Goal: Task Accomplishment & Management: Complete application form

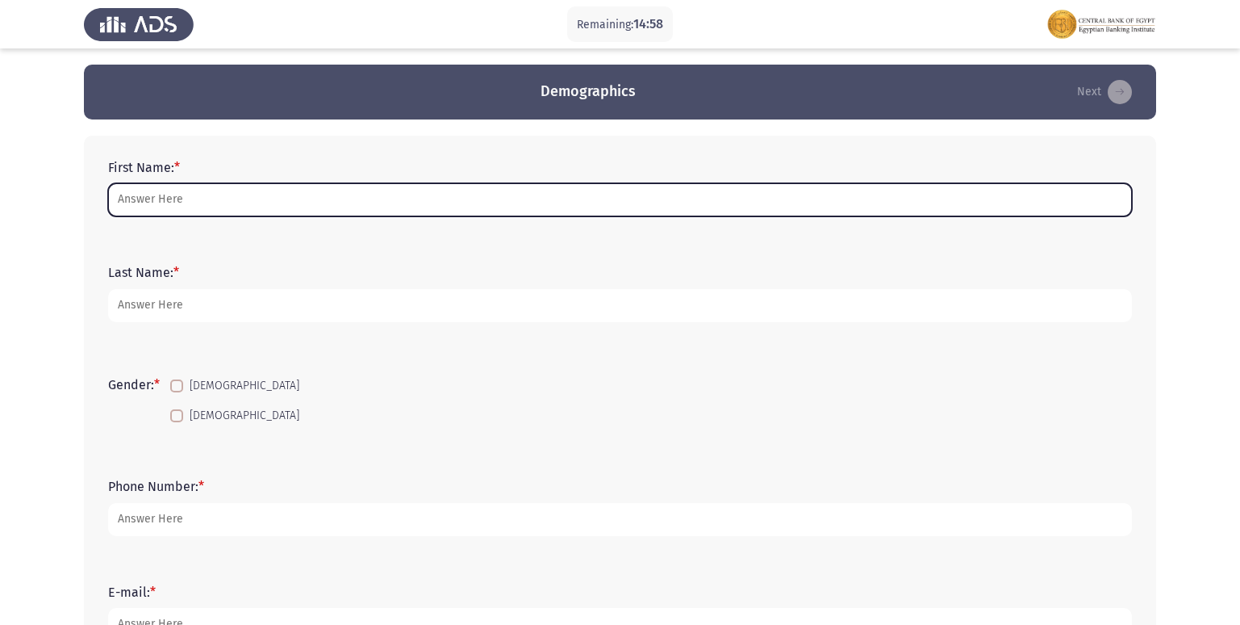
click at [232, 205] on input "First Name: *" at bounding box center [620, 199] width 1024 height 33
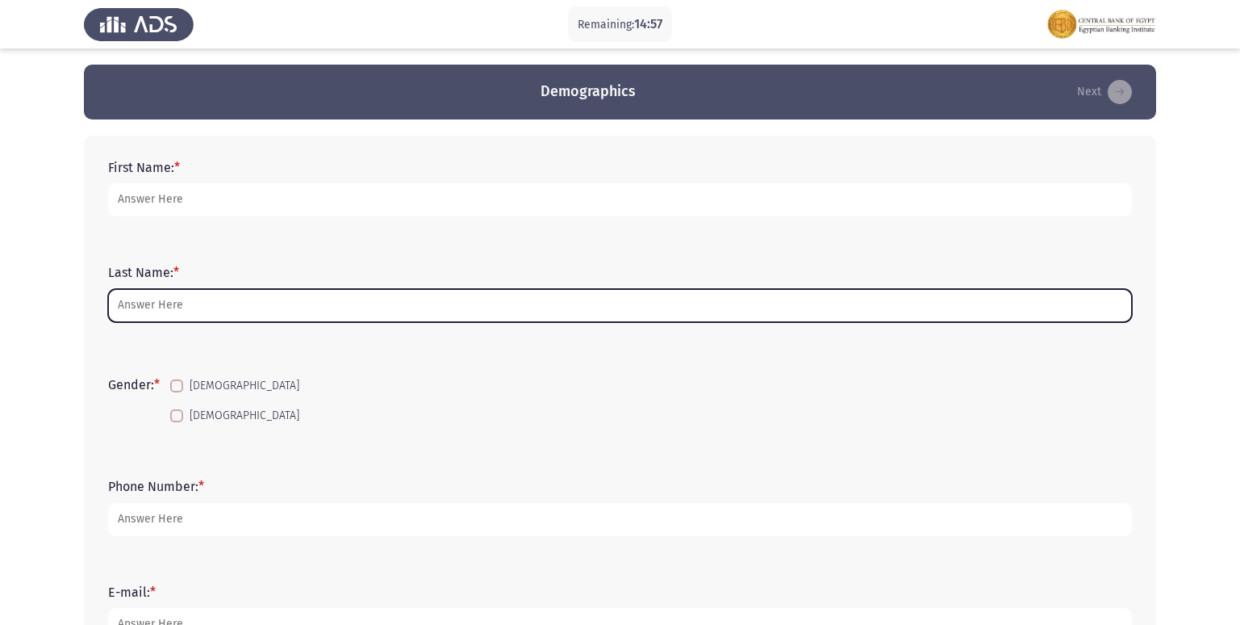
click at [182, 316] on input "Last Name: *" at bounding box center [620, 305] width 1024 height 33
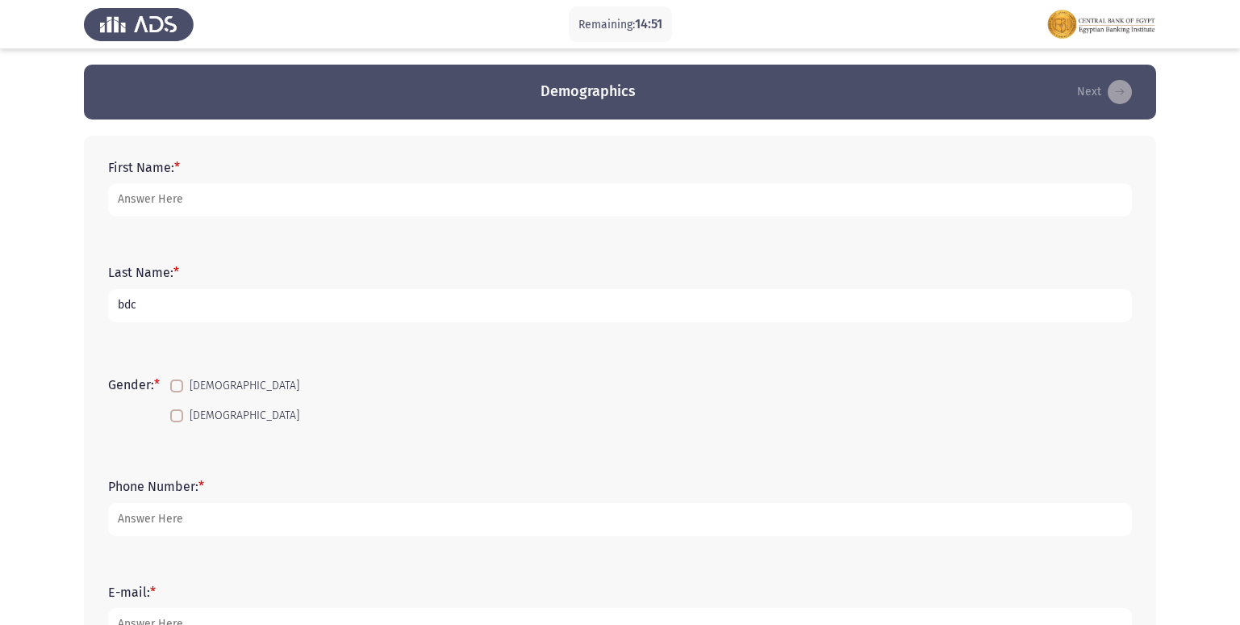
type input "bdc"
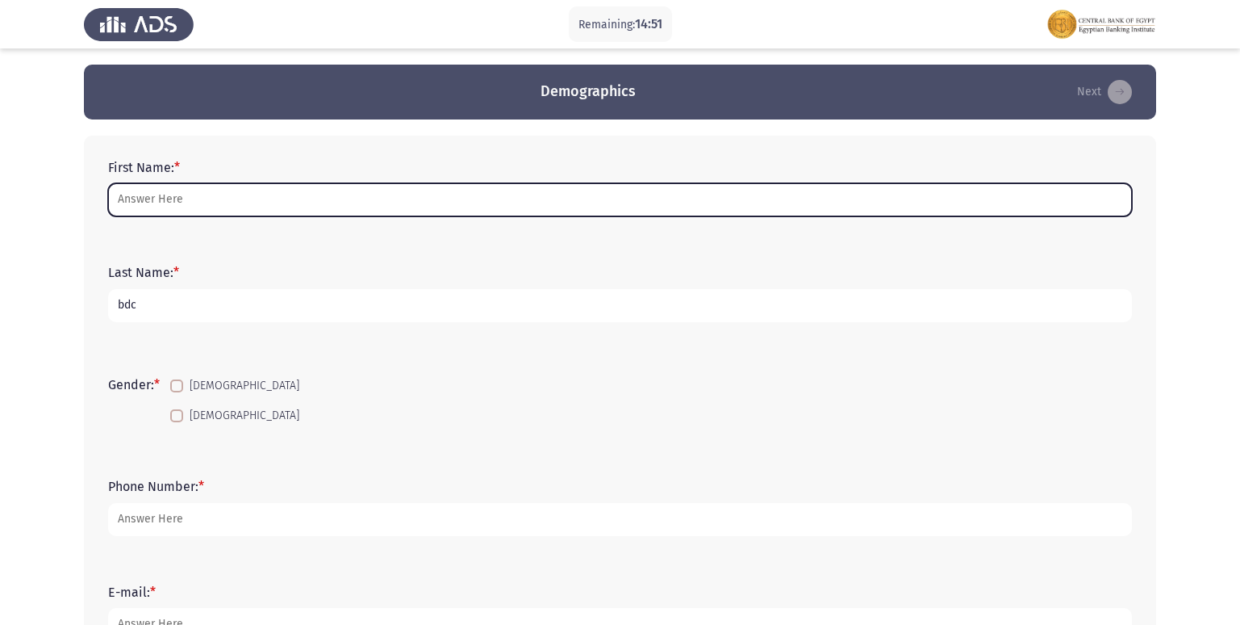
click at [152, 185] on input "First Name: *" at bounding box center [620, 199] width 1024 height 33
type input "h"
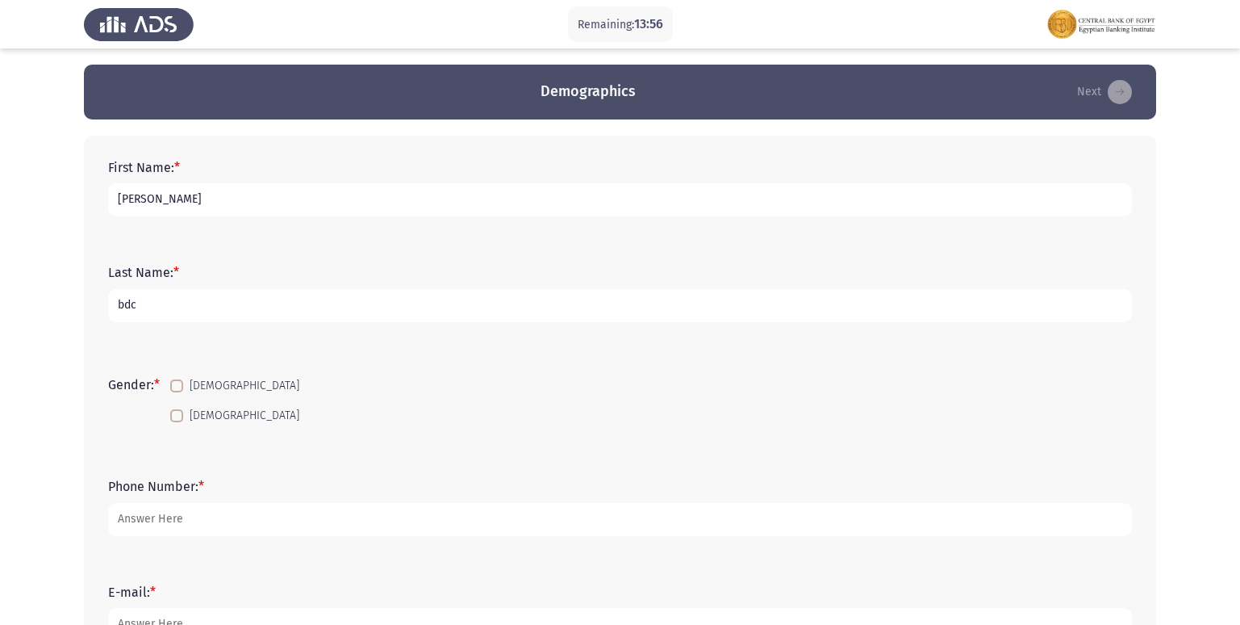
type input "[PERSON_NAME]"
click at [183, 387] on span at bounding box center [176, 385] width 13 height 13
click at [177, 392] on input "[DEMOGRAPHIC_DATA]" at bounding box center [176, 392] width 1 height 1
checkbox input "true"
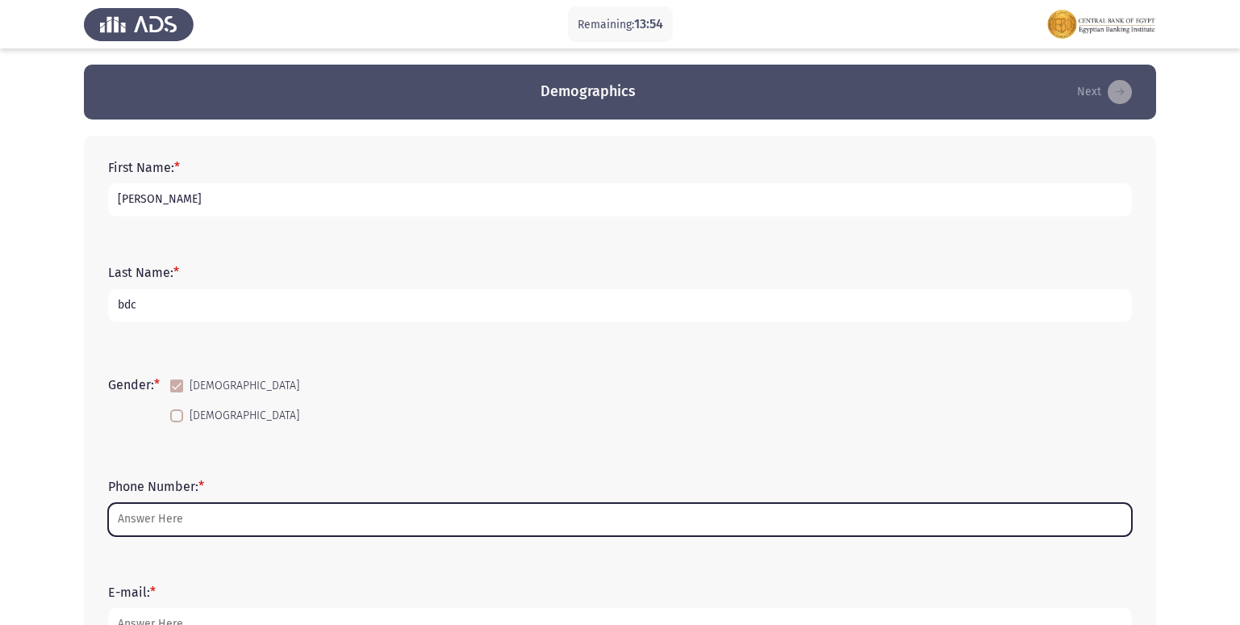
click at [138, 516] on input "Phone Number: *" at bounding box center [620, 519] width 1024 height 33
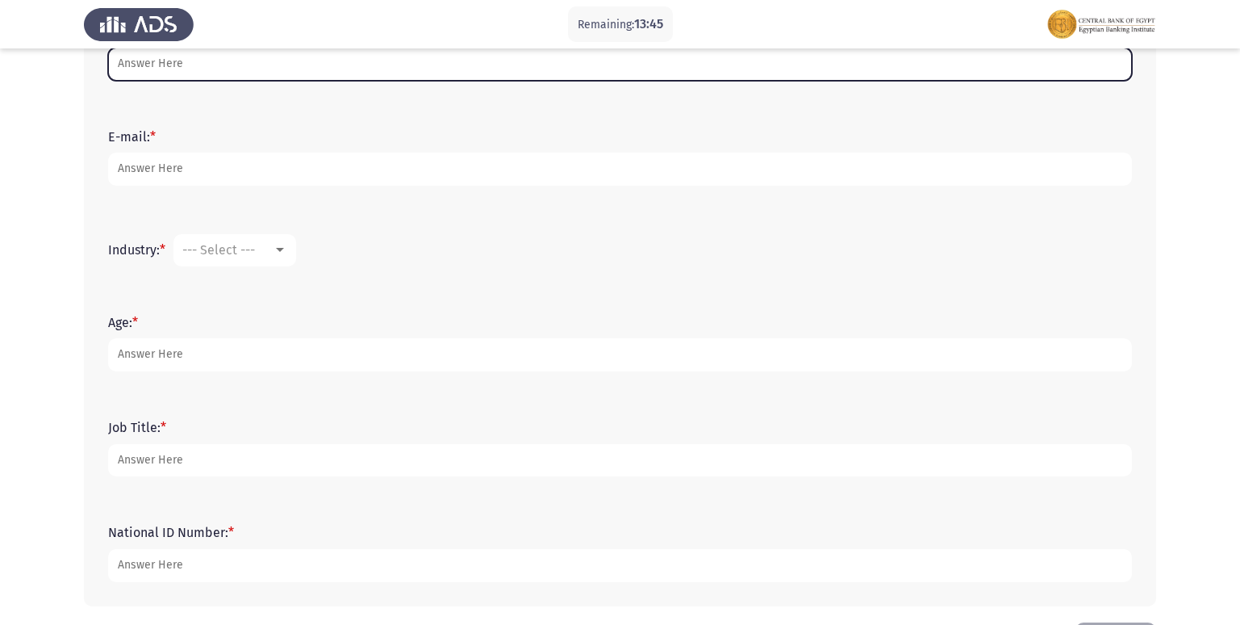
scroll to position [517, 0]
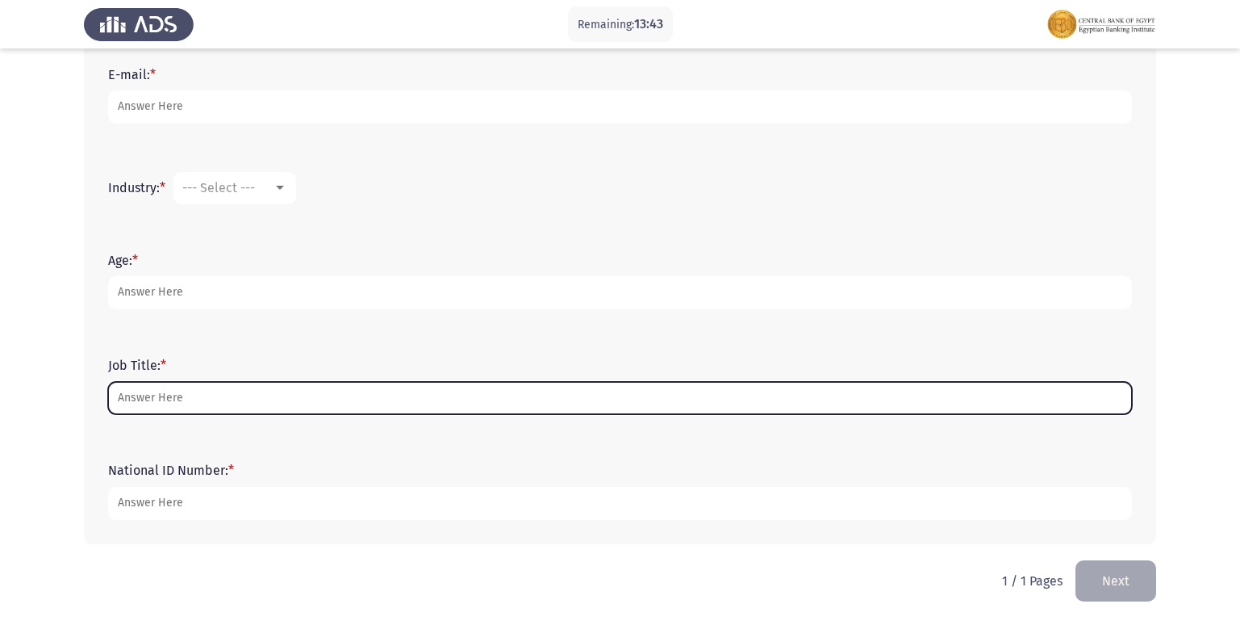
click at [175, 400] on input "Job Title: *" at bounding box center [620, 398] width 1024 height 33
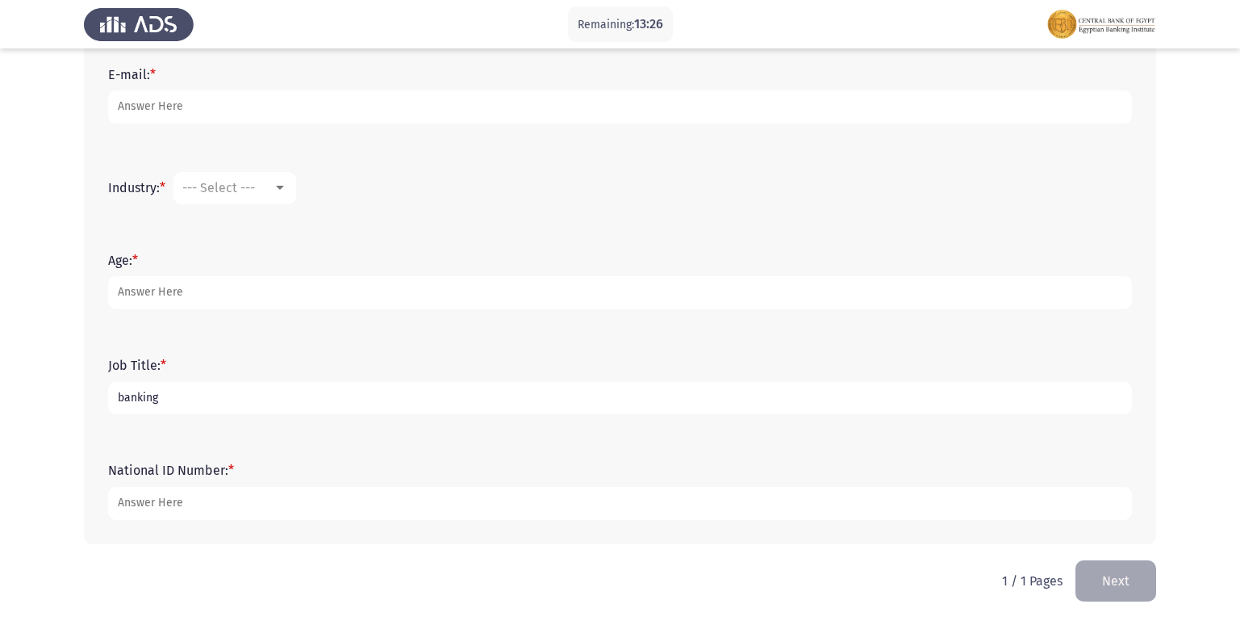
type input "banking"
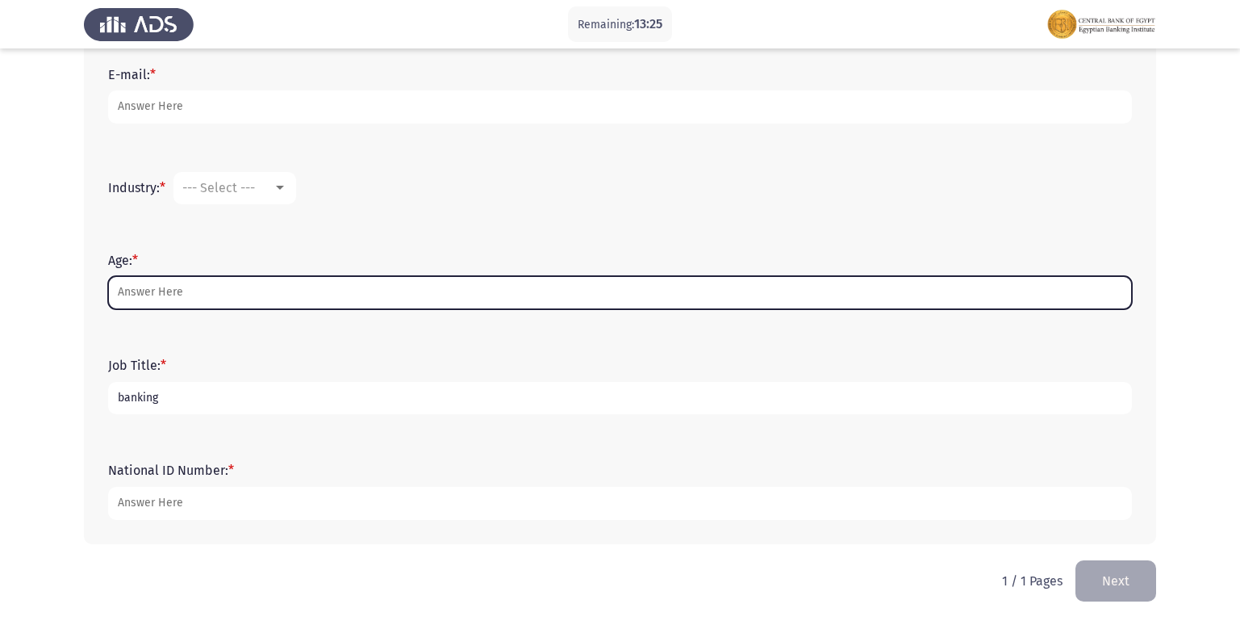
click at [167, 295] on input "Age: *" at bounding box center [620, 292] width 1024 height 33
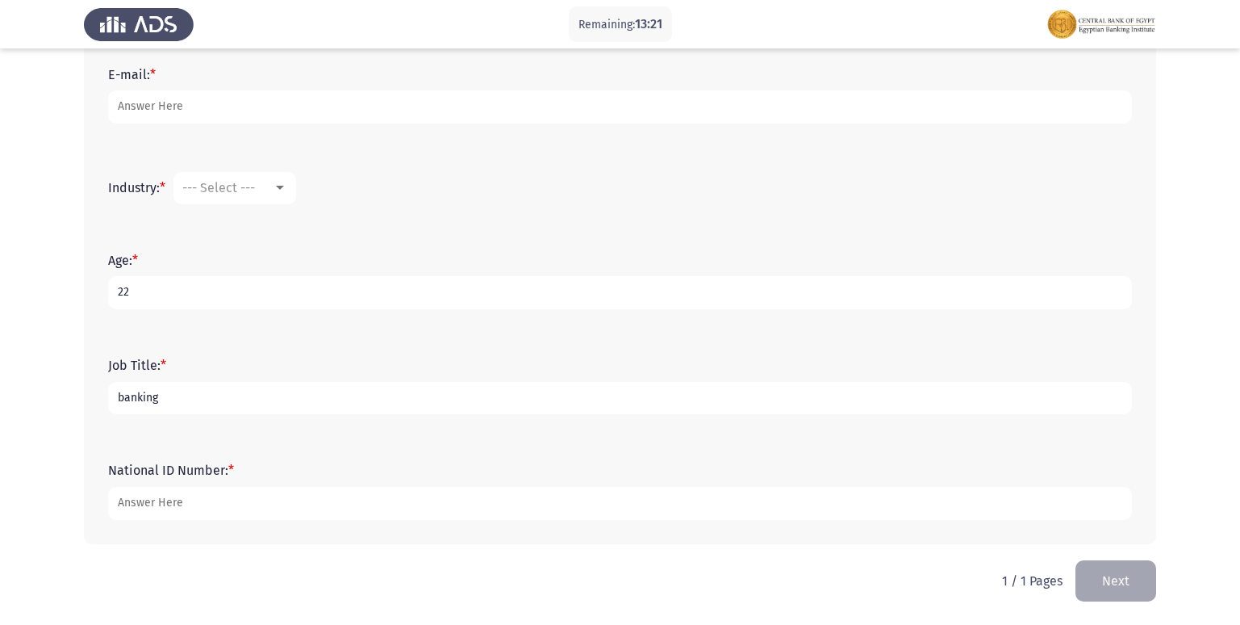
type input "22"
click at [282, 189] on div at bounding box center [280, 188] width 8 height 4
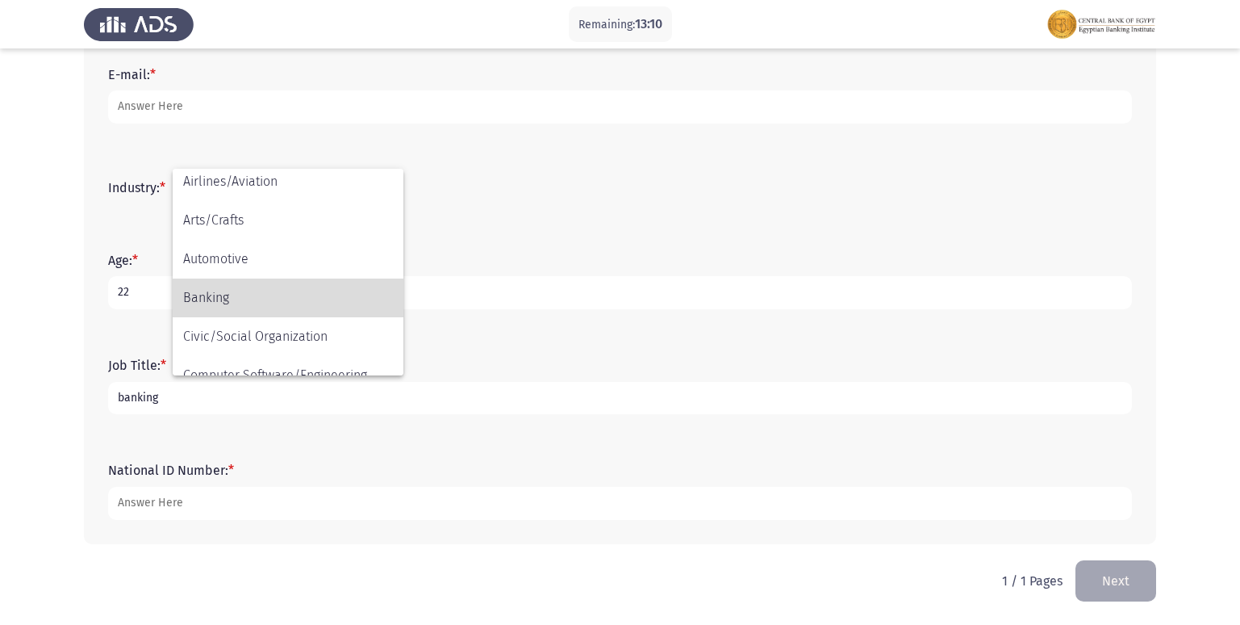
click at [252, 293] on span "Banking" at bounding box center [288, 297] width 210 height 39
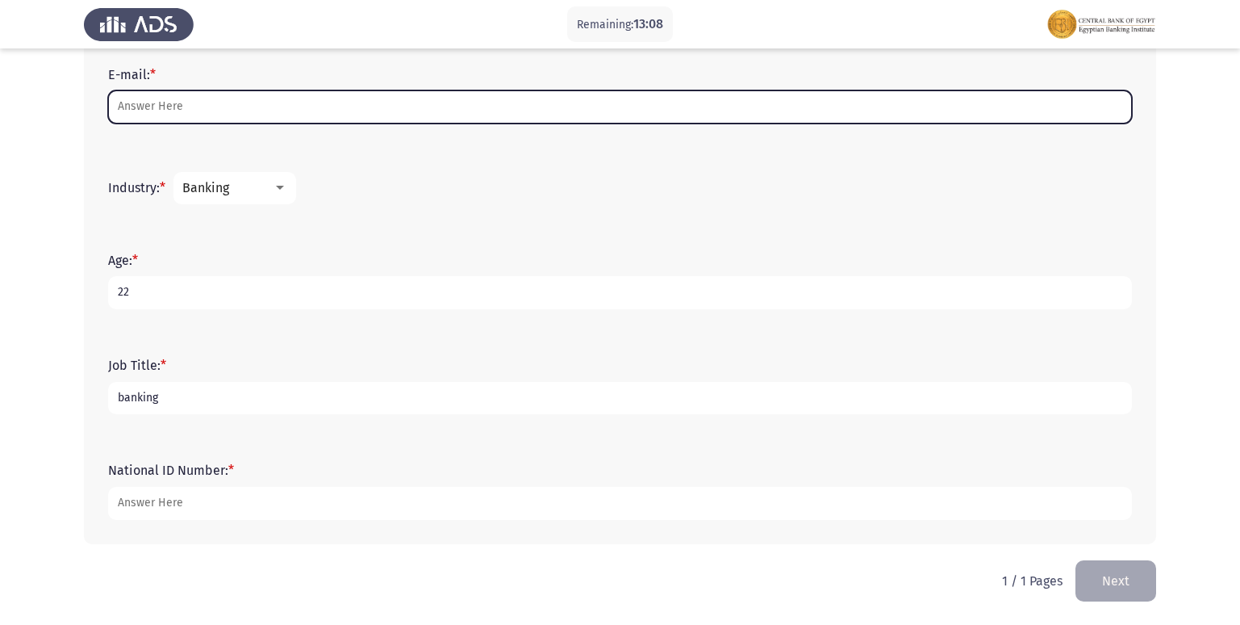
click at [180, 116] on input "E-mail: *" at bounding box center [620, 106] width 1024 height 33
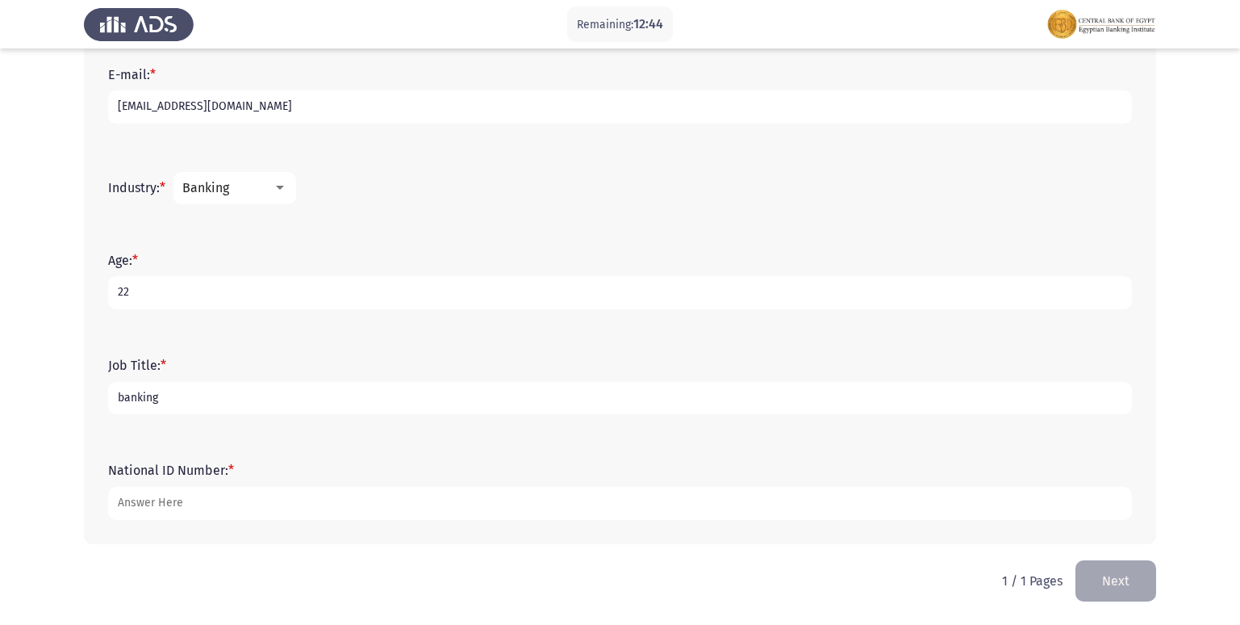
type input "[EMAIL_ADDRESS][DOMAIN_NAME]"
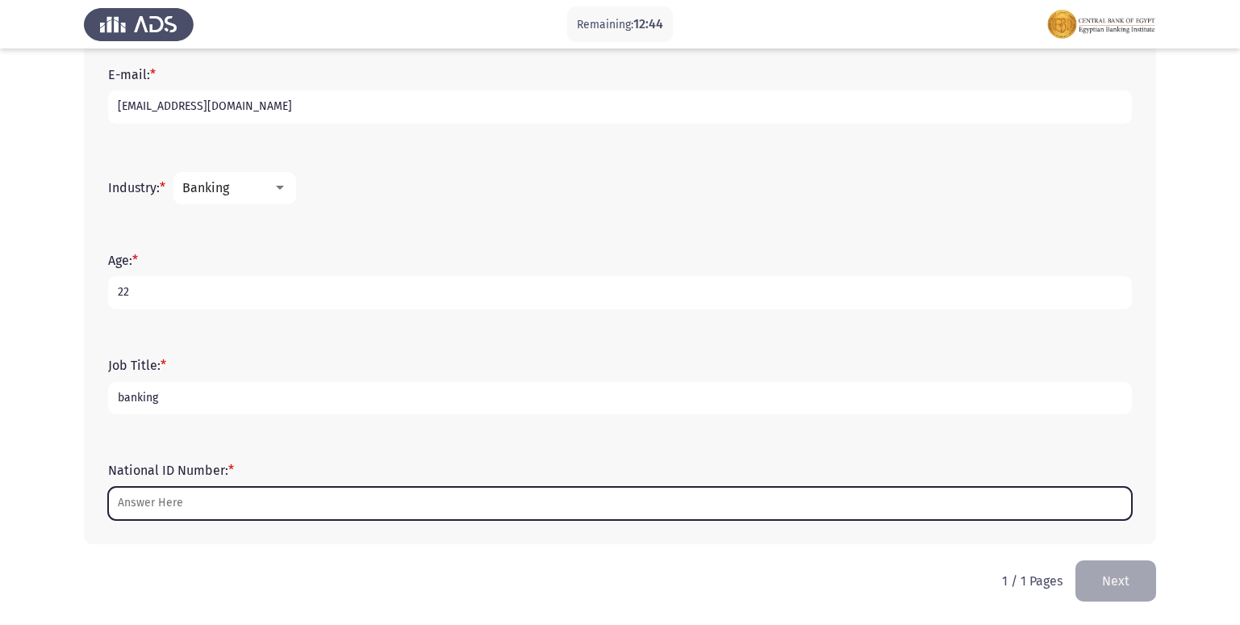
click at [140, 501] on input "National ID Number: *" at bounding box center [620, 503] width 1024 height 33
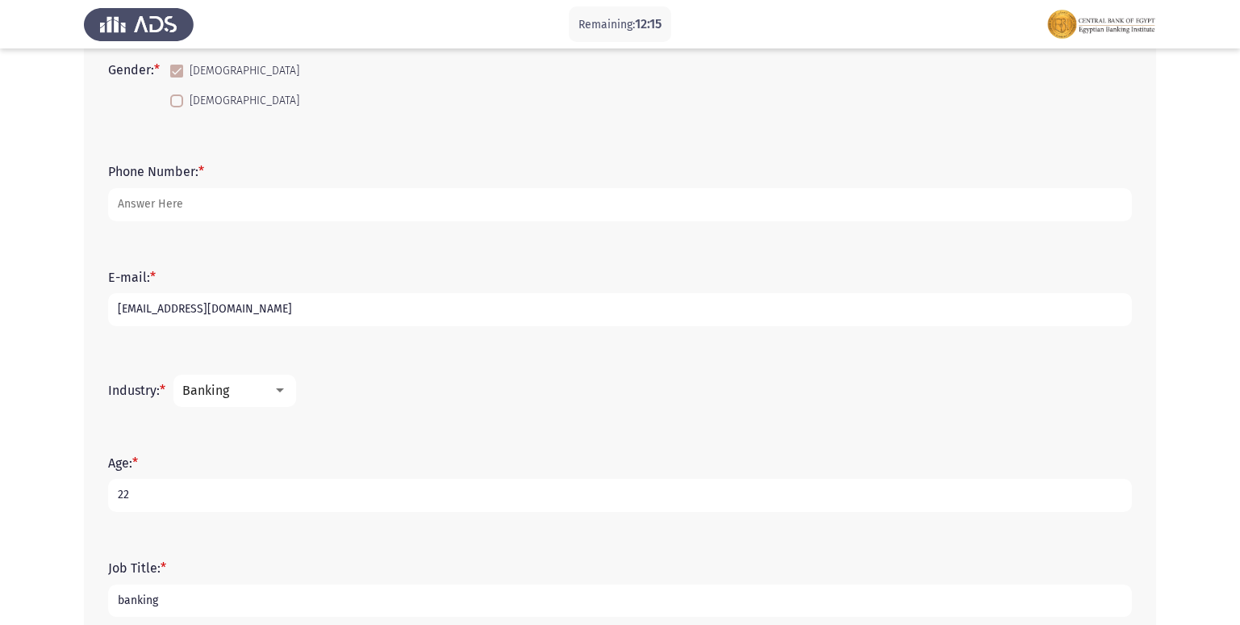
scroll to position [323, 0]
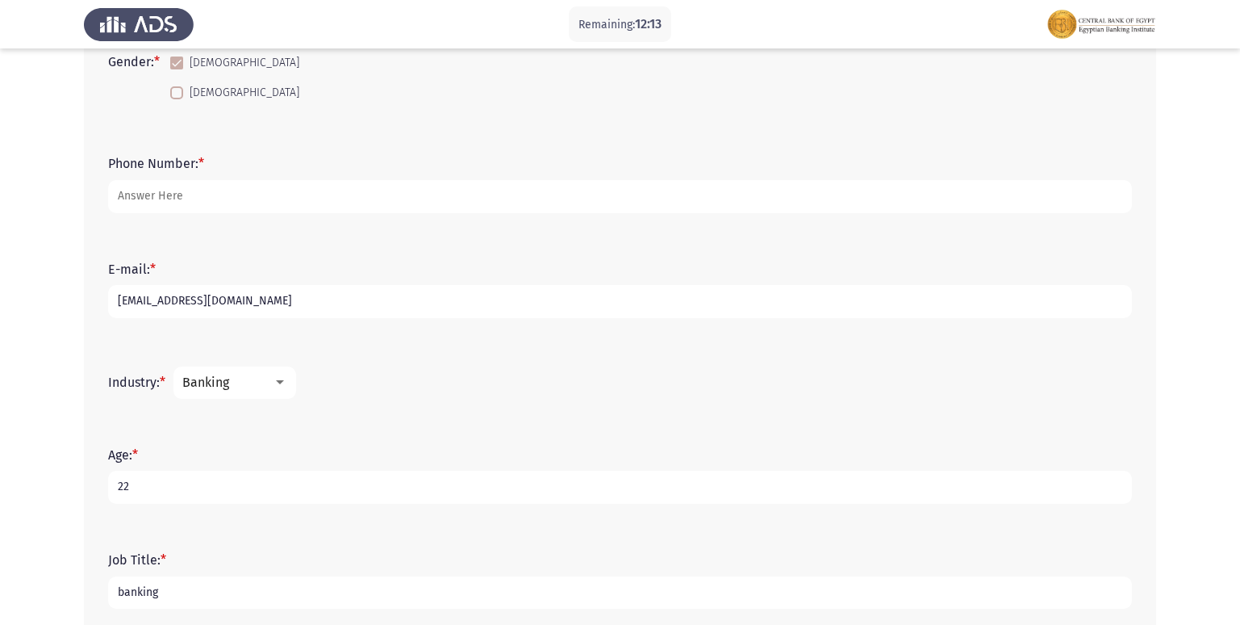
type input "30308012101073"
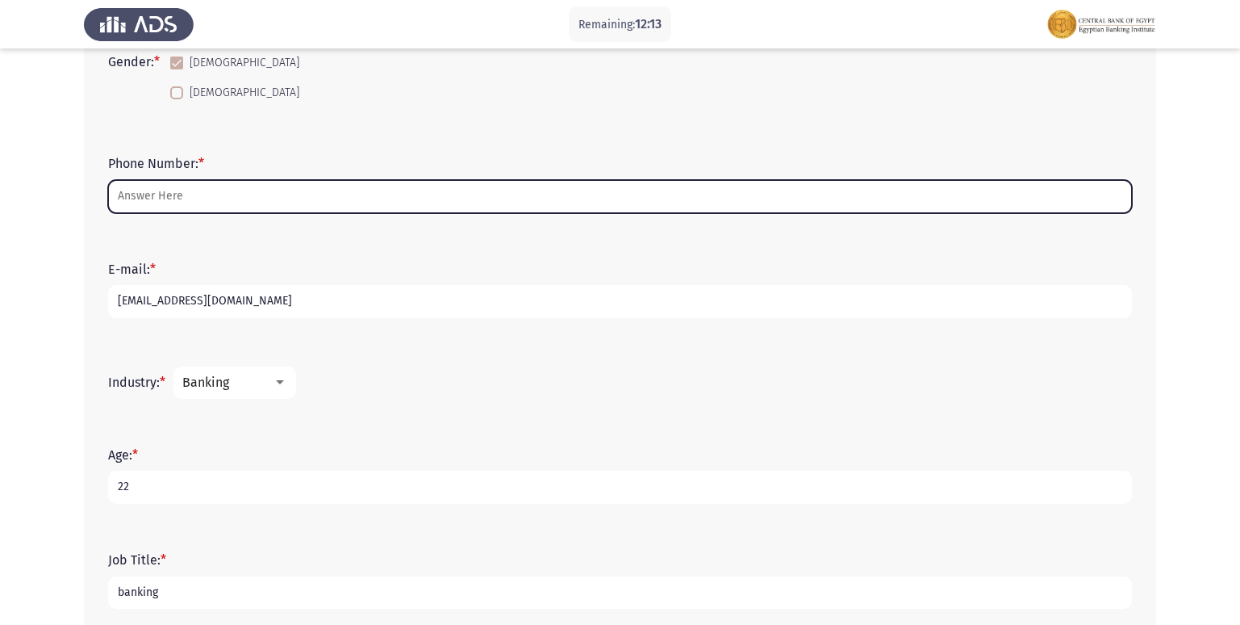
click at [154, 194] on input "Phone Number: *" at bounding box center [620, 196] width 1024 height 33
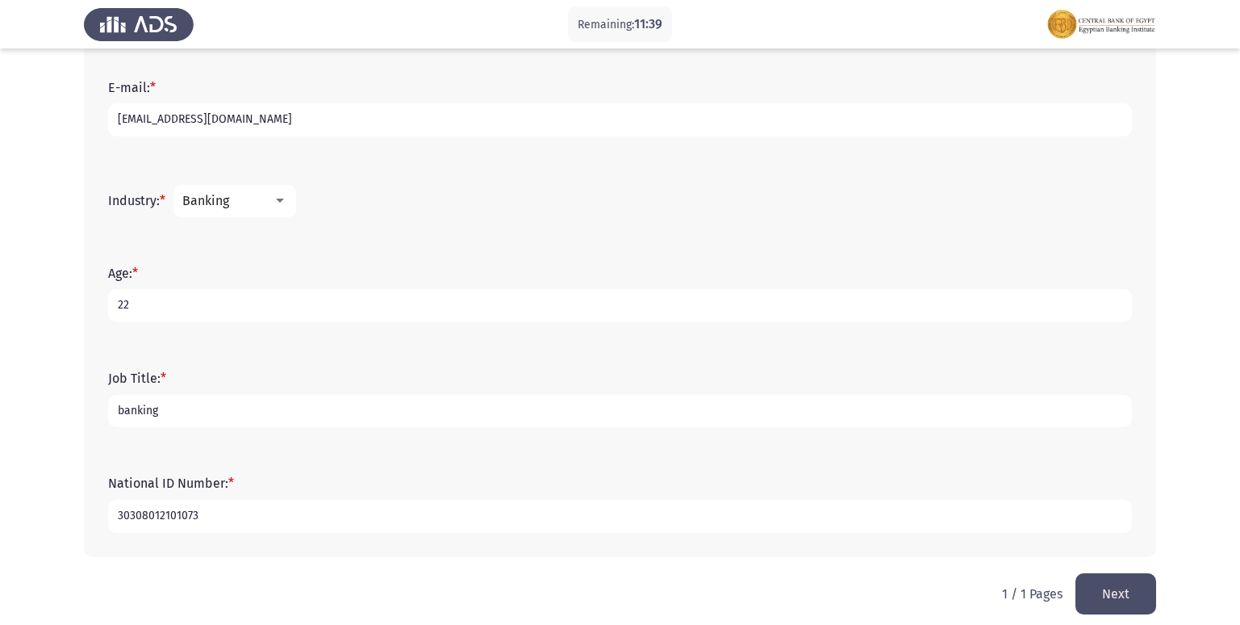
scroll to position [517, 0]
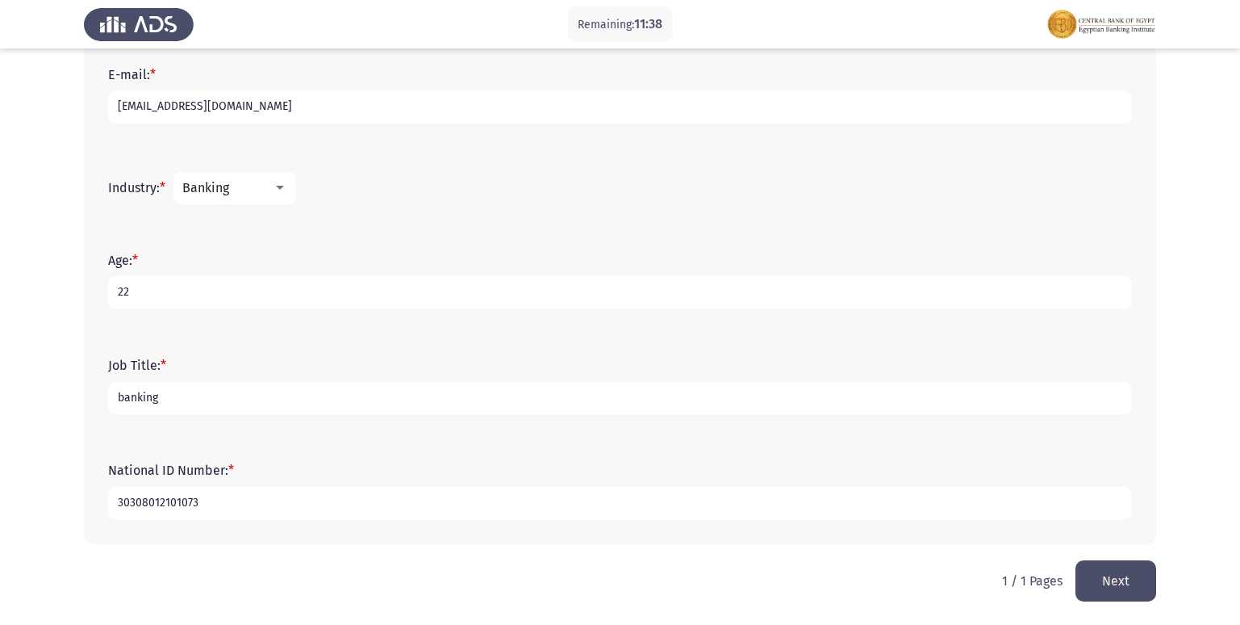
type input "01142079153"
click at [1087, 578] on button "Next" at bounding box center [1116, 580] width 81 height 41
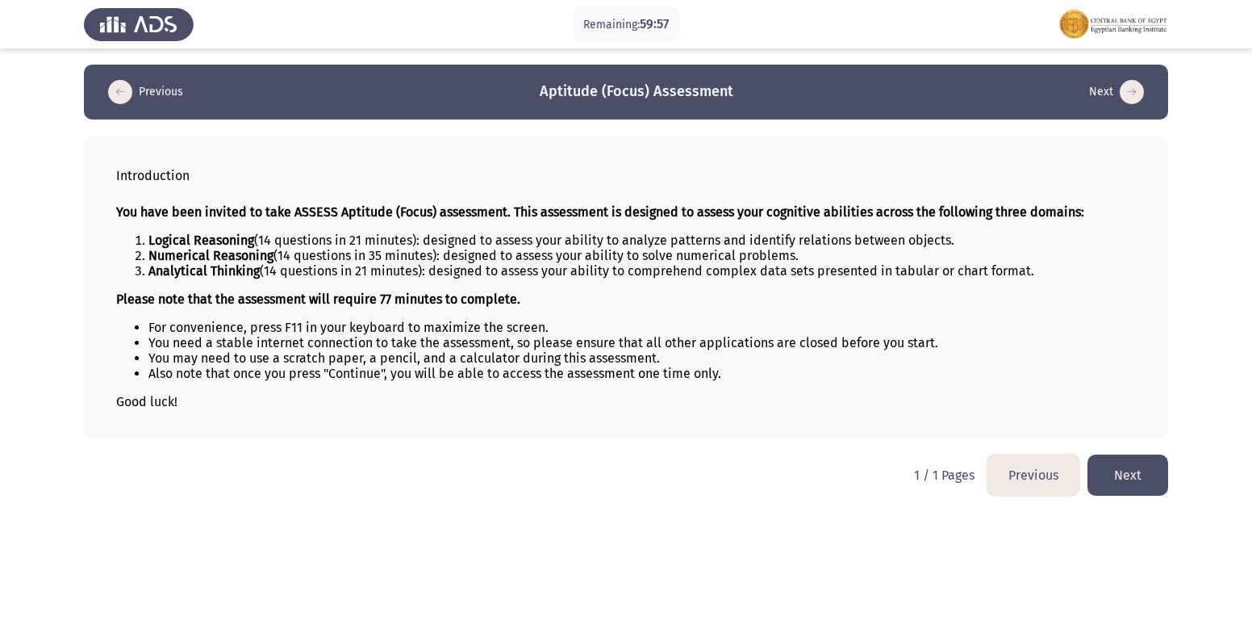
click at [1127, 479] on button "Next" at bounding box center [1128, 474] width 81 height 41
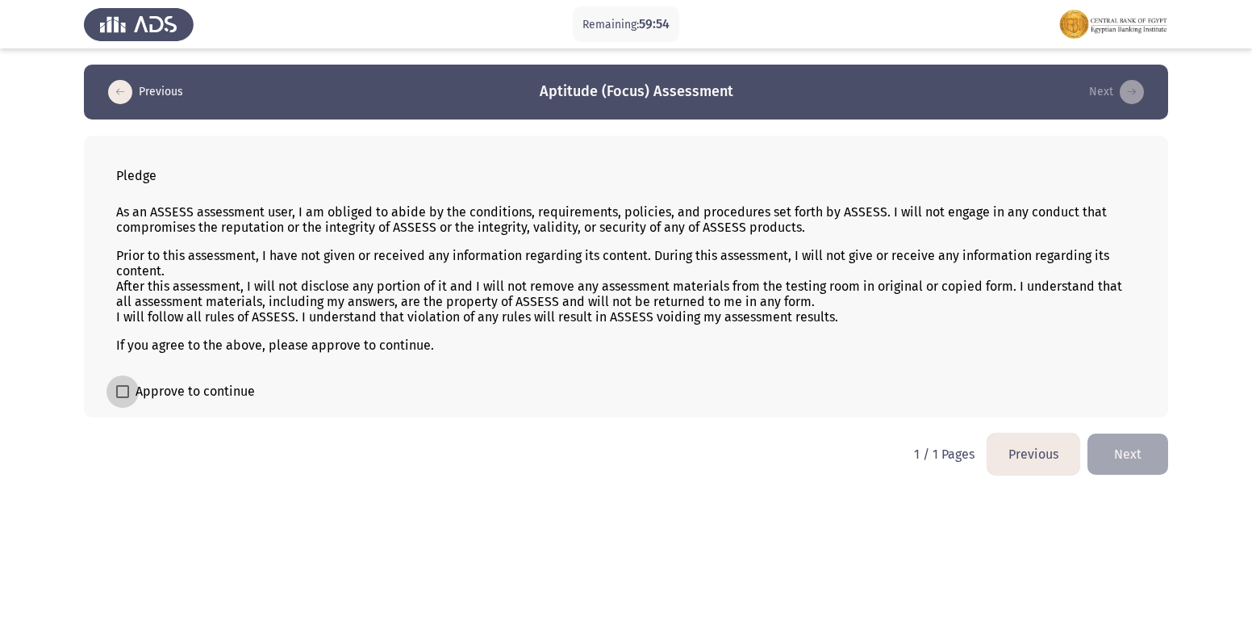
click at [128, 394] on span at bounding box center [122, 391] width 13 height 13
click at [123, 398] on input "Approve to continue" at bounding box center [122, 398] width 1 height 1
checkbox input "true"
click at [1127, 457] on button "Next" at bounding box center [1128, 453] width 81 height 41
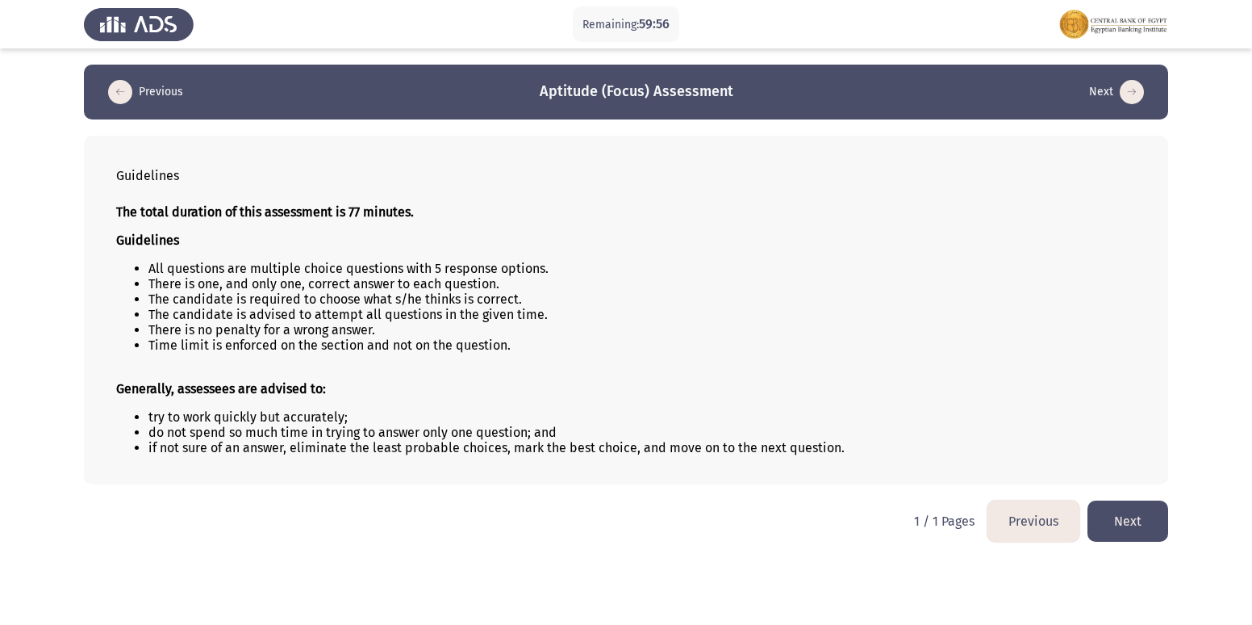
click at [1133, 525] on button "Next" at bounding box center [1128, 520] width 81 height 41
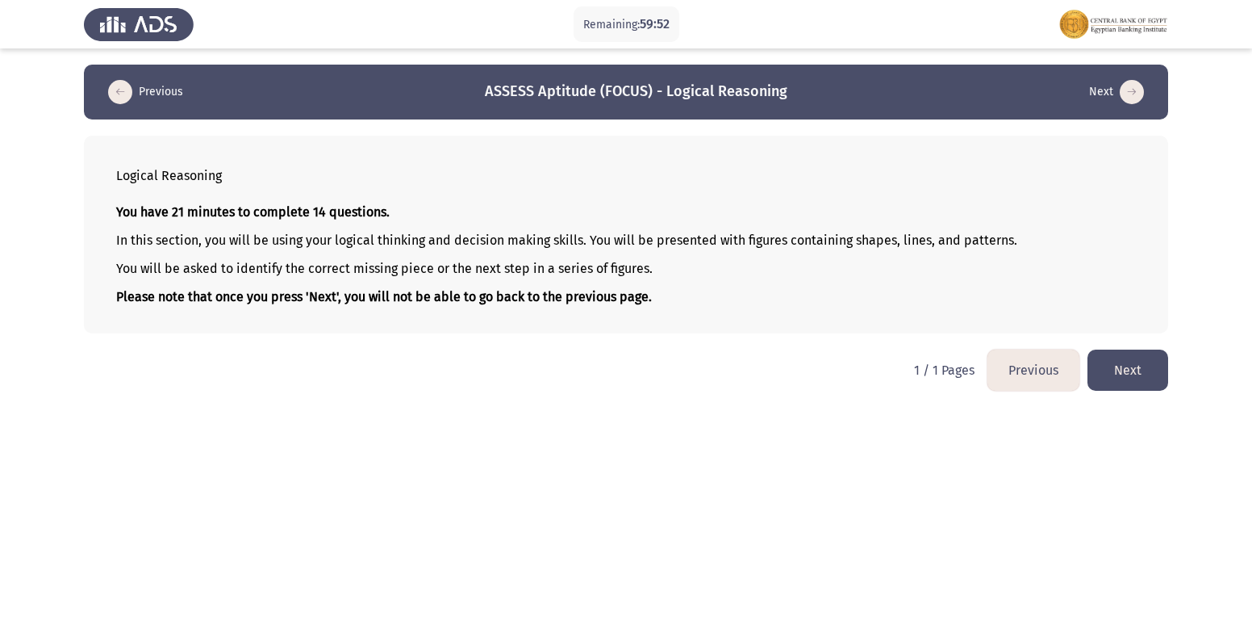
click at [1145, 374] on button "Next" at bounding box center [1128, 369] width 81 height 41
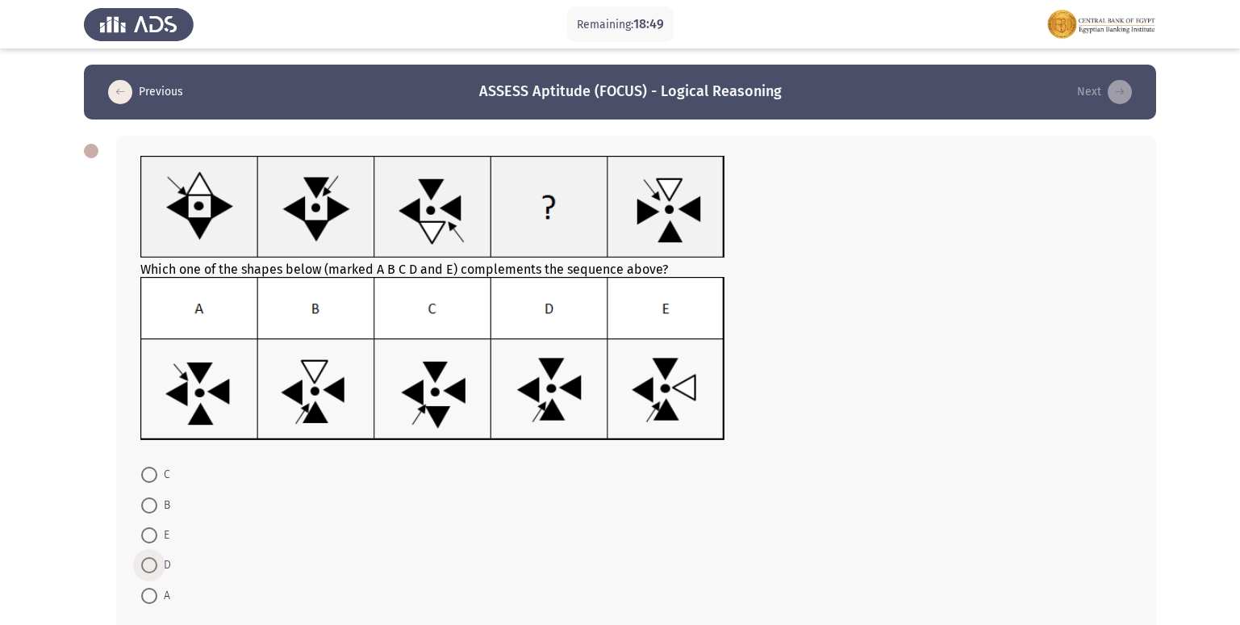
click at [153, 566] on span at bounding box center [149, 565] width 16 height 16
click at [153, 566] on input "D" at bounding box center [149, 565] width 16 height 16
radio input "true"
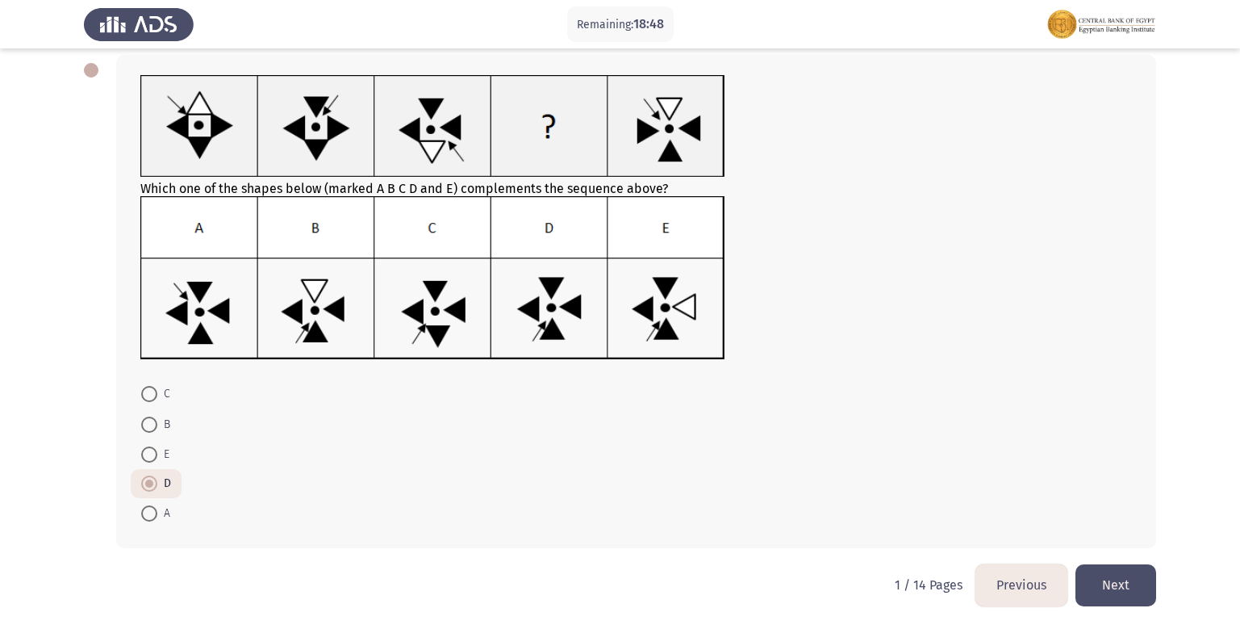
scroll to position [85, 0]
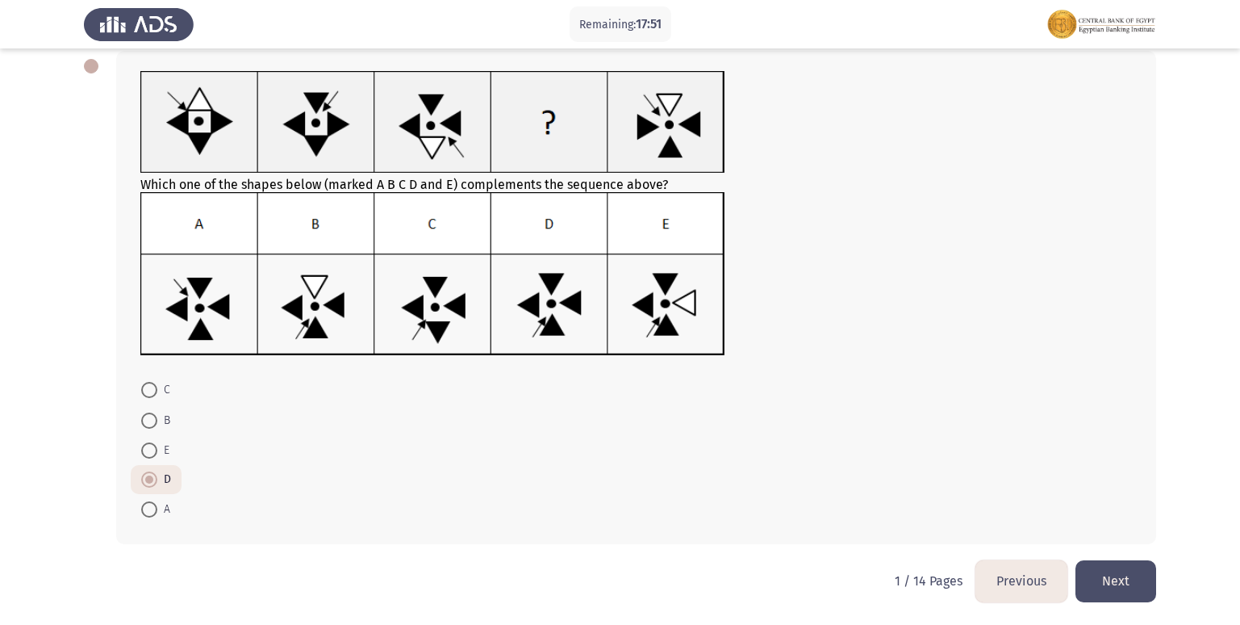
click at [1131, 579] on button "Next" at bounding box center [1116, 580] width 81 height 41
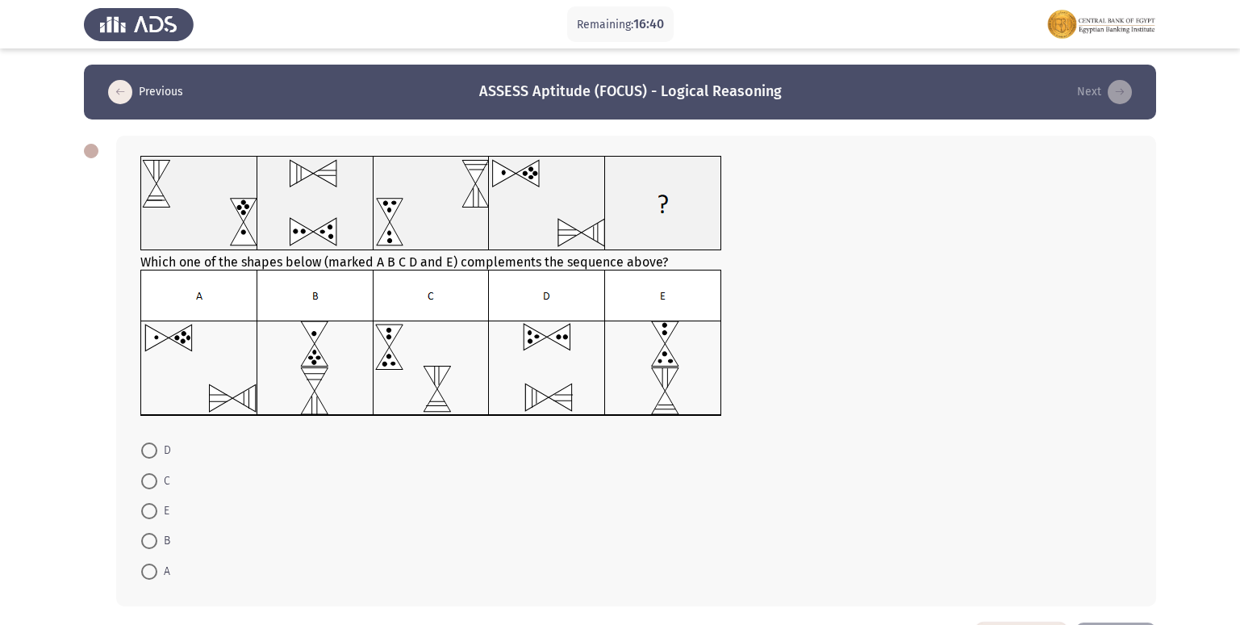
scroll to position [62, 0]
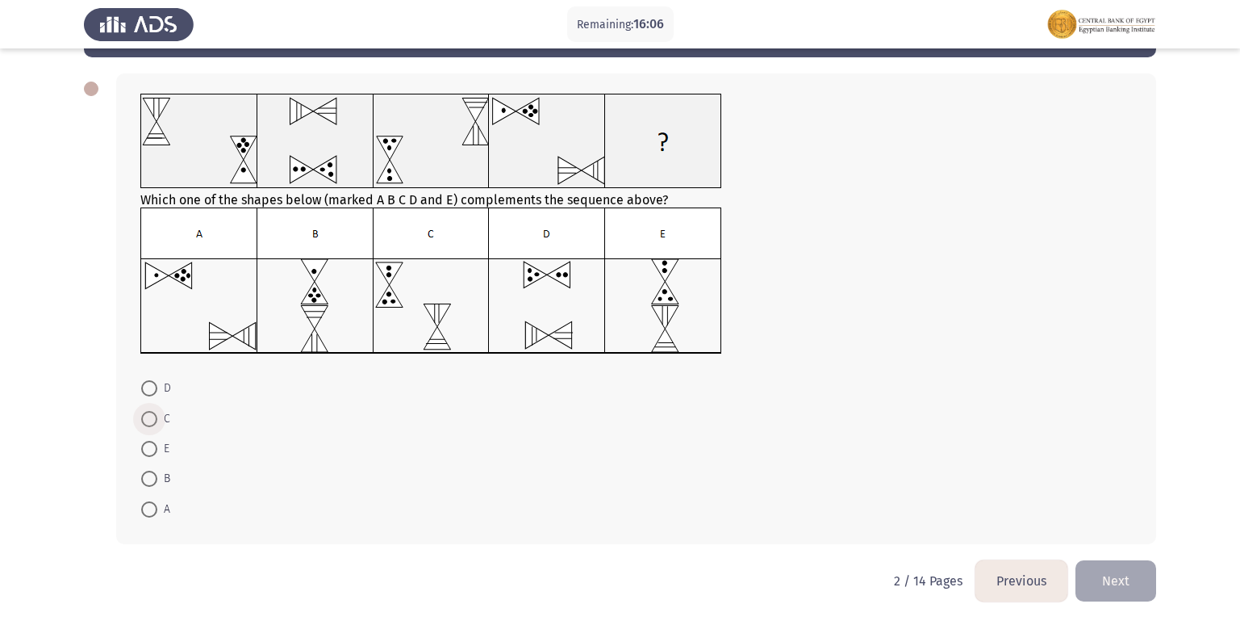
click at [143, 418] on span at bounding box center [149, 419] width 16 height 16
click at [143, 418] on input "C" at bounding box center [149, 419] width 16 height 16
radio input "true"
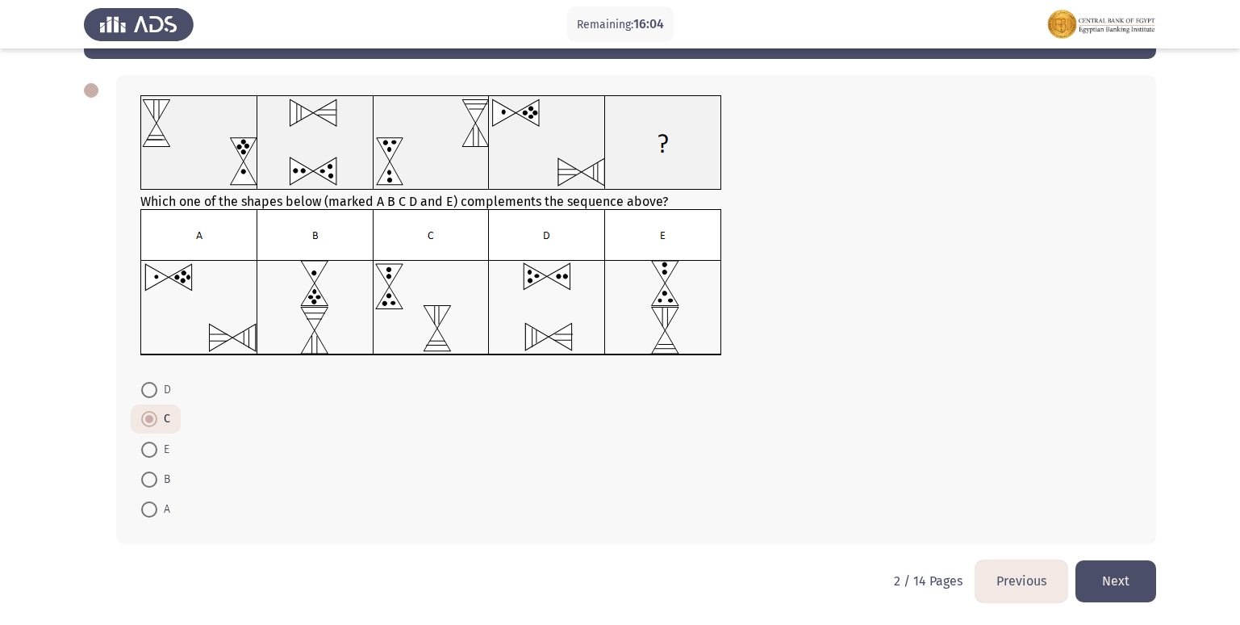
click at [1104, 581] on button "Next" at bounding box center [1116, 580] width 81 height 41
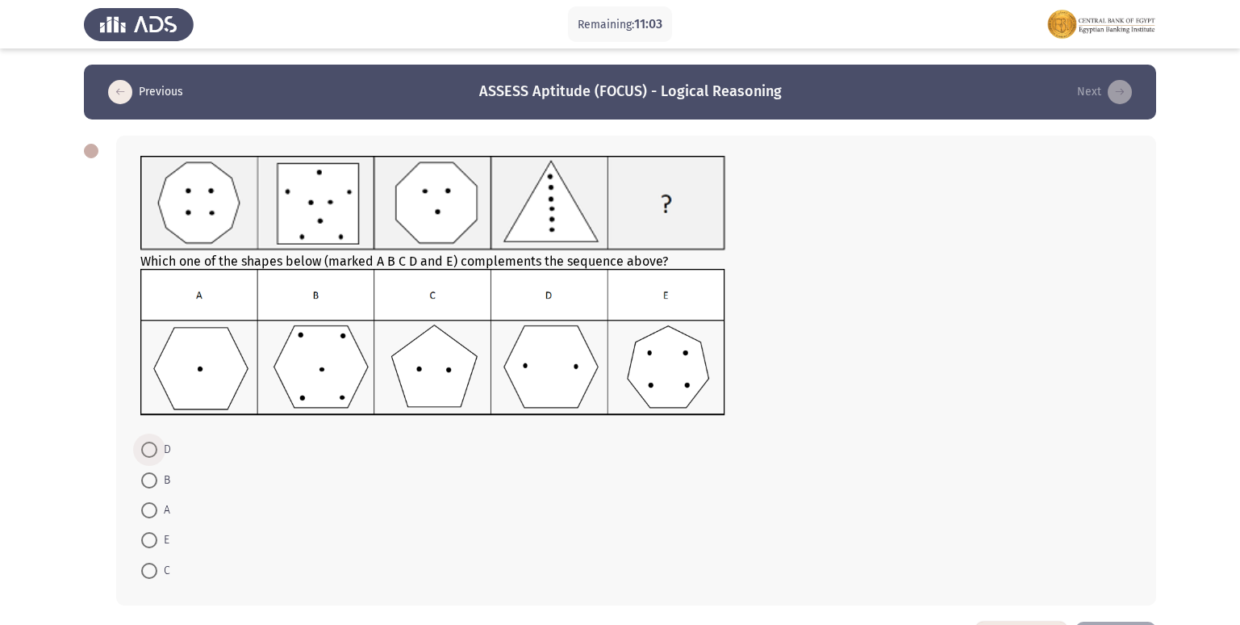
click at [149, 454] on span at bounding box center [149, 449] width 16 height 16
click at [149, 454] on input "D" at bounding box center [149, 449] width 16 height 16
radio input "true"
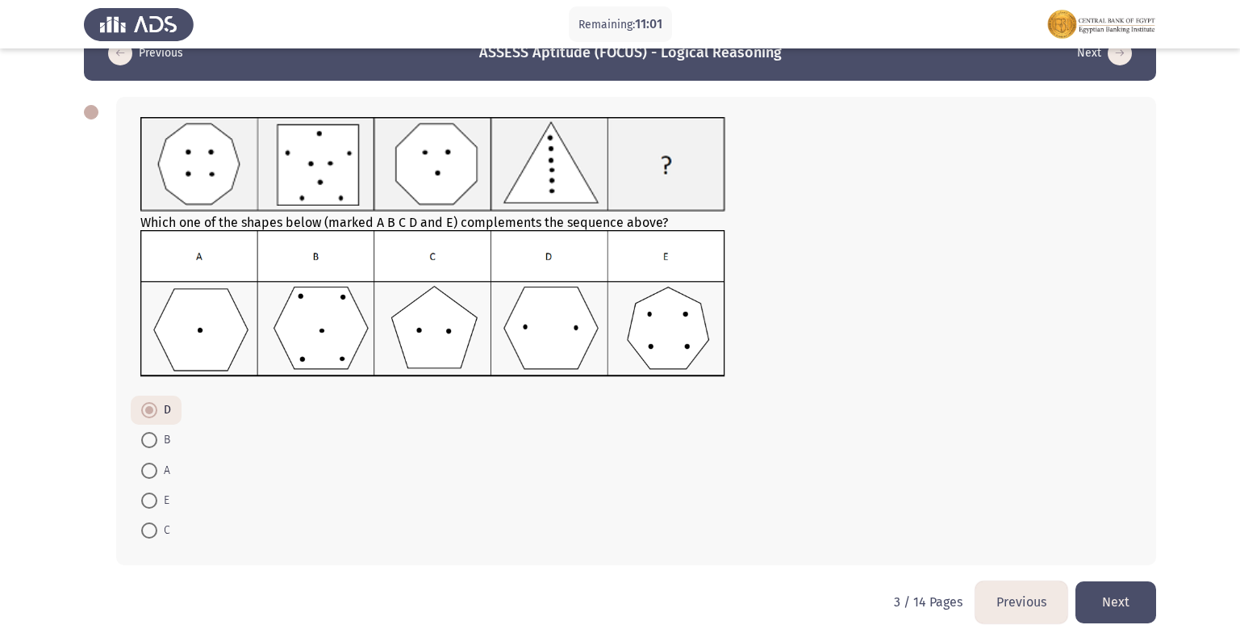
scroll to position [60, 0]
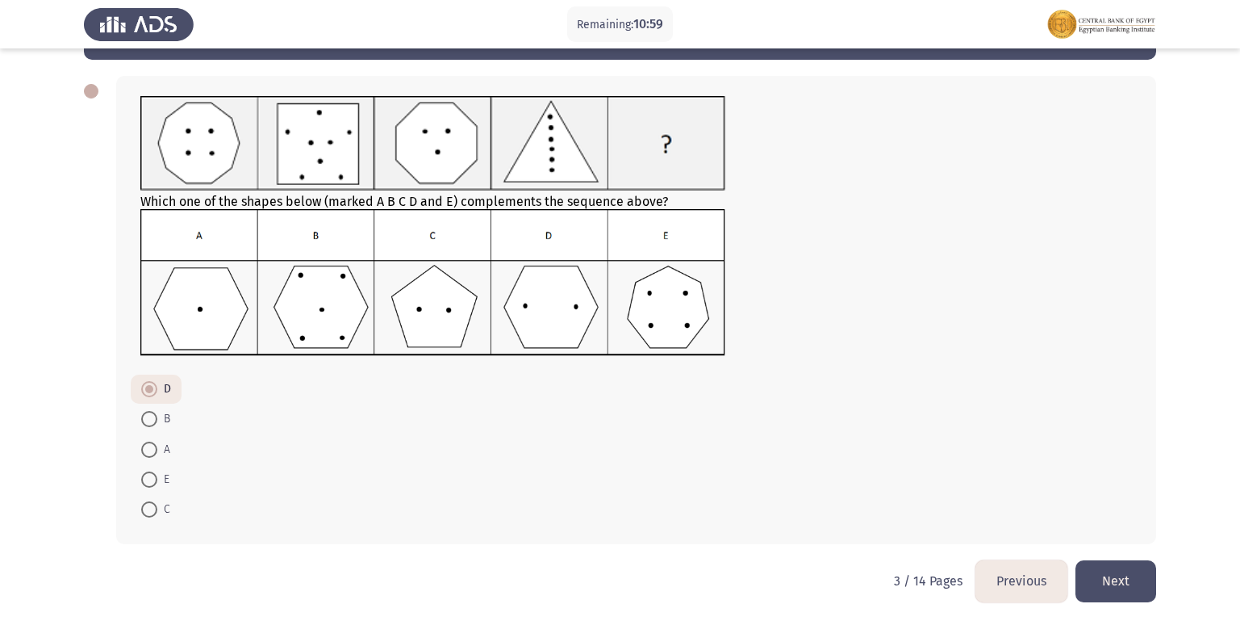
click at [1110, 573] on button "Next" at bounding box center [1116, 580] width 81 height 41
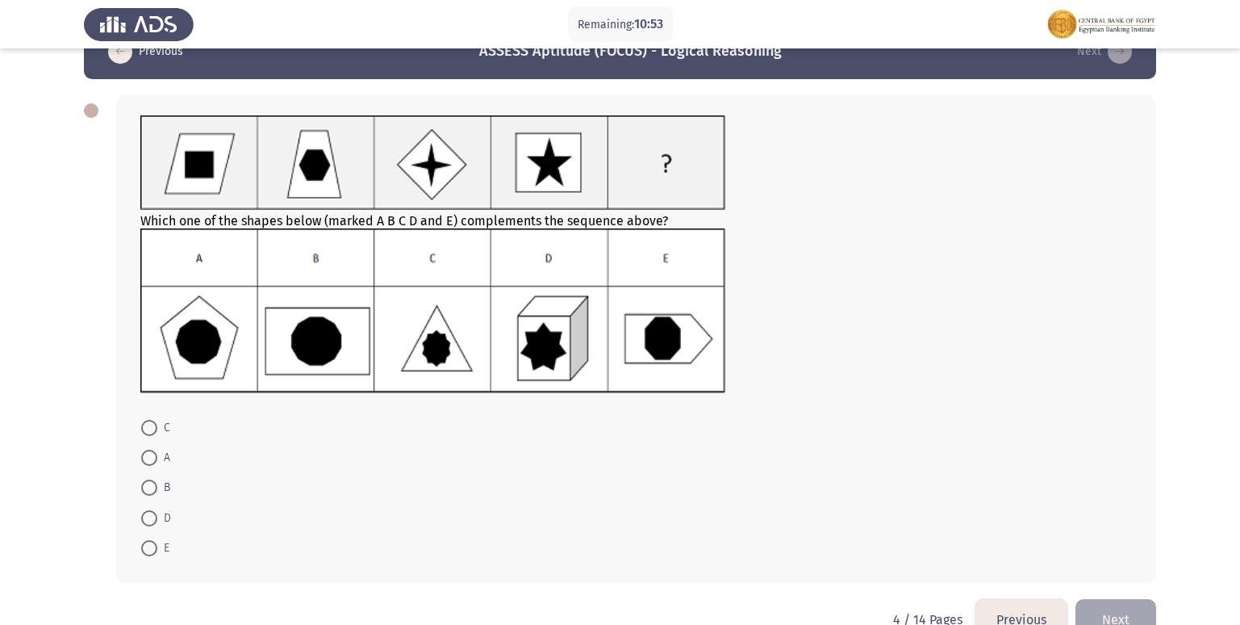
scroll to position [79, 0]
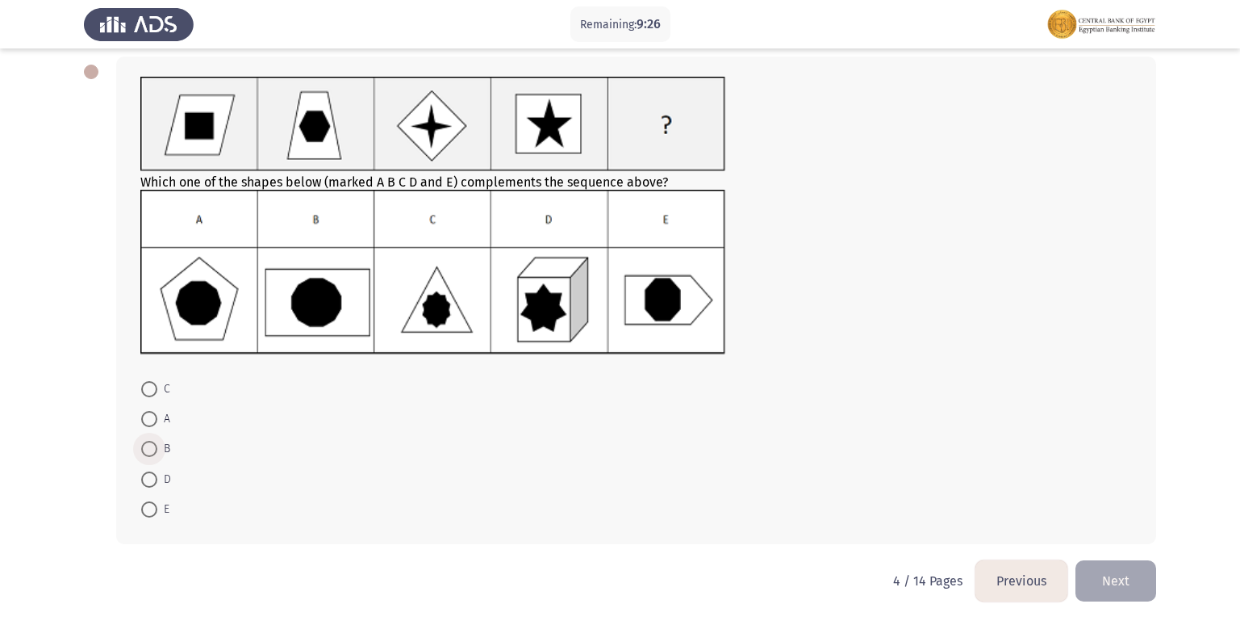
click at [149, 440] on label "B" at bounding box center [155, 448] width 29 height 19
click at [149, 441] on input "B" at bounding box center [149, 449] width 16 height 16
radio input "true"
click at [1123, 579] on button "Next" at bounding box center [1116, 580] width 81 height 41
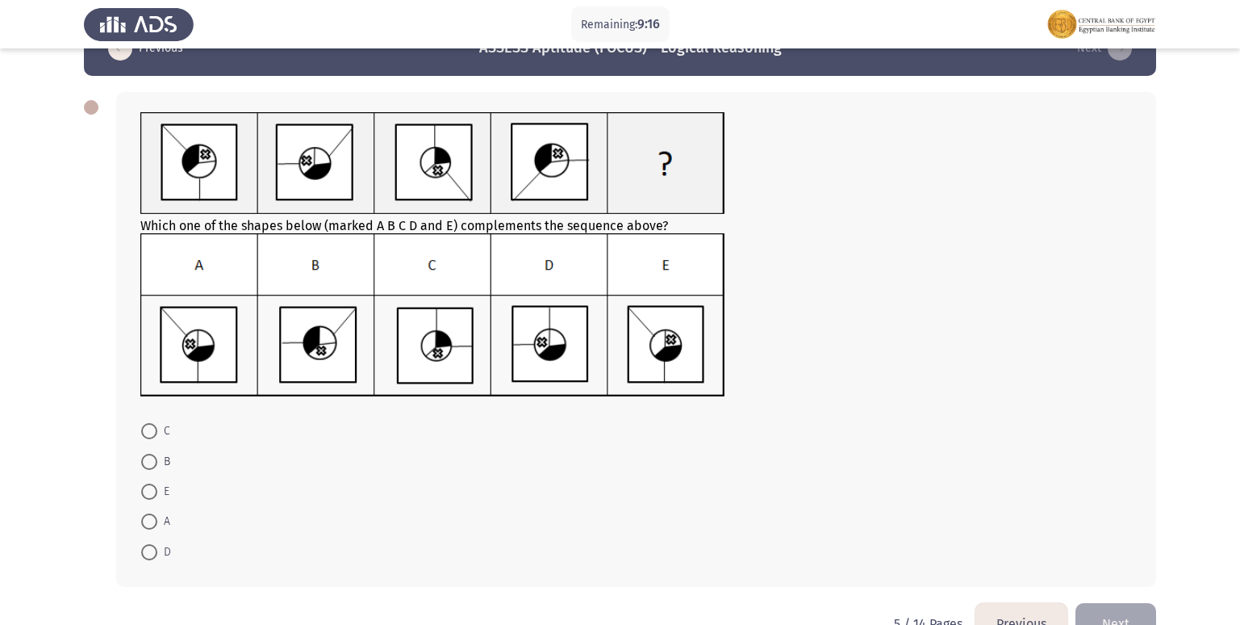
scroll to position [86, 0]
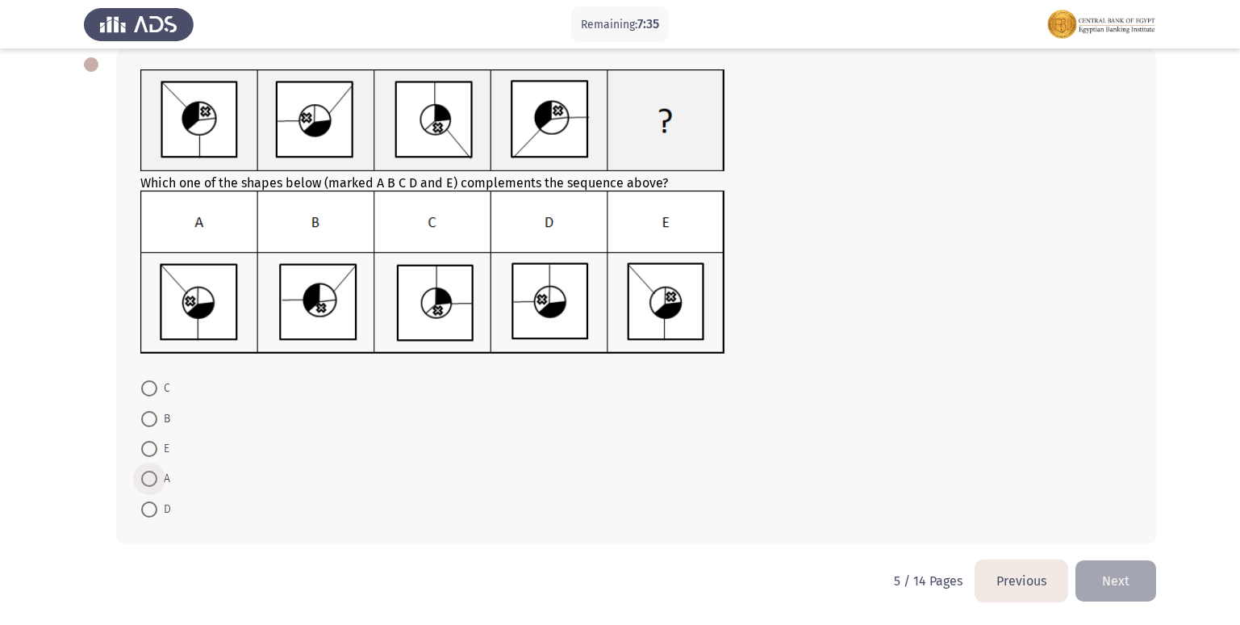
click at [144, 475] on span at bounding box center [149, 478] width 16 height 16
click at [144, 475] on input "A" at bounding box center [149, 478] width 16 height 16
radio input "true"
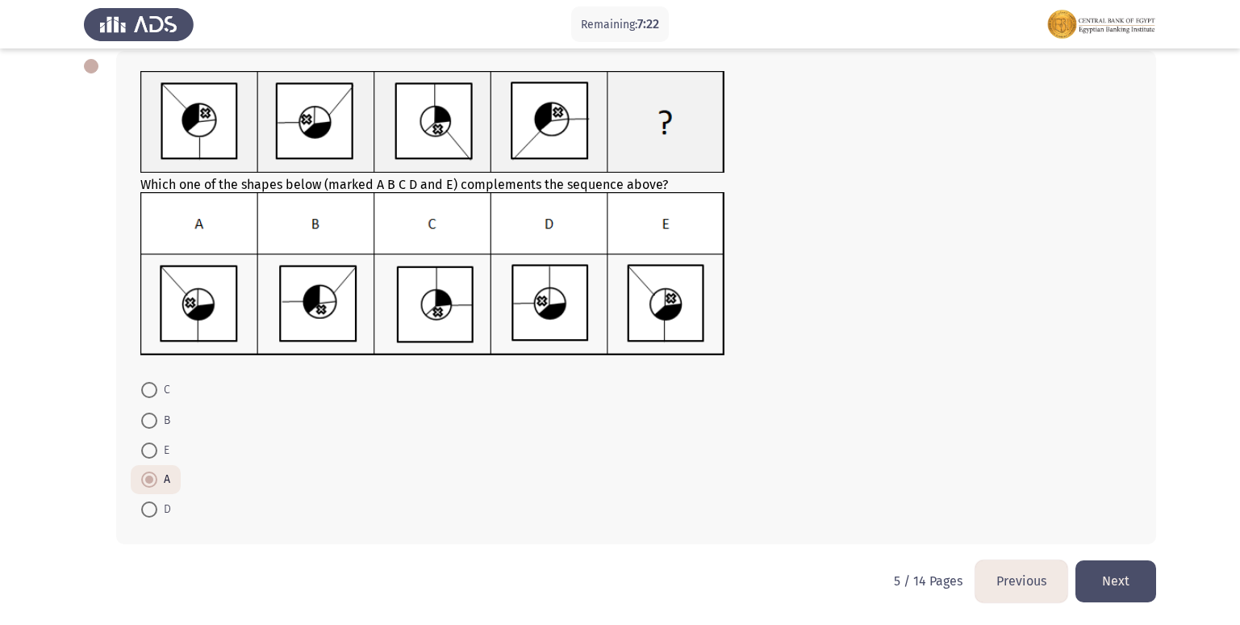
click at [1110, 582] on button "Next" at bounding box center [1116, 580] width 81 height 41
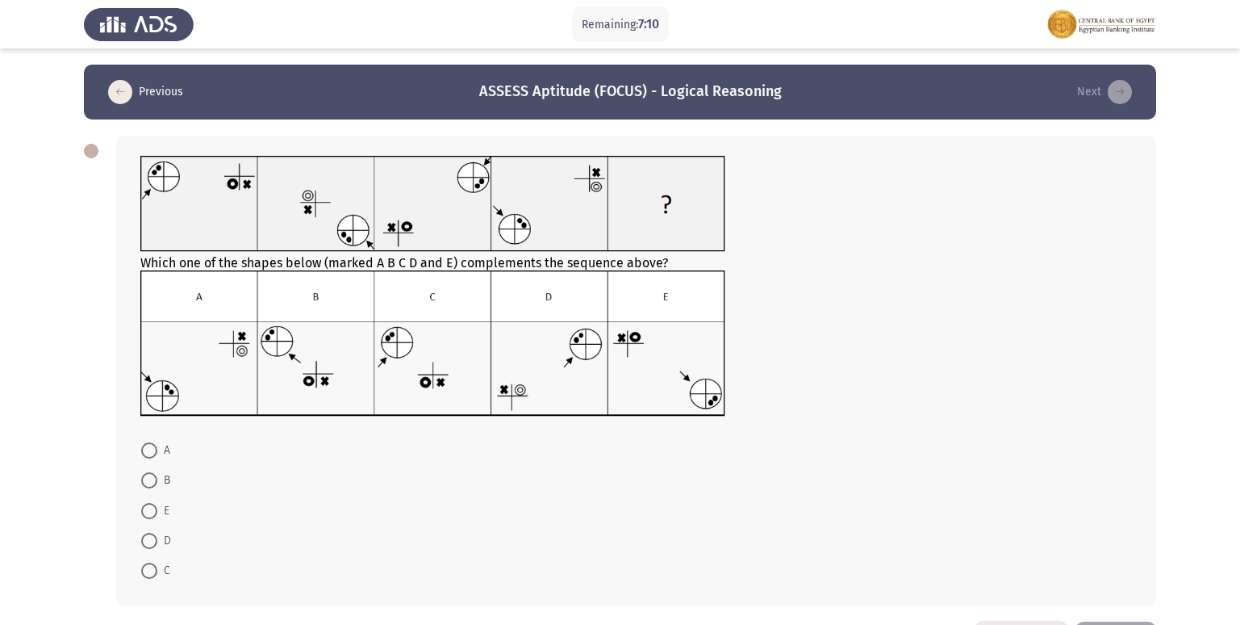
scroll to position [61, 0]
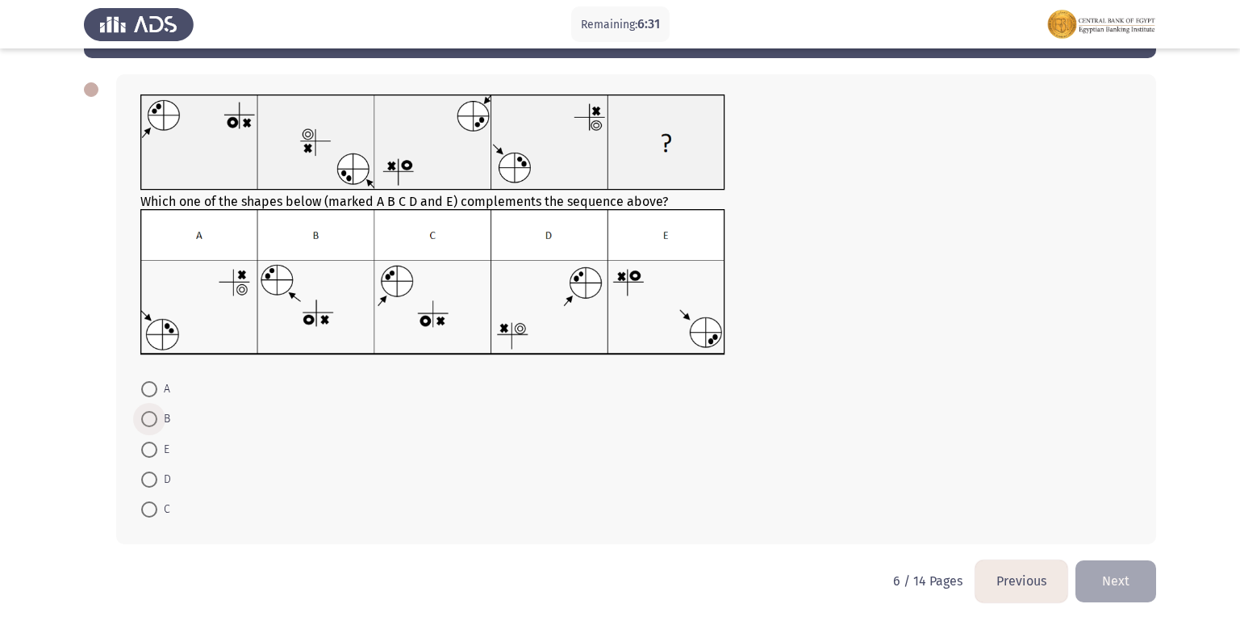
click at [150, 416] on span at bounding box center [149, 419] width 16 height 16
click at [150, 416] on input "B" at bounding box center [149, 419] width 16 height 16
radio input "true"
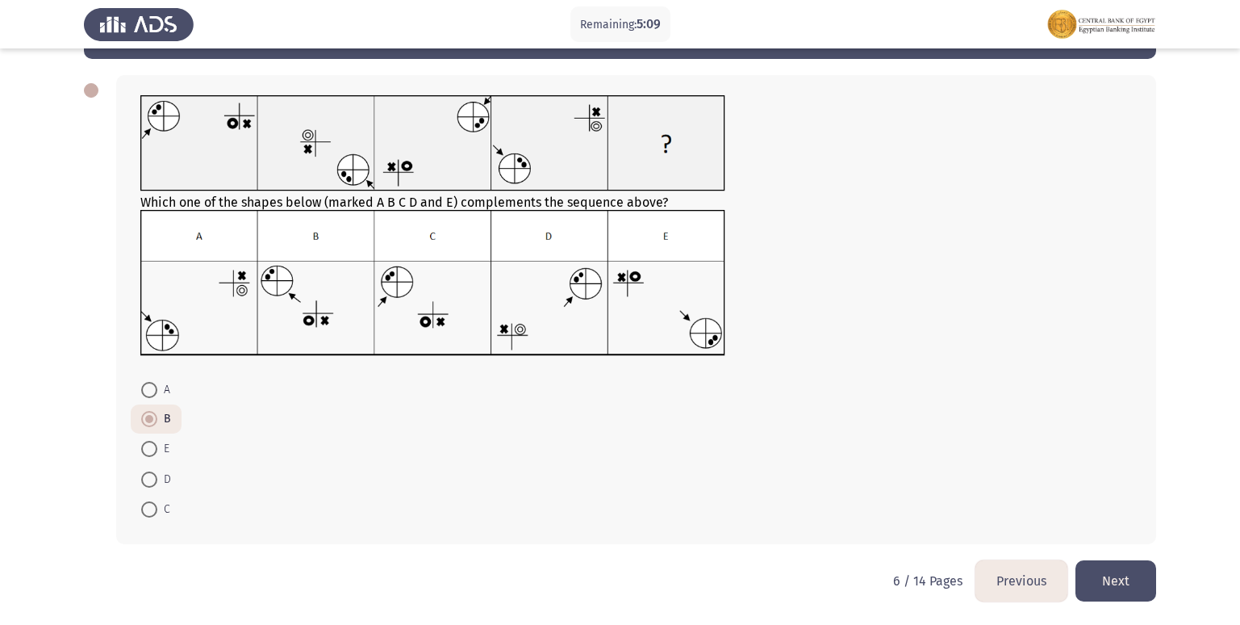
click at [1138, 585] on button "Next" at bounding box center [1116, 580] width 81 height 41
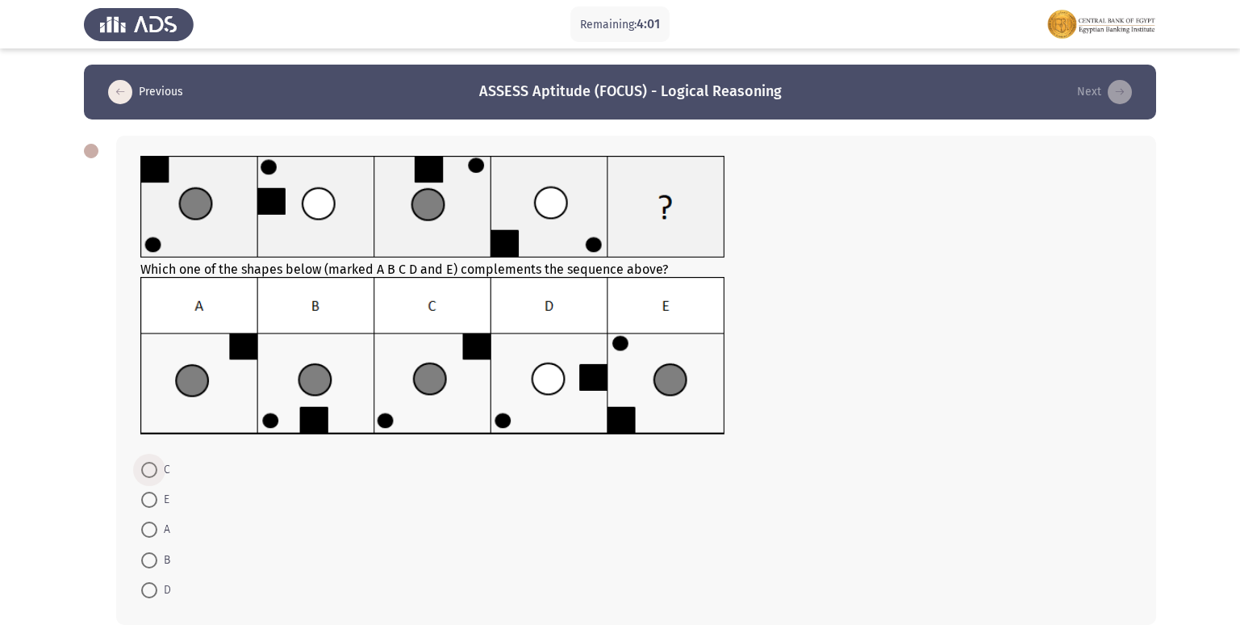
click at [154, 474] on span at bounding box center [149, 470] width 16 height 16
click at [154, 474] on input "C" at bounding box center [149, 470] width 16 height 16
radio input "true"
click at [143, 558] on span at bounding box center [149, 558] width 16 height 16
click at [143, 558] on input "B" at bounding box center [149, 558] width 16 height 16
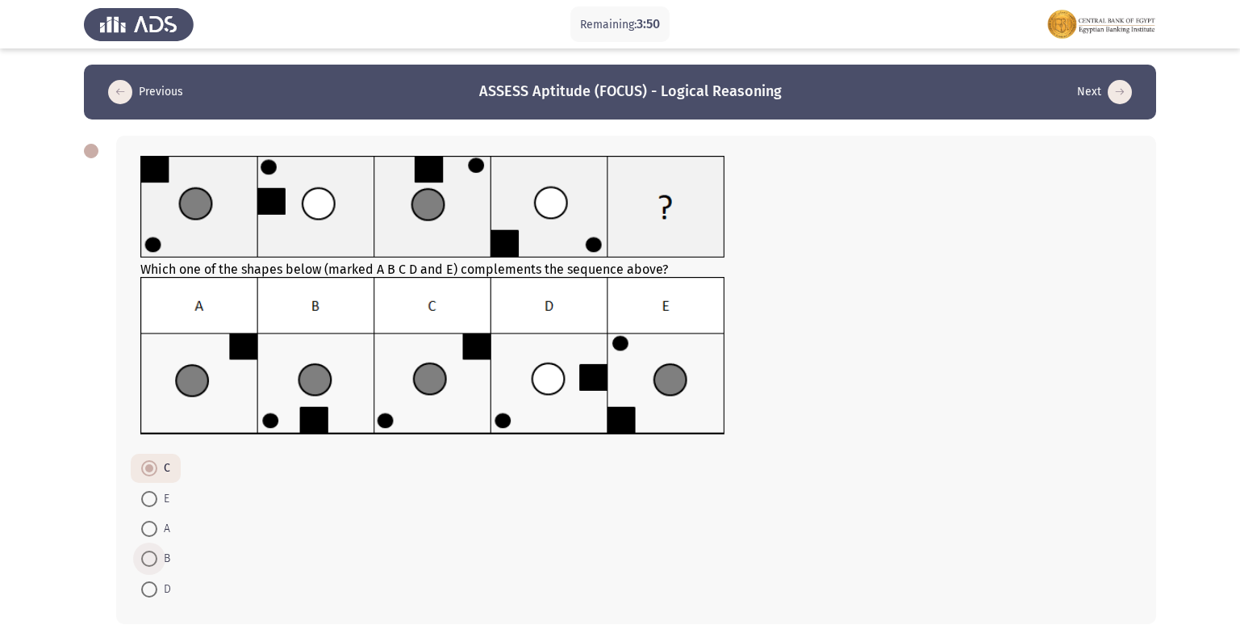
radio input "true"
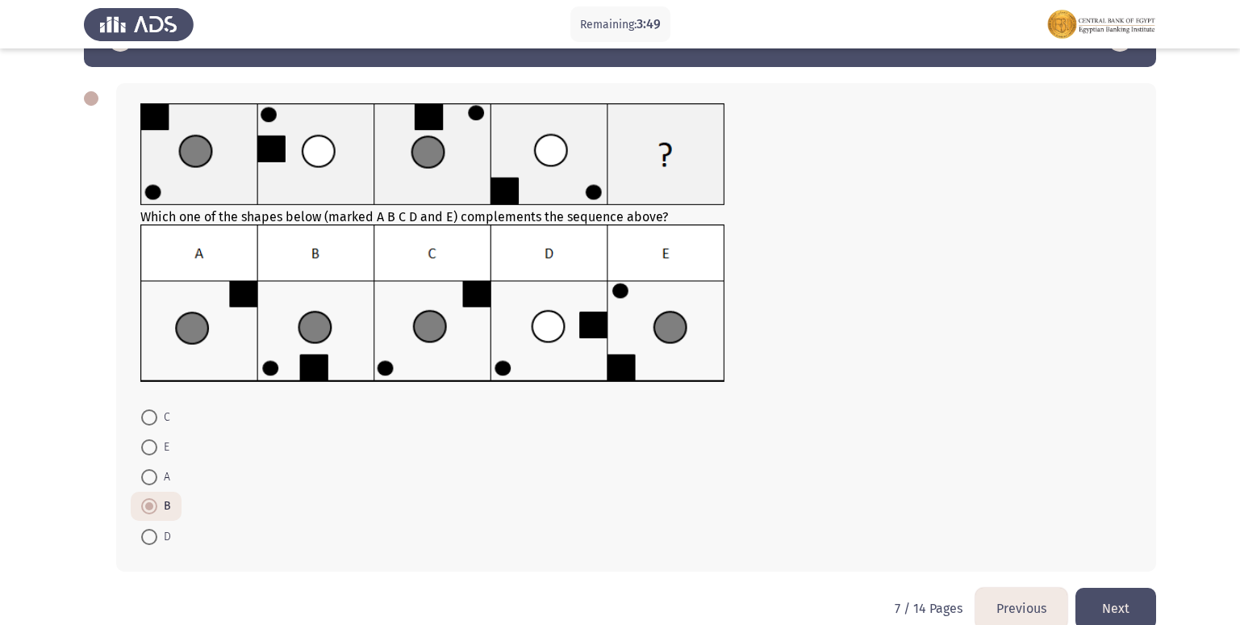
scroll to position [80, 0]
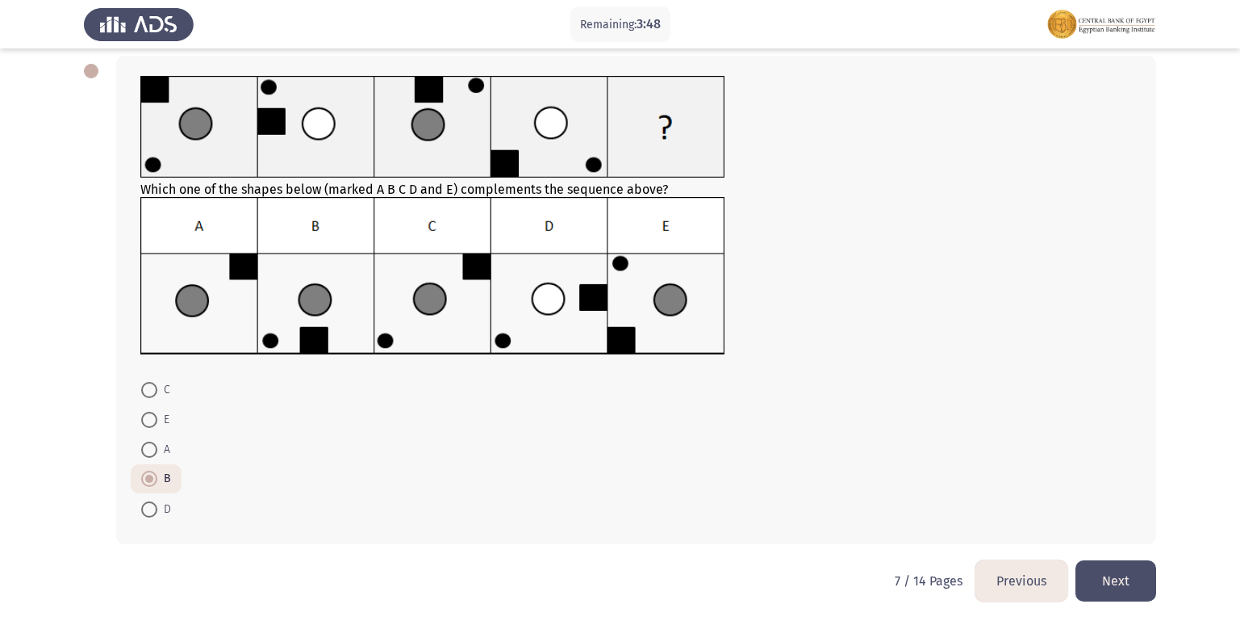
click at [1113, 592] on button "Next" at bounding box center [1116, 580] width 81 height 41
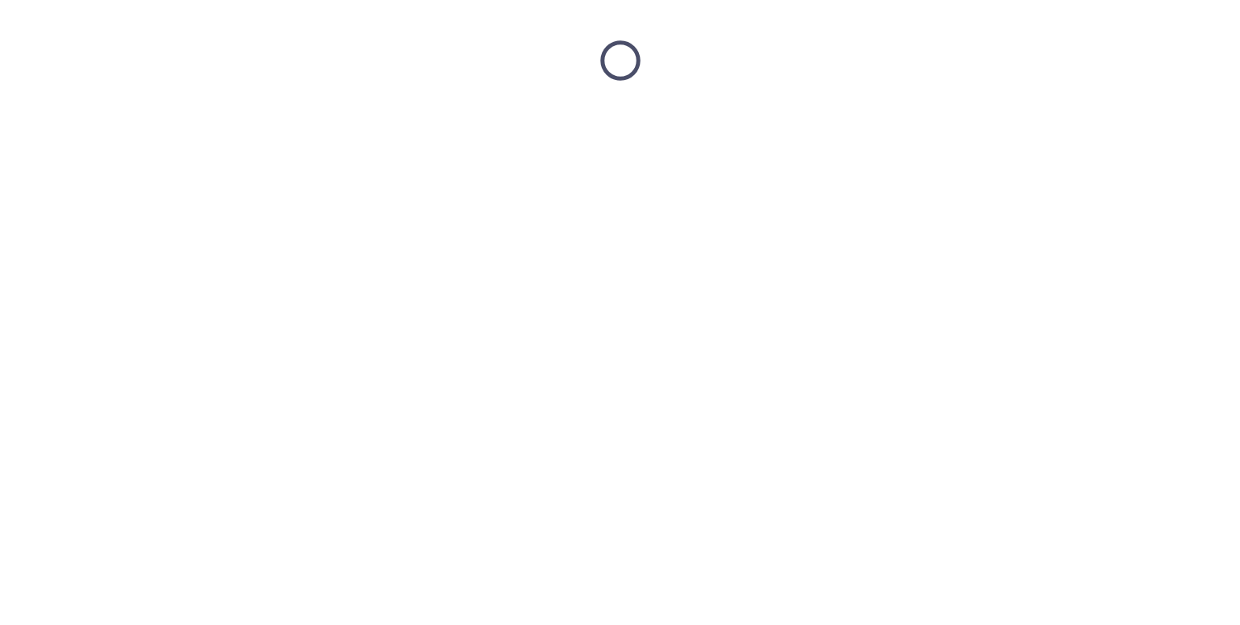
scroll to position [0, 0]
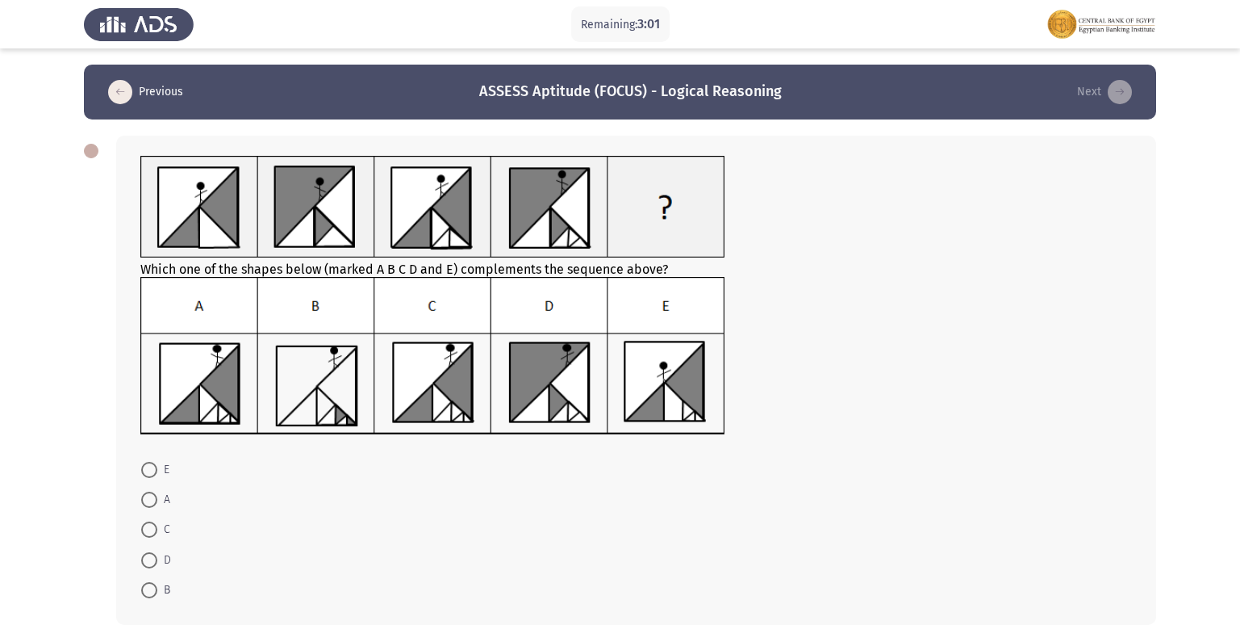
click at [149, 496] on span at bounding box center [149, 499] width 16 height 16
click at [149, 496] on input "A" at bounding box center [149, 499] width 16 height 16
radio input "true"
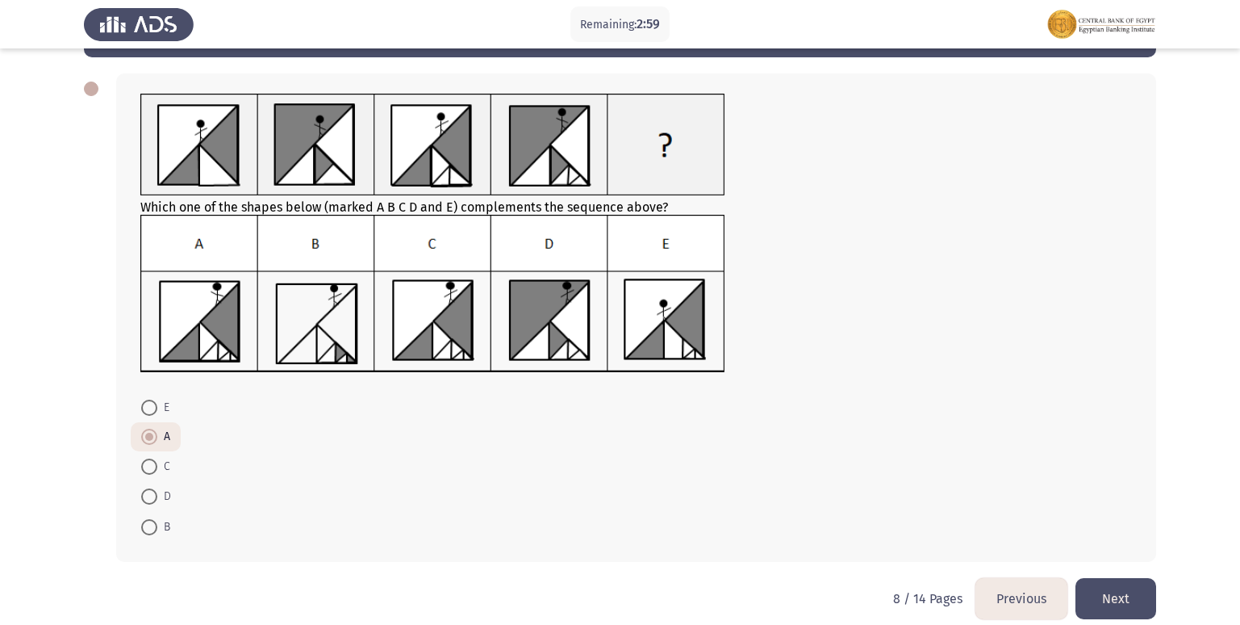
scroll to position [80, 0]
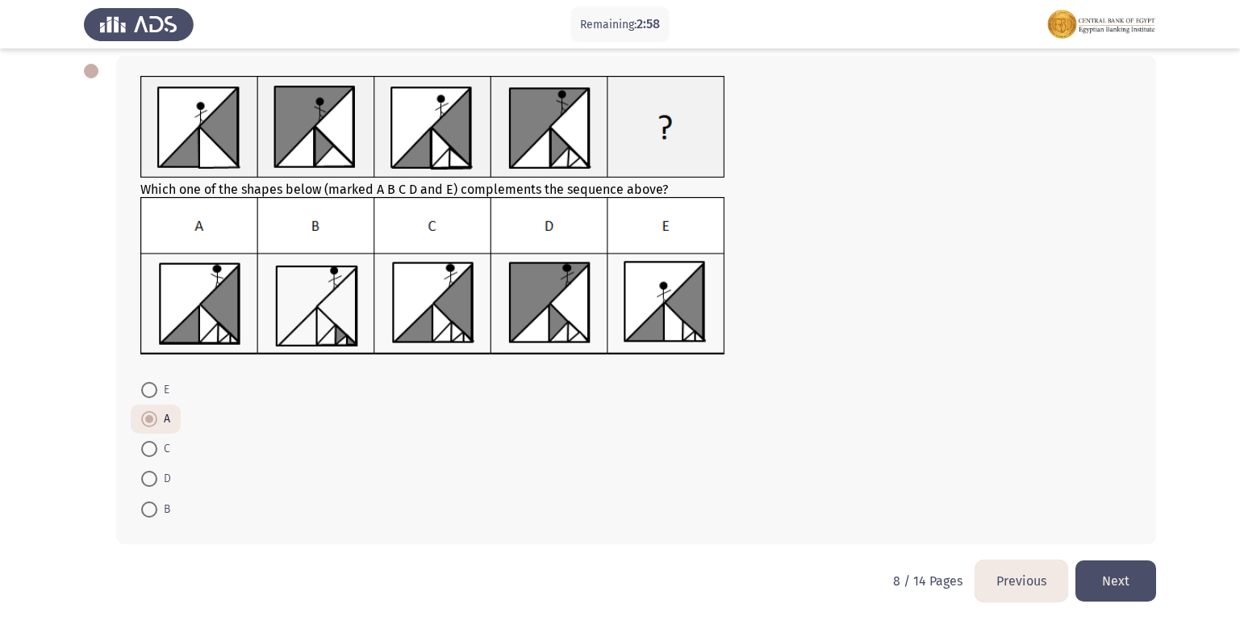
click at [1127, 587] on button "Next" at bounding box center [1116, 580] width 81 height 41
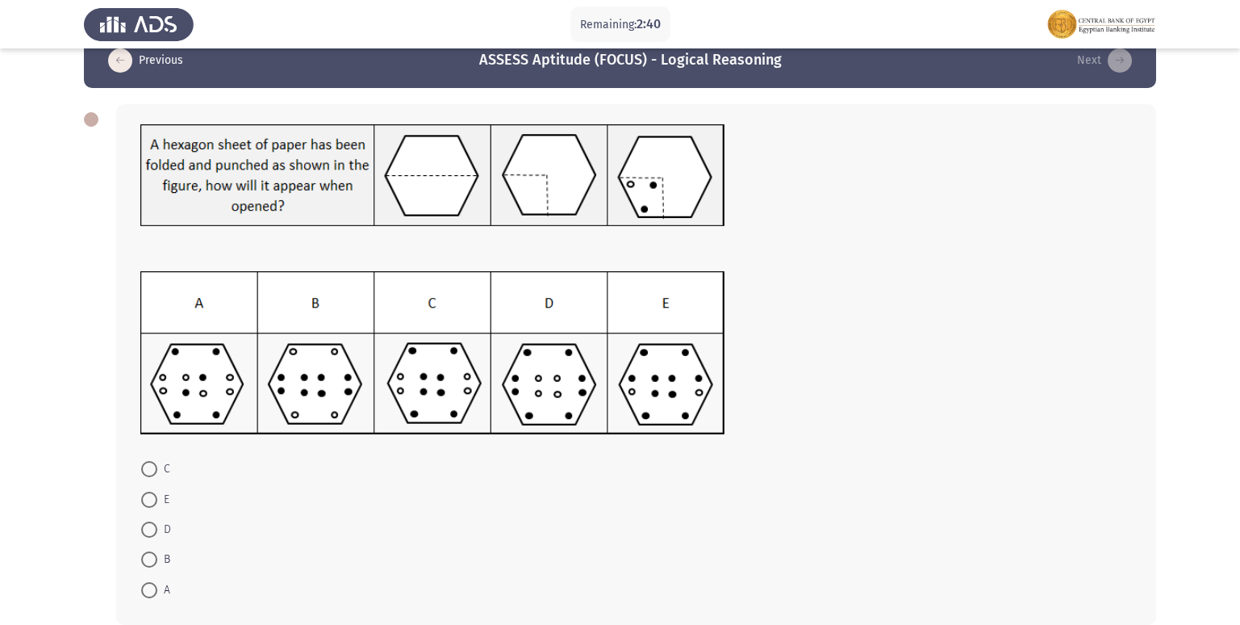
scroll to position [112, 0]
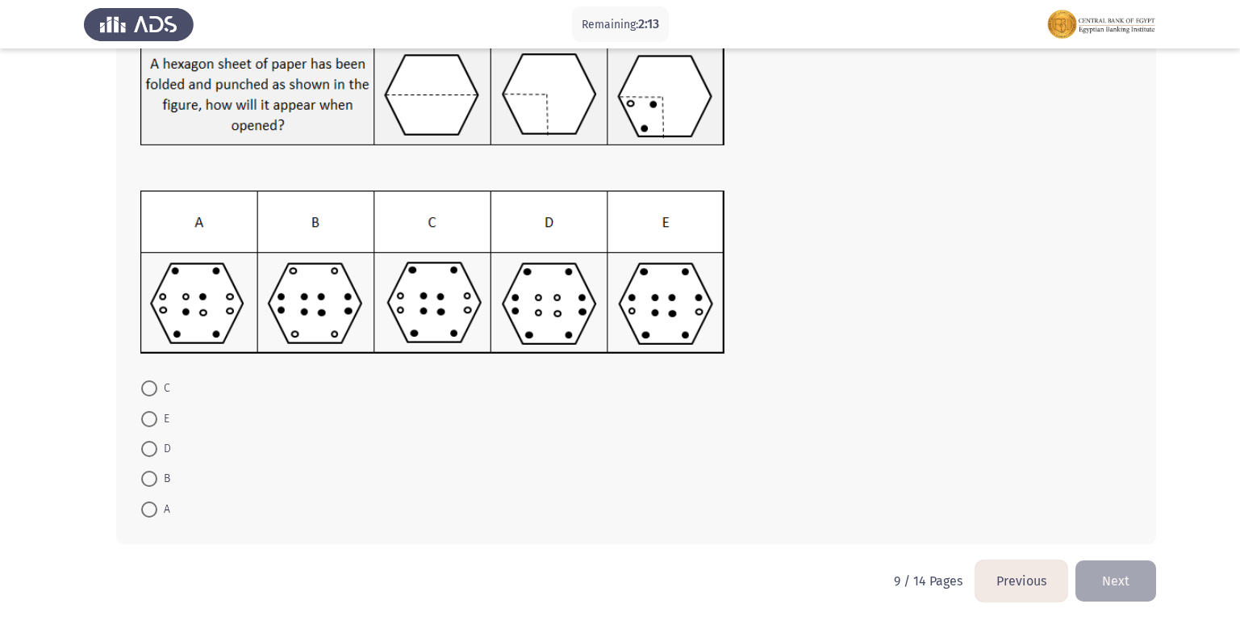
click at [147, 417] on span at bounding box center [149, 419] width 16 height 16
click at [147, 417] on input "E" at bounding box center [149, 419] width 16 height 16
radio input "true"
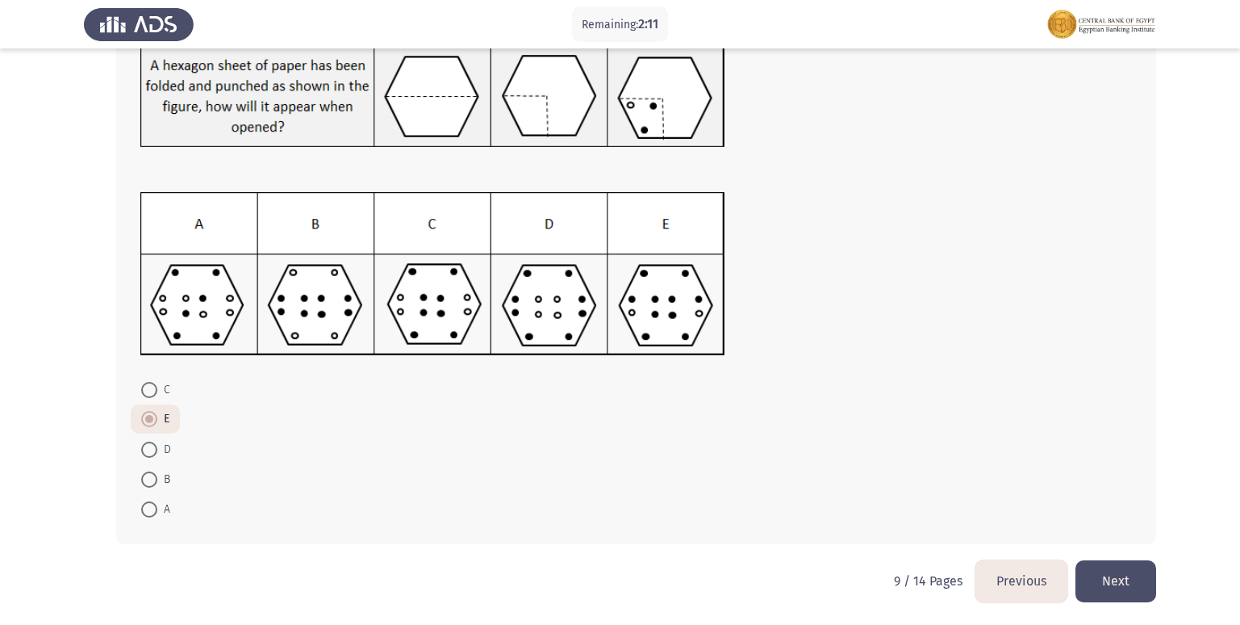
click at [1117, 576] on button "Next" at bounding box center [1116, 580] width 81 height 41
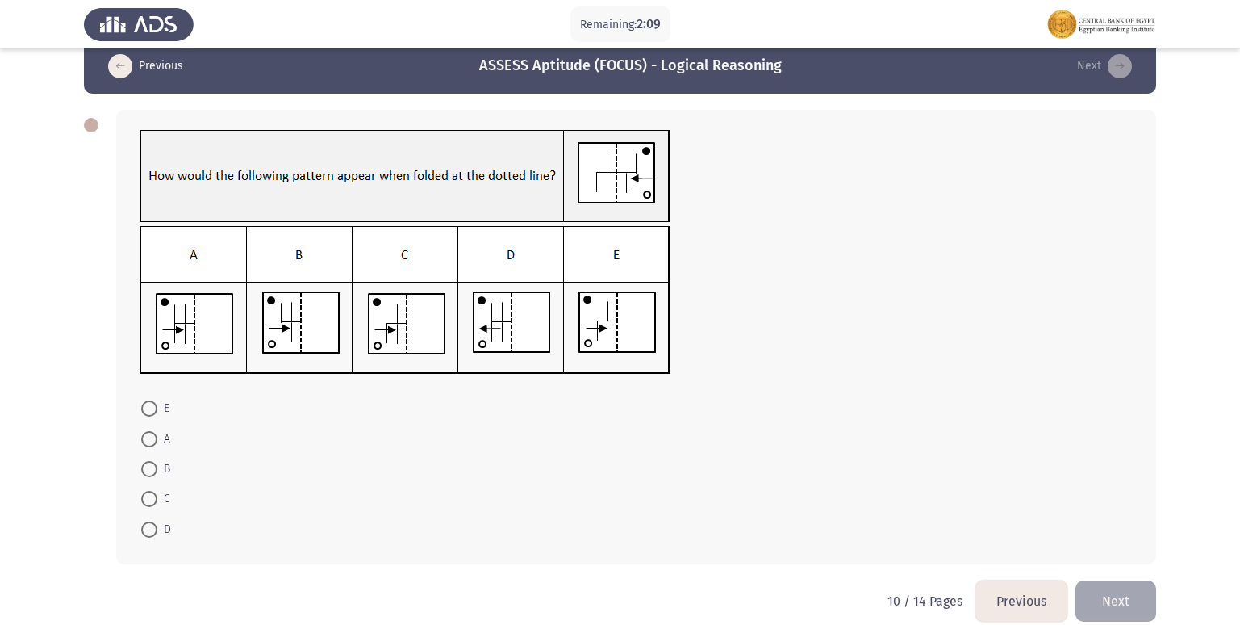
scroll to position [46, 0]
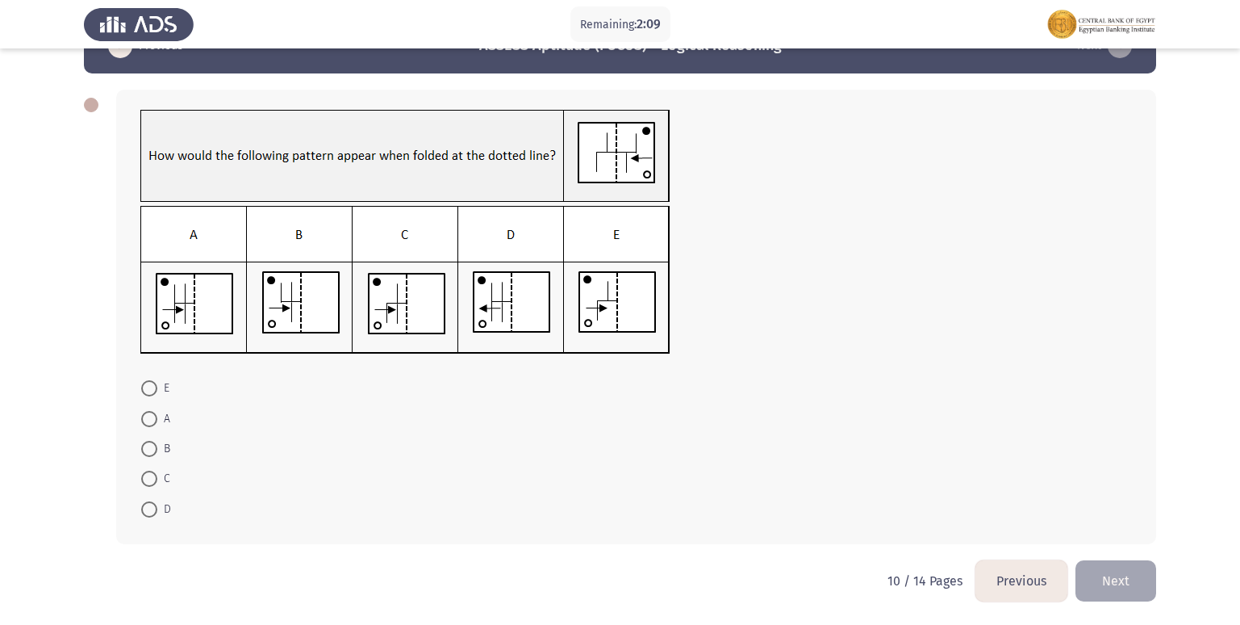
click at [1027, 584] on button "Previous" at bounding box center [1022, 580] width 92 height 41
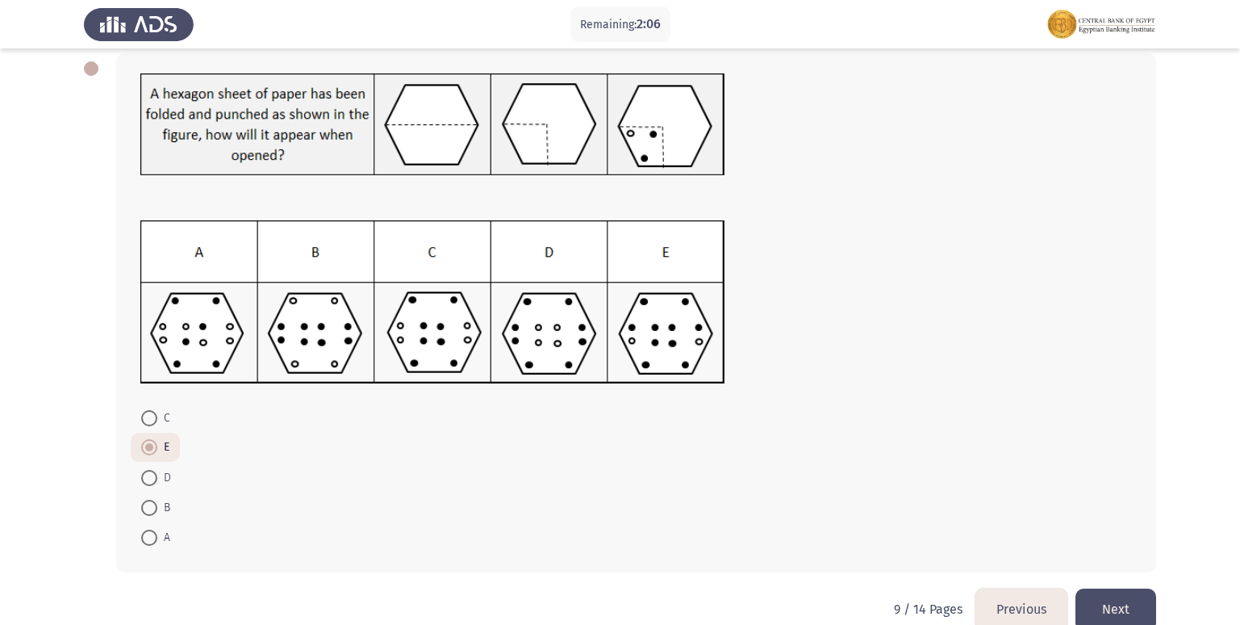
scroll to position [111, 0]
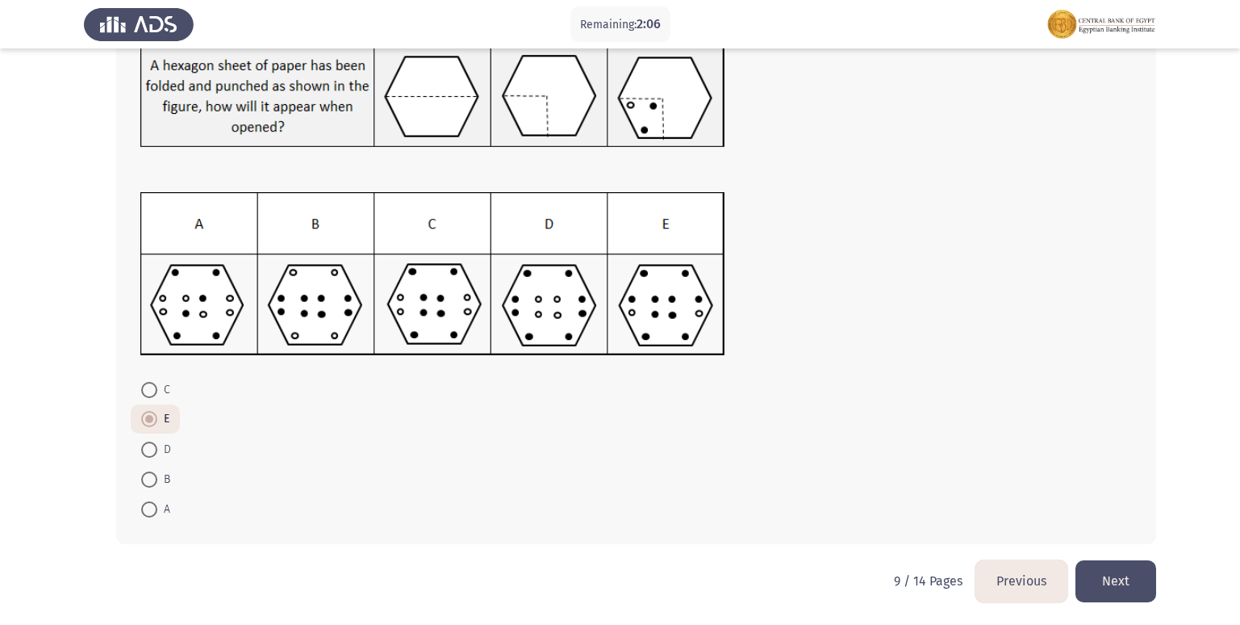
click at [1120, 582] on button "Next" at bounding box center [1116, 580] width 81 height 41
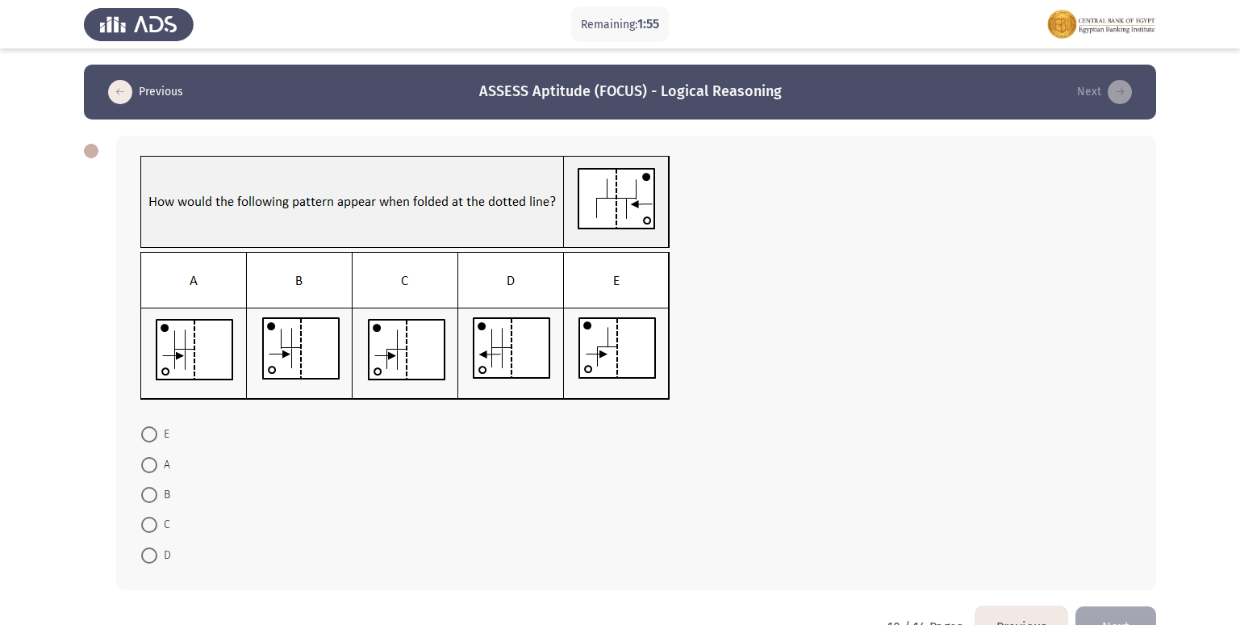
scroll to position [46, 0]
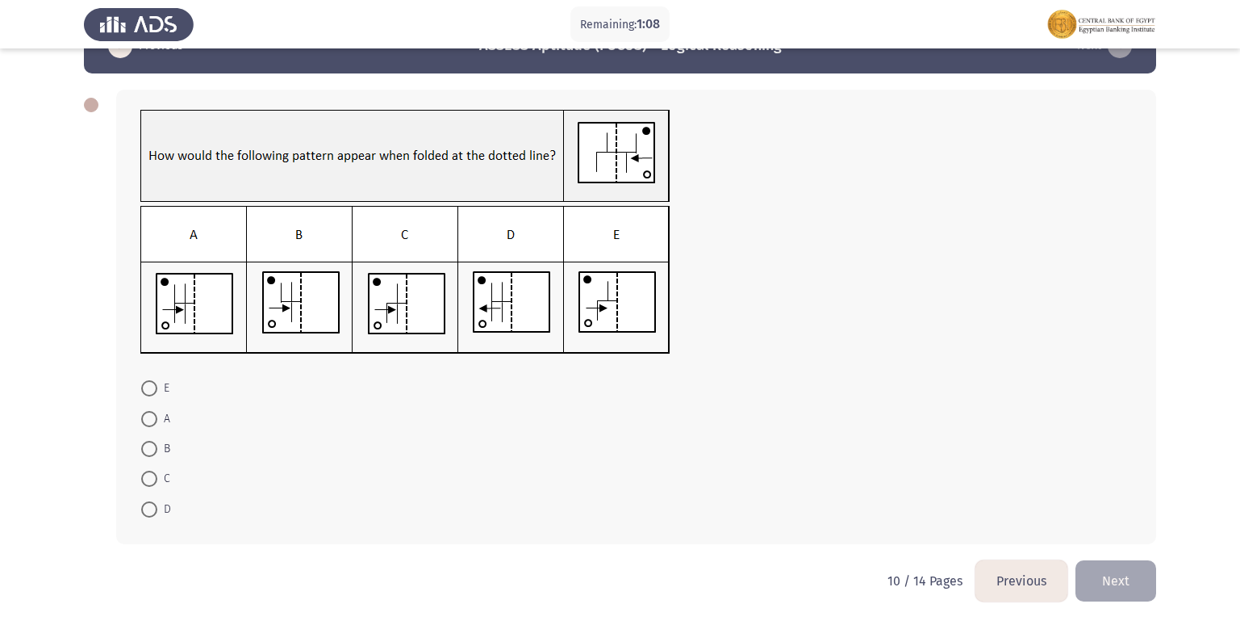
click at [144, 450] on span at bounding box center [149, 449] width 16 height 16
click at [144, 450] on input "B" at bounding box center [149, 449] width 16 height 16
radio input "true"
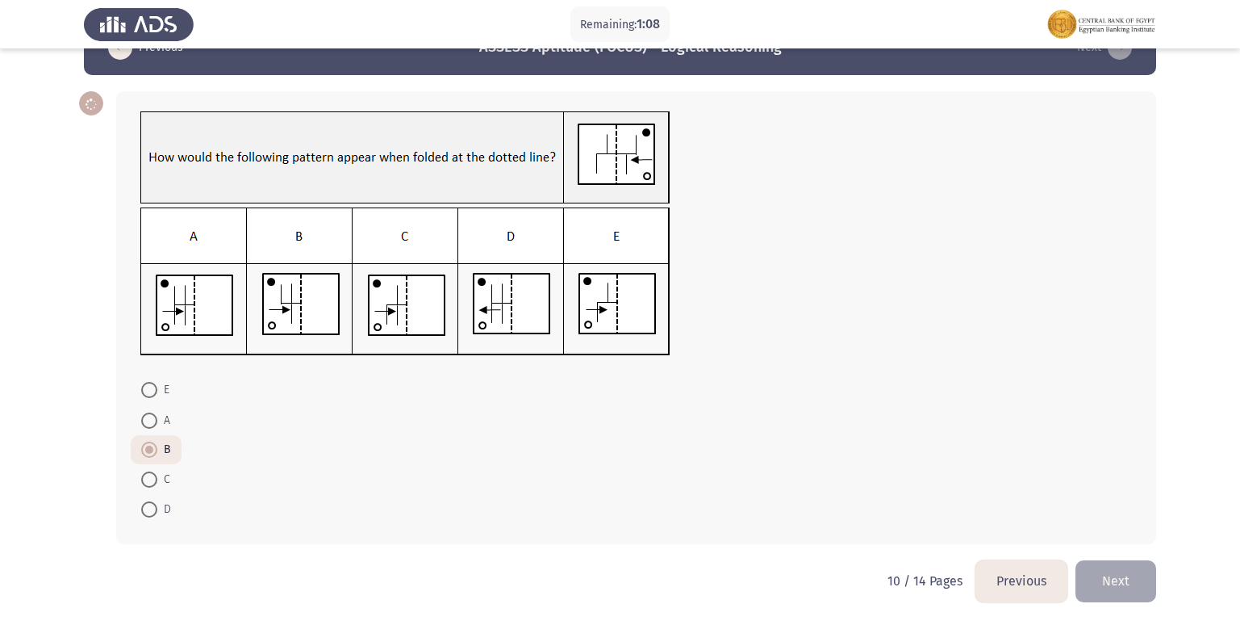
scroll to position [44, 0]
click at [1110, 588] on button "Next" at bounding box center [1116, 580] width 81 height 41
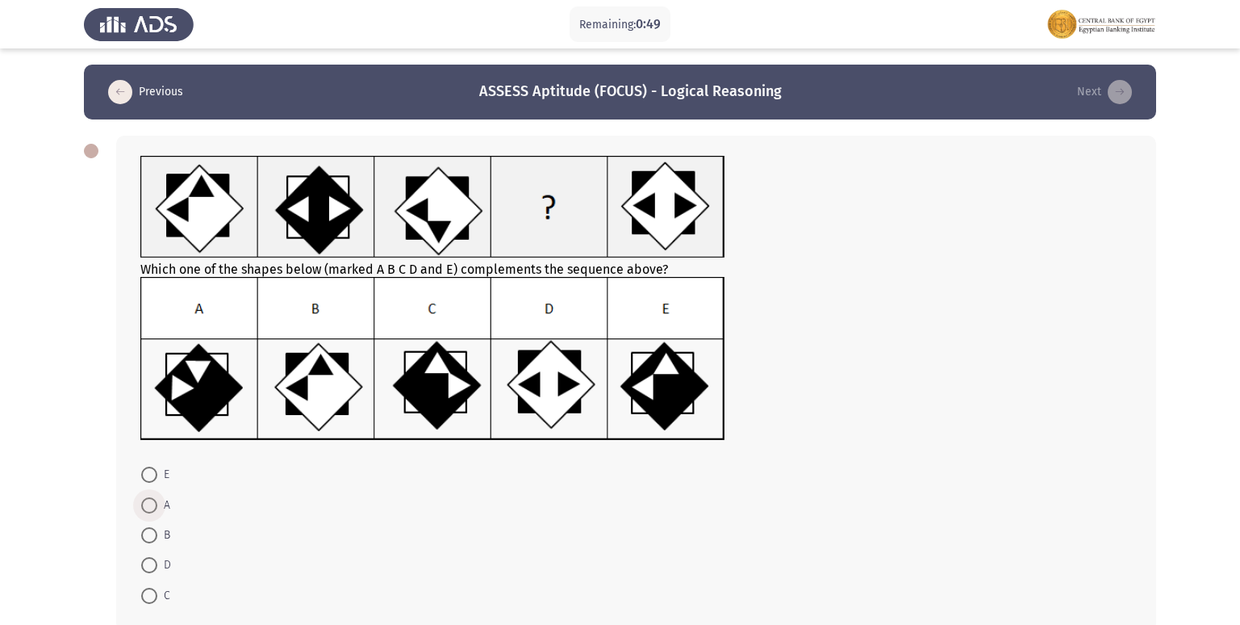
click at [149, 504] on span at bounding box center [149, 505] width 16 height 16
click at [149, 504] on input "A" at bounding box center [149, 505] width 16 height 16
radio input "true"
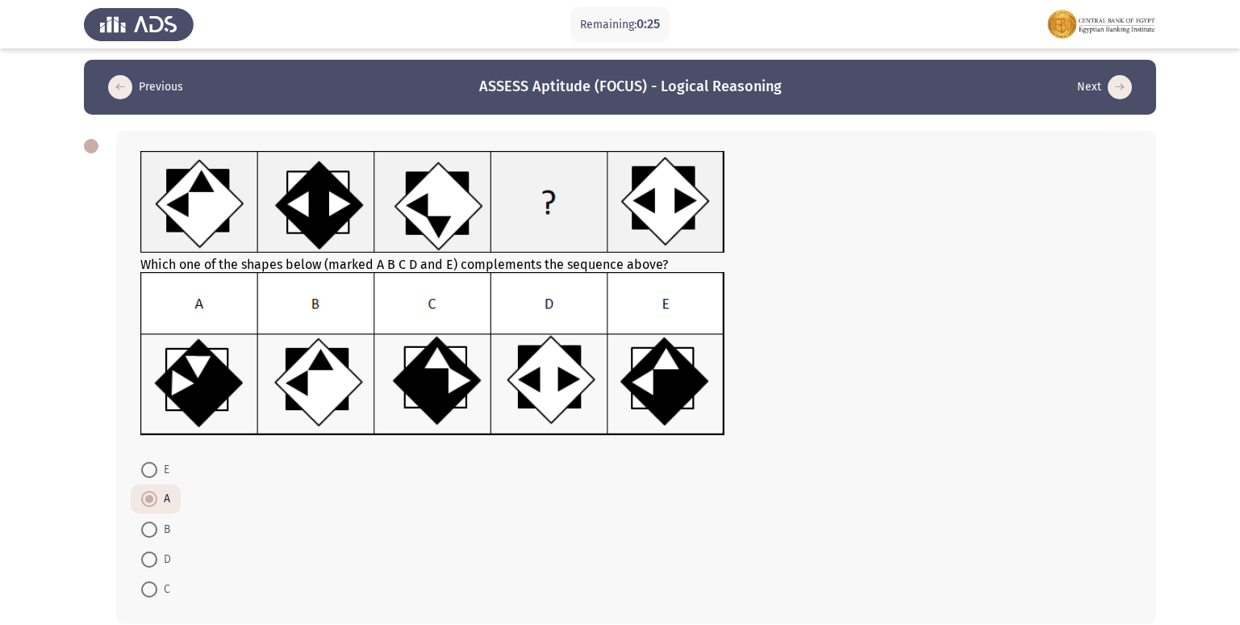
scroll to position [85, 0]
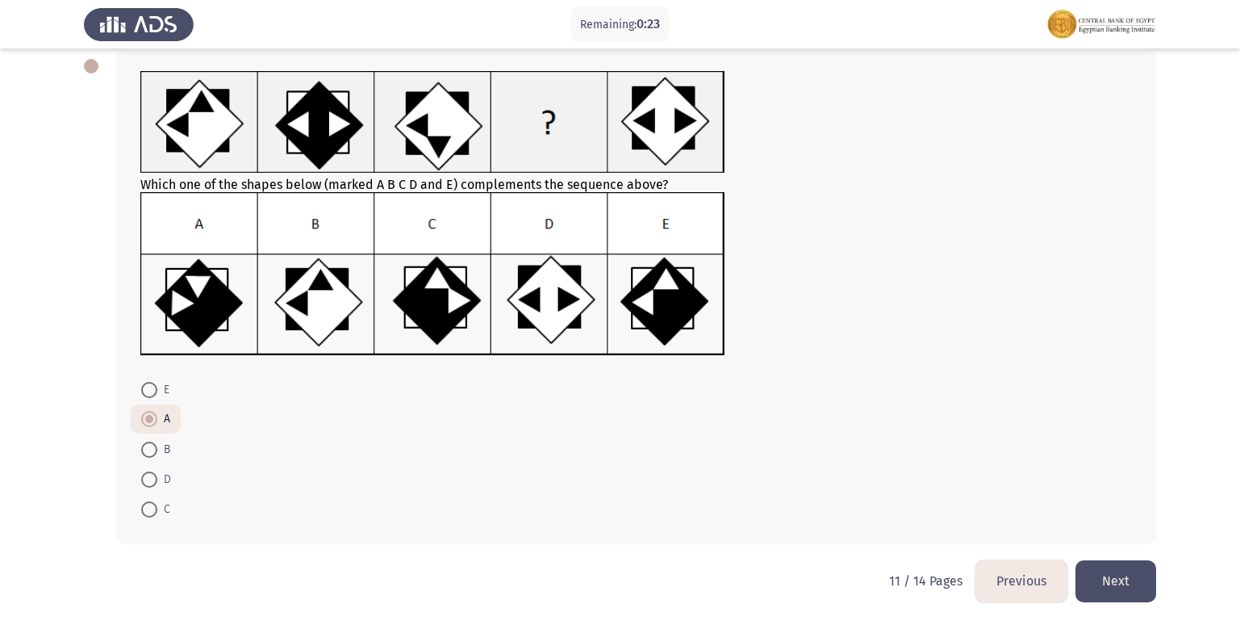
click at [1120, 587] on button "Next" at bounding box center [1116, 580] width 81 height 41
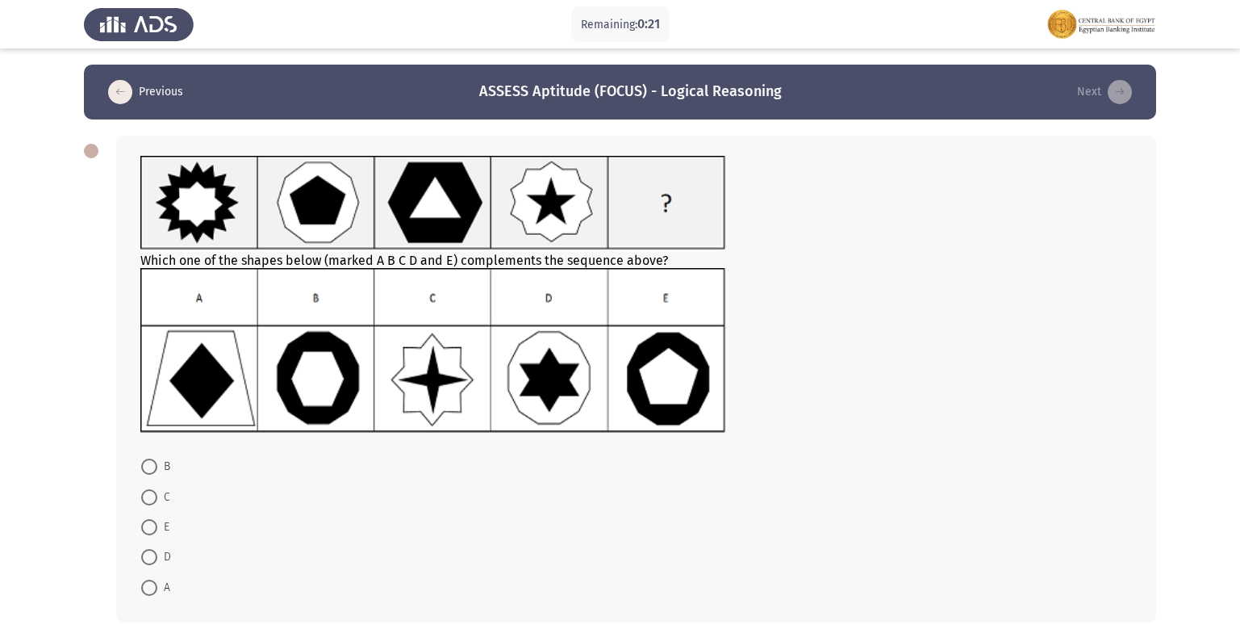
click at [150, 498] on span at bounding box center [149, 497] width 16 height 16
click at [150, 498] on input "C" at bounding box center [149, 497] width 16 height 16
radio input "true"
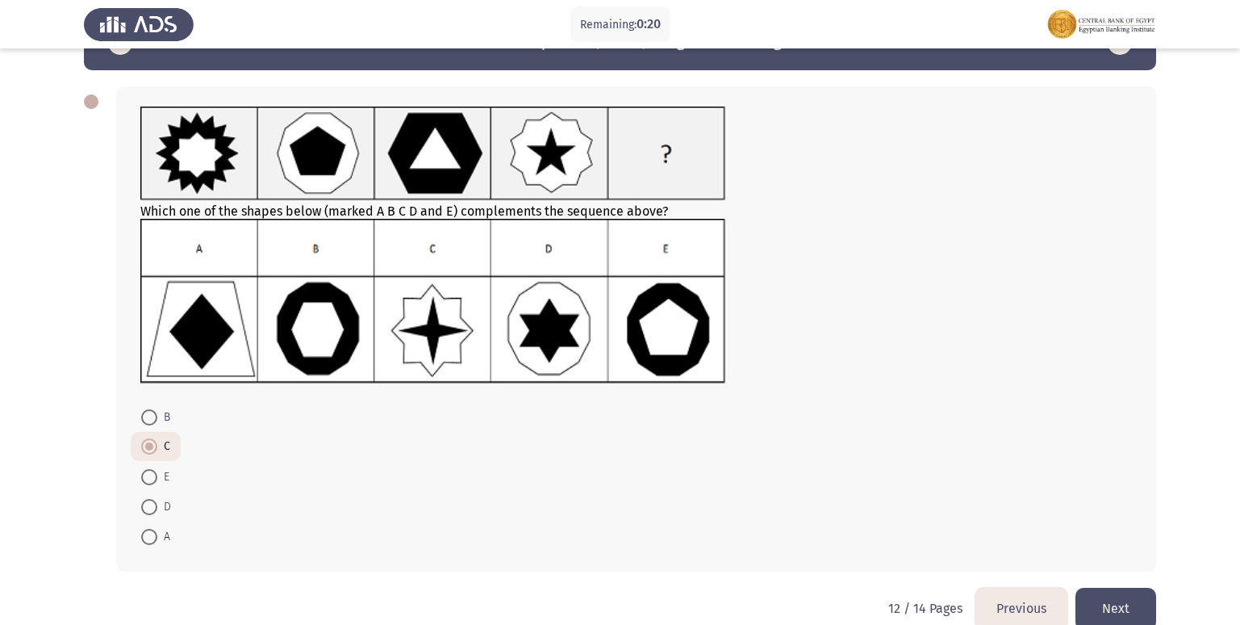
scroll to position [77, 0]
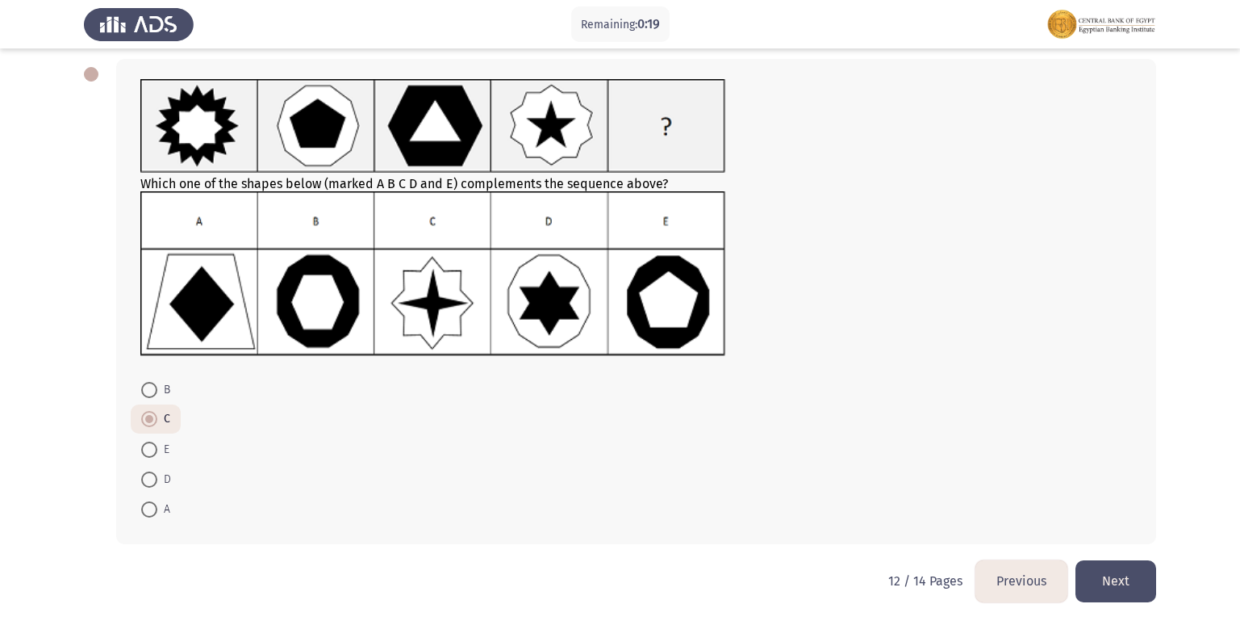
click at [1100, 579] on button "Next" at bounding box center [1116, 580] width 81 height 41
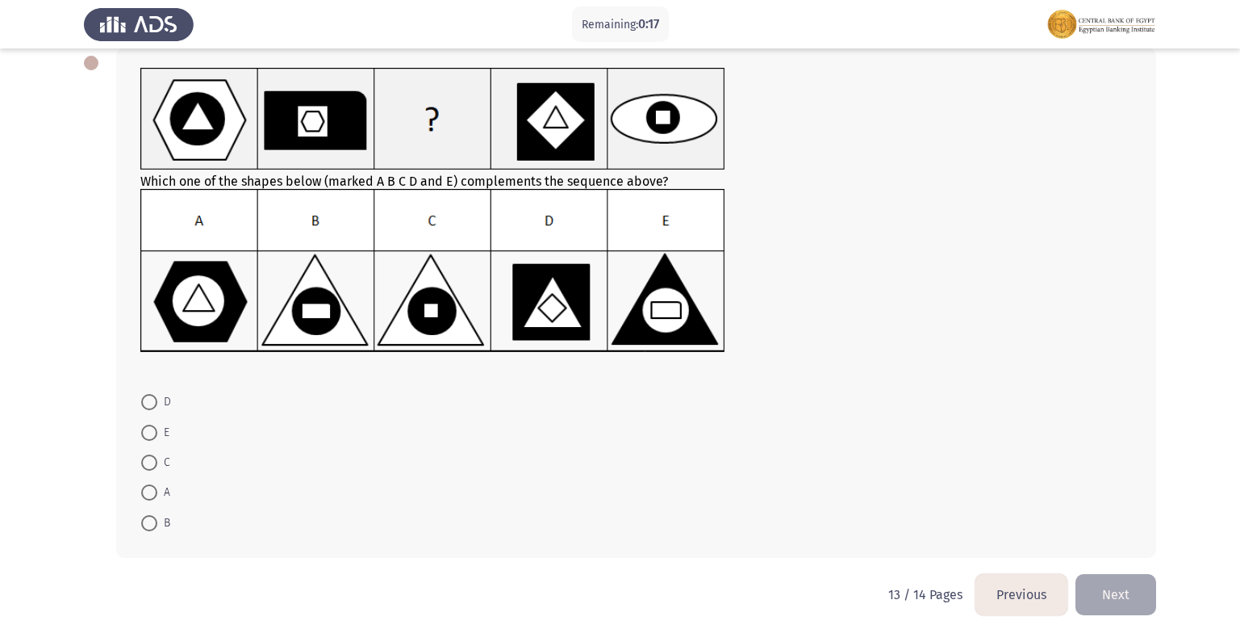
scroll to position [102, 0]
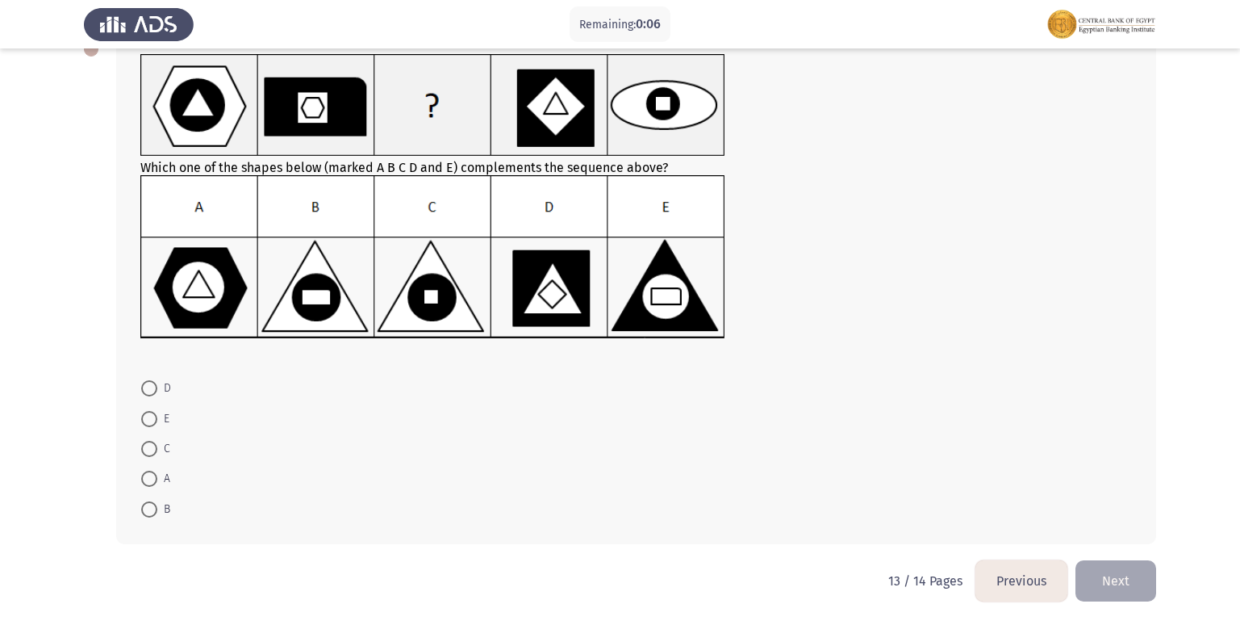
click at [144, 508] on span at bounding box center [149, 509] width 16 height 16
click at [144, 508] on input "B" at bounding box center [149, 509] width 16 height 16
radio input "true"
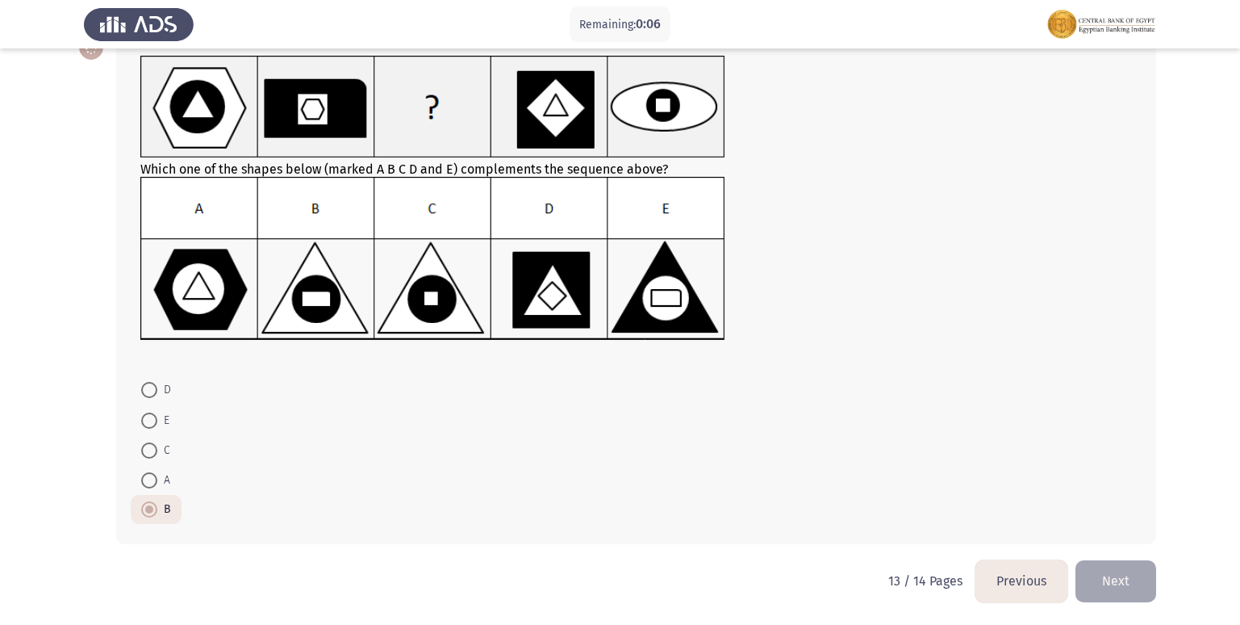
scroll to position [100, 0]
click at [1139, 574] on button "Next" at bounding box center [1116, 580] width 81 height 41
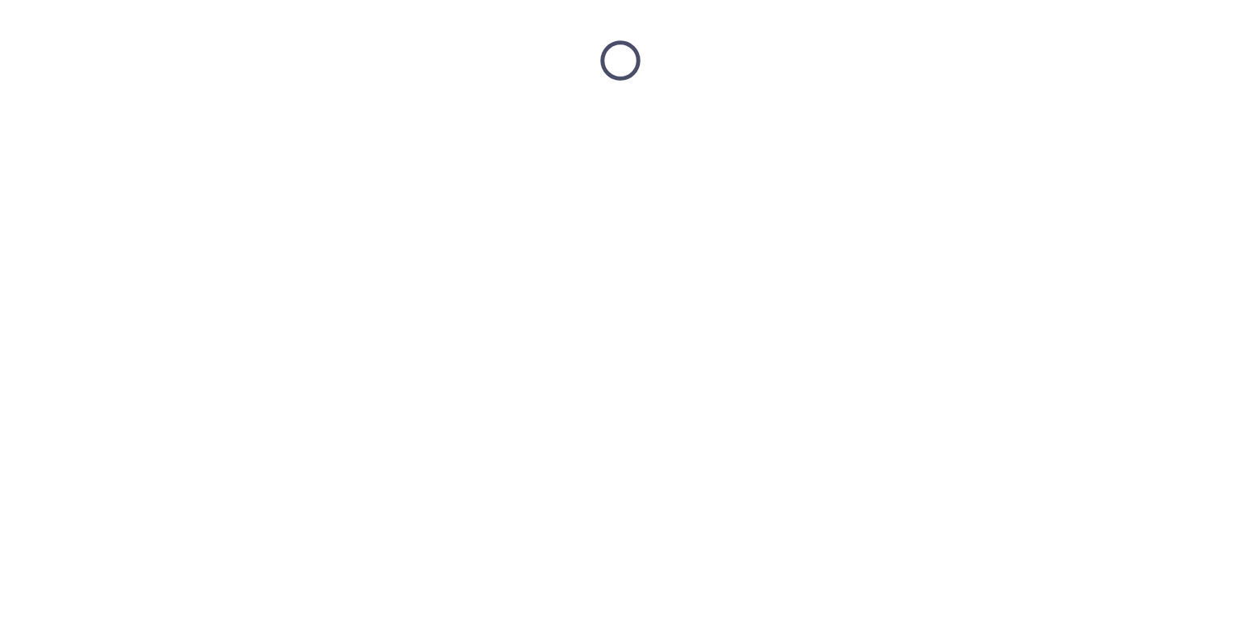
scroll to position [0, 0]
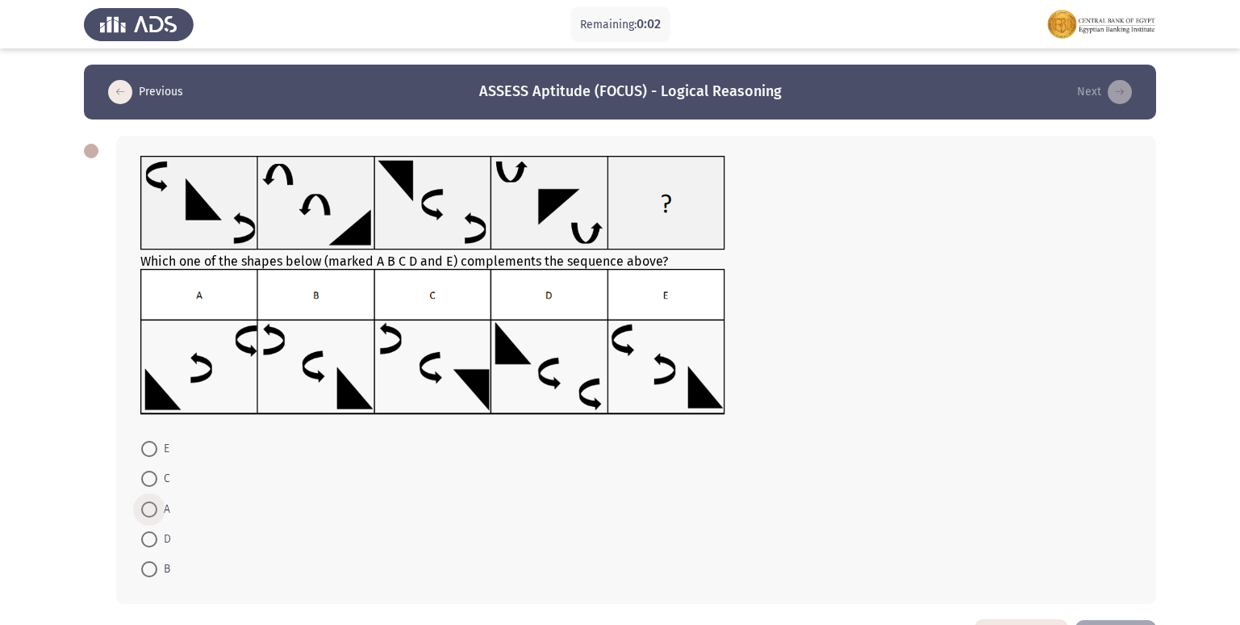
click at [148, 515] on span at bounding box center [149, 509] width 16 height 16
click at [148, 515] on input "A" at bounding box center [149, 509] width 16 height 16
radio input "true"
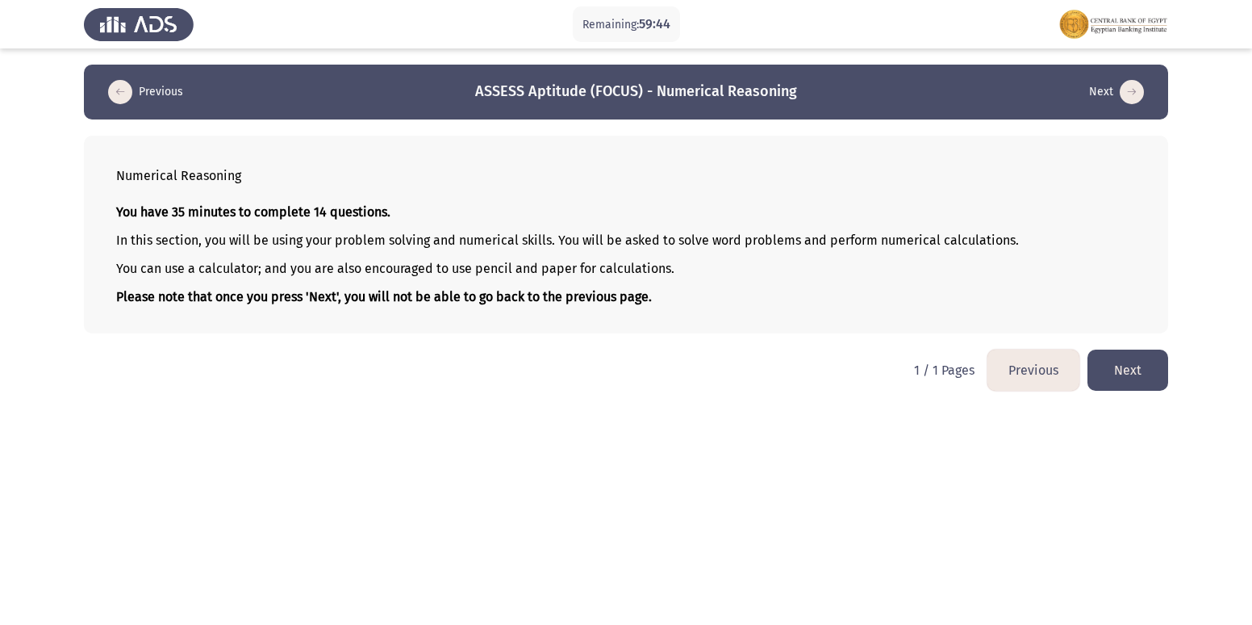
click at [1136, 362] on button "Next" at bounding box center [1128, 369] width 81 height 41
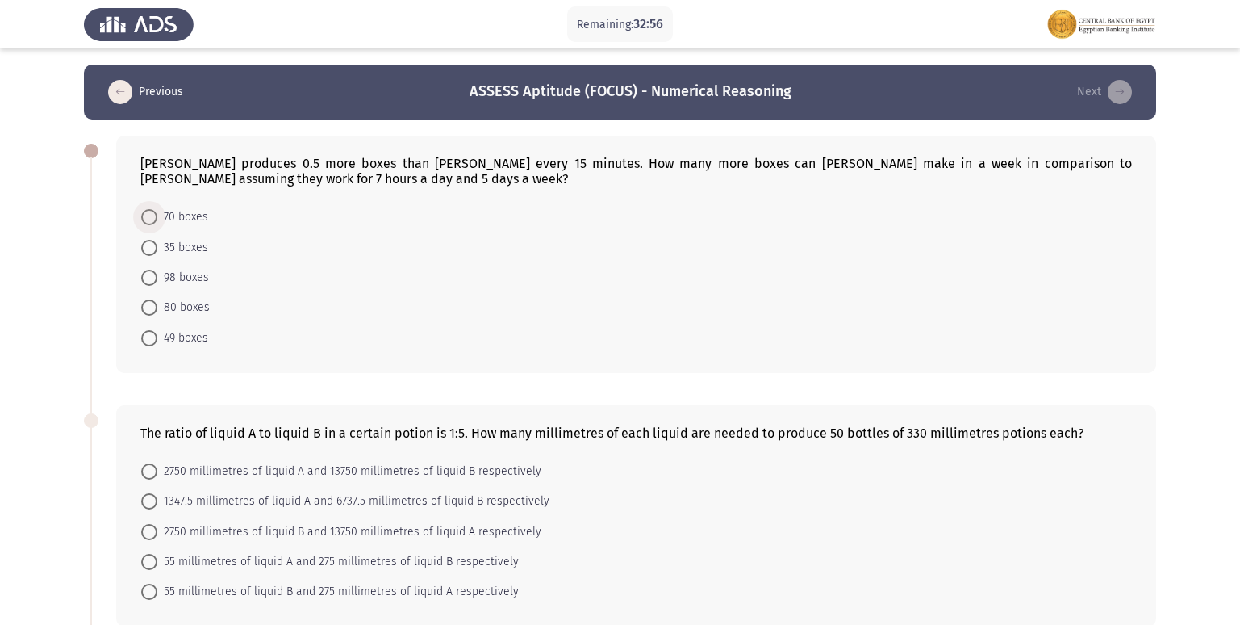
click at [151, 215] on span at bounding box center [149, 217] width 16 height 16
click at [151, 215] on input "70 boxes" at bounding box center [149, 217] width 16 height 16
radio input "true"
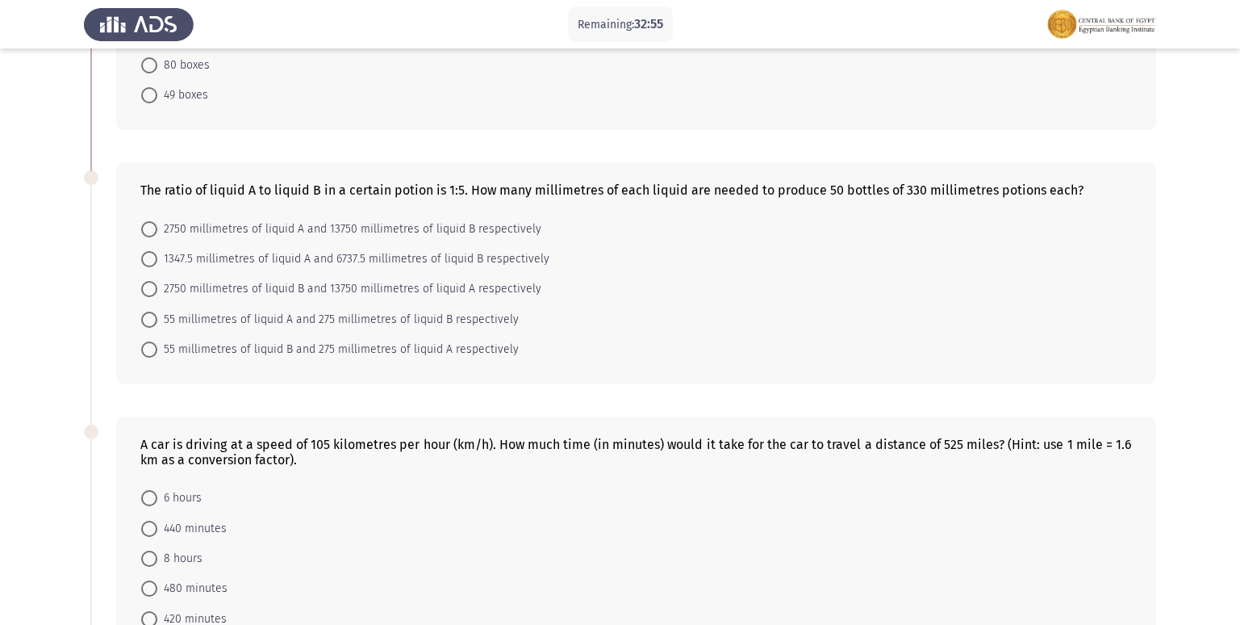
scroll to position [242, 0]
click at [151, 315] on span at bounding box center [149, 319] width 16 height 16
click at [151, 315] on input "55 millimetres of liquid A and 275 millimetres of liquid B respectively" at bounding box center [149, 319] width 16 height 16
radio input "true"
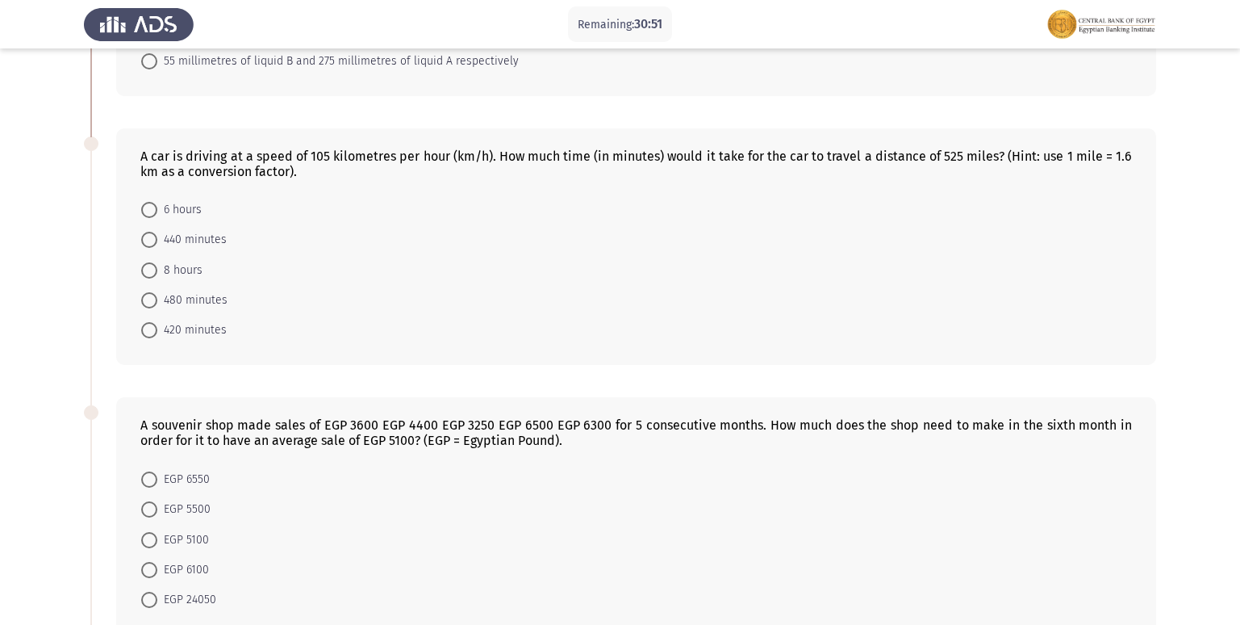
scroll to position [565, 0]
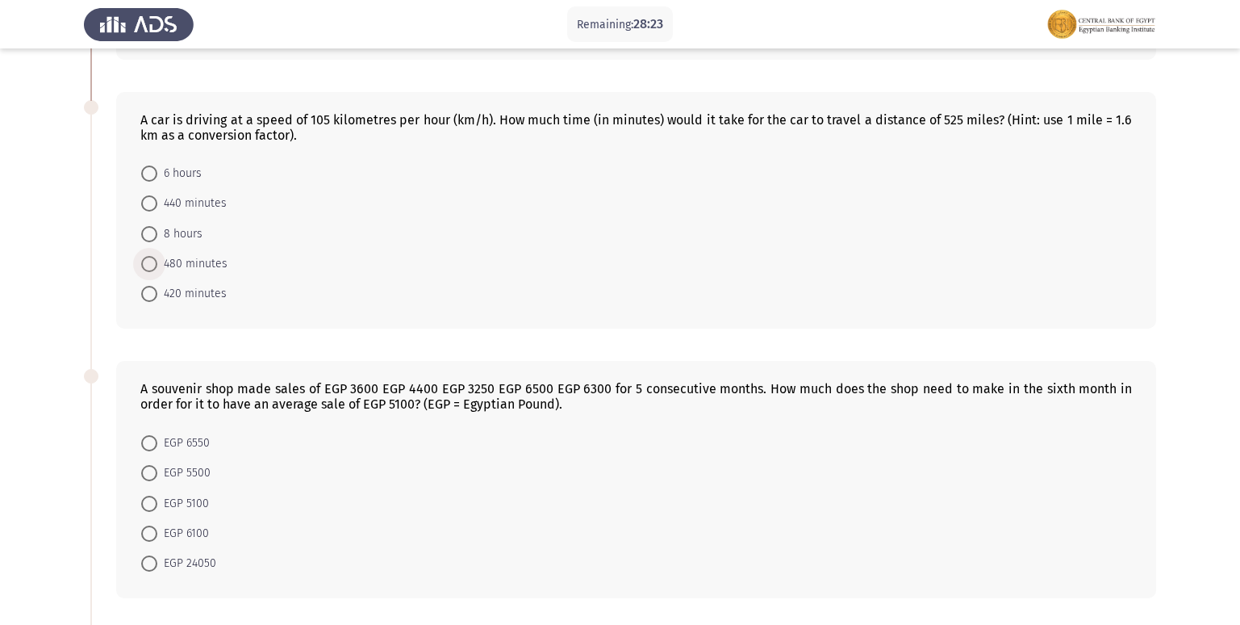
click at [149, 258] on span at bounding box center [149, 264] width 16 height 16
click at [149, 258] on input "480 minutes" at bounding box center [149, 264] width 16 height 16
radio input "true"
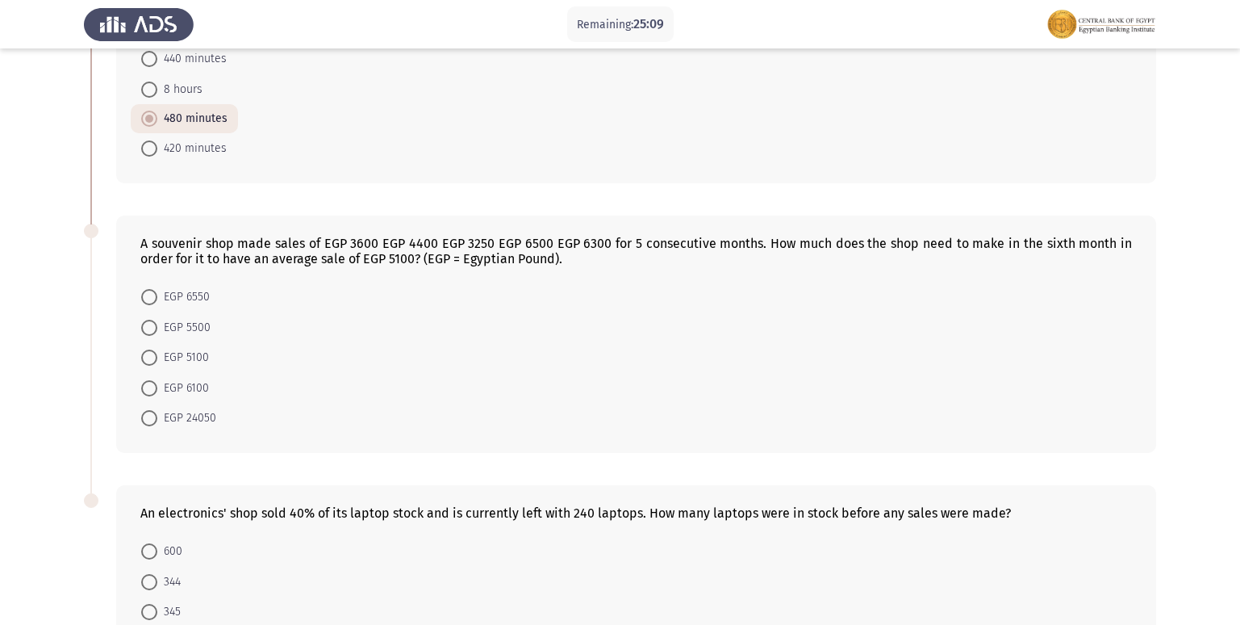
scroll to position [872, 0]
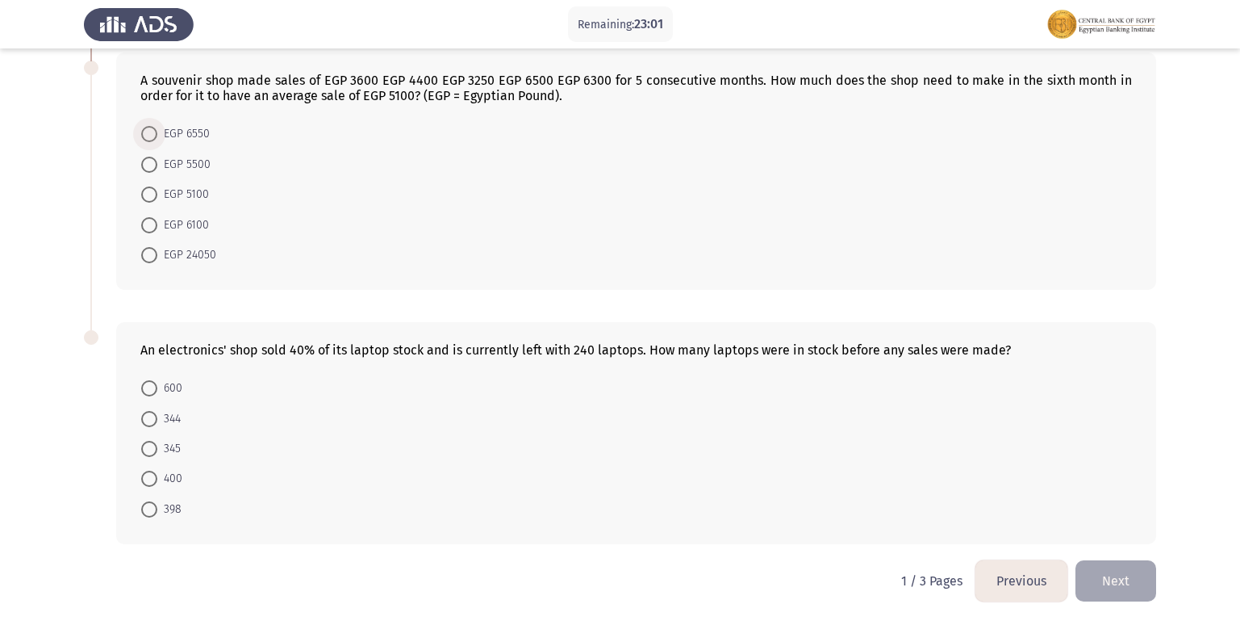
click at [156, 137] on span at bounding box center [149, 134] width 16 height 16
click at [156, 137] on input "EGP 6550" at bounding box center [149, 134] width 16 height 16
radio input "true"
click at [148, 387] on span at bounding box center [149, 389] width 16 height 16
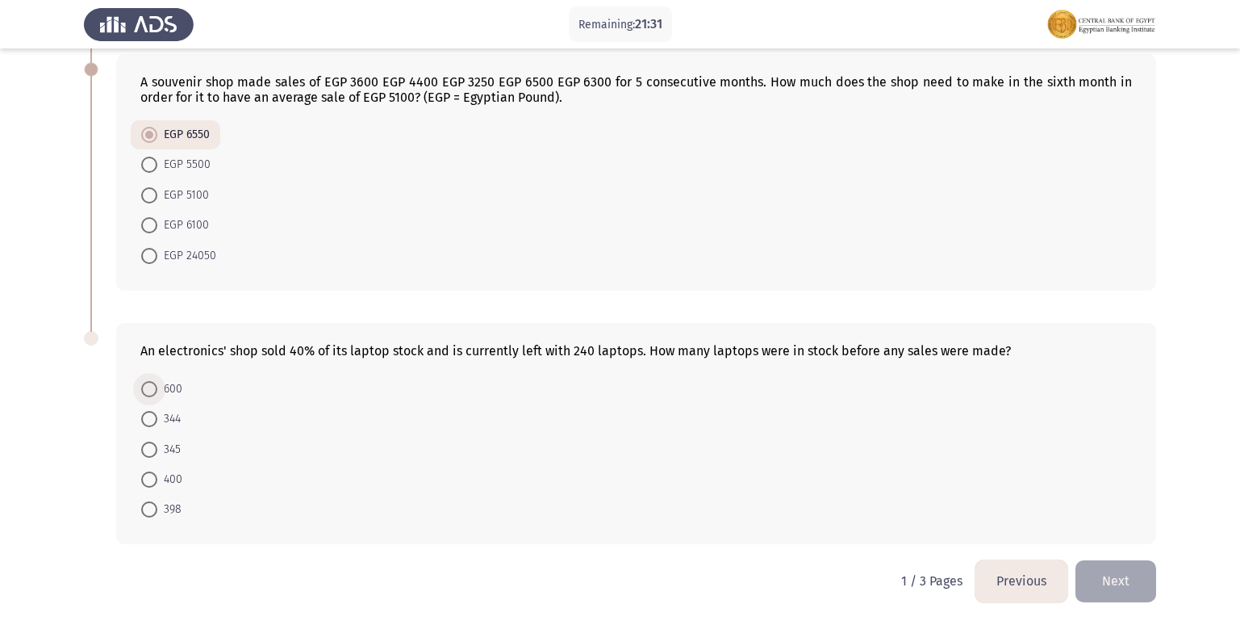
click at [148, 387] on input "600" at bounding box center [149, 389] width 16 height 16
radio input "true"
click at [1121, 571] on button "Next" at bounding box center [1116, 580] width 81 height 41
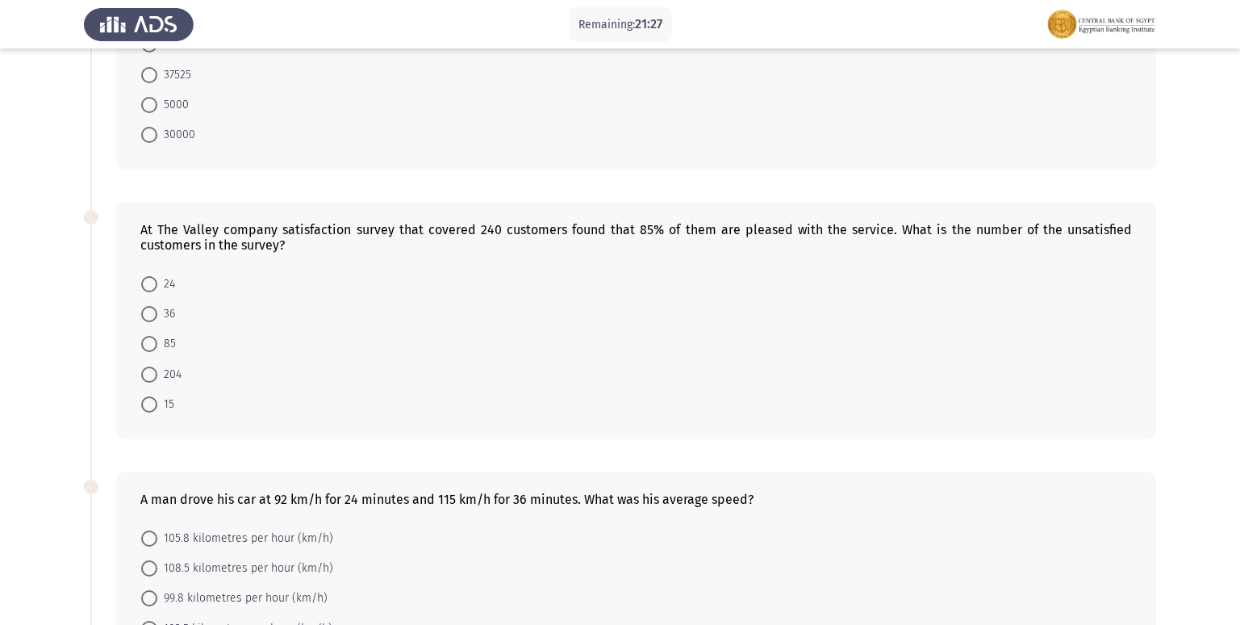
scroll to position [53, 0]
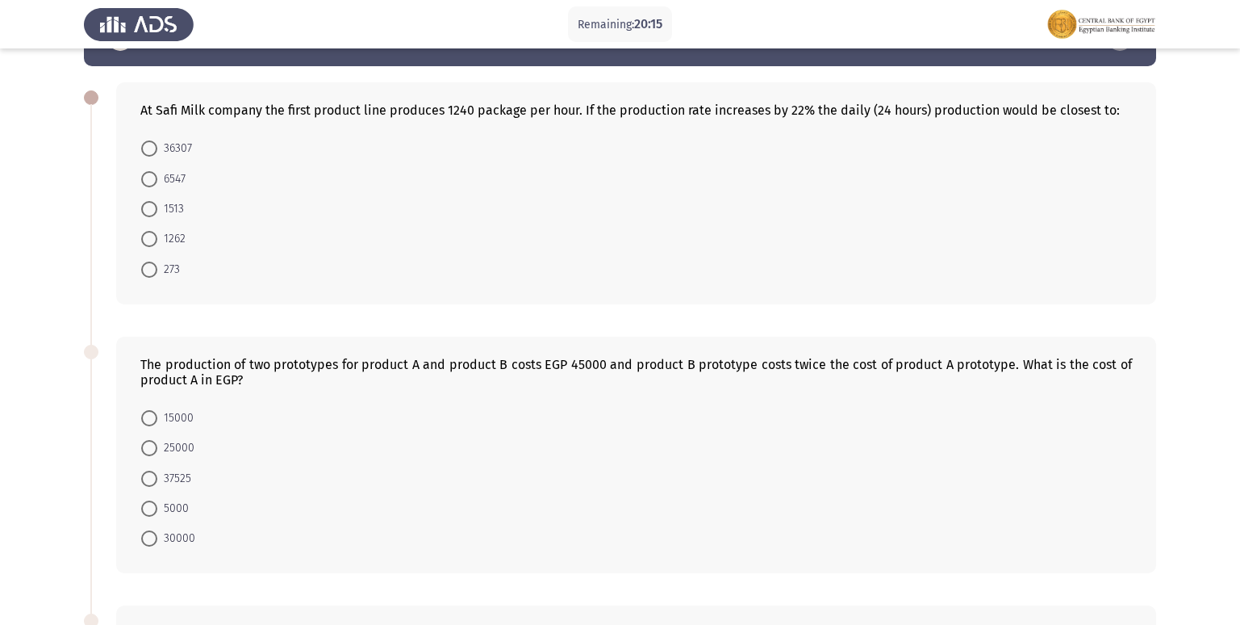
click at [146, 175] on span at bounding box center [149, 179] width 16 height 16
click at [146, 175] on input "6547" at bounding box center [149, 179] width 16 height 16
radio input "true"
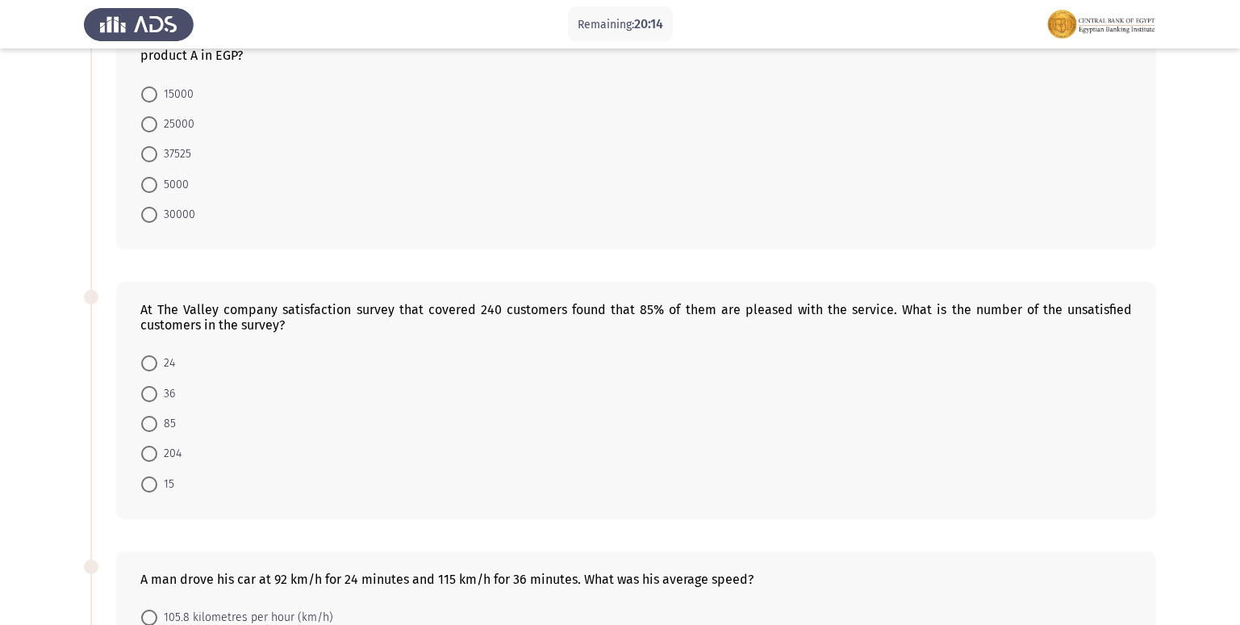
scroll to position [295, 0]
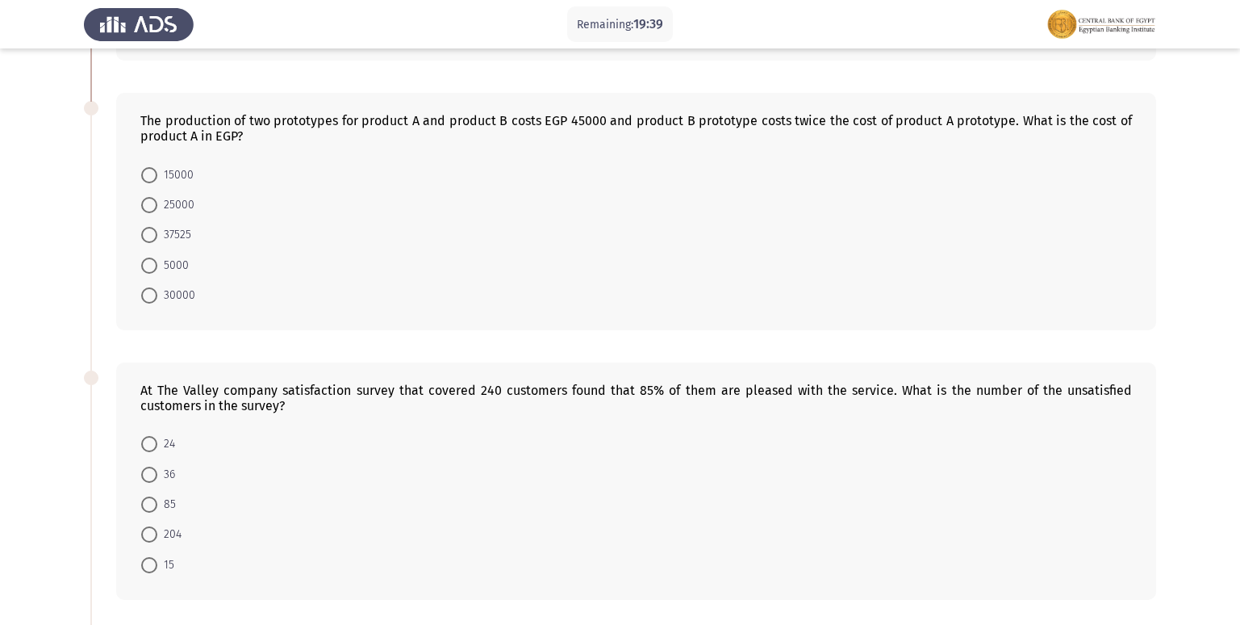
click at [153, 174] on span at bounding box center [149, 175] width 16 height 16
click at [153, 174] on input "15000" at bounding box center [149, 175] width 16 height 16
radio input "true"
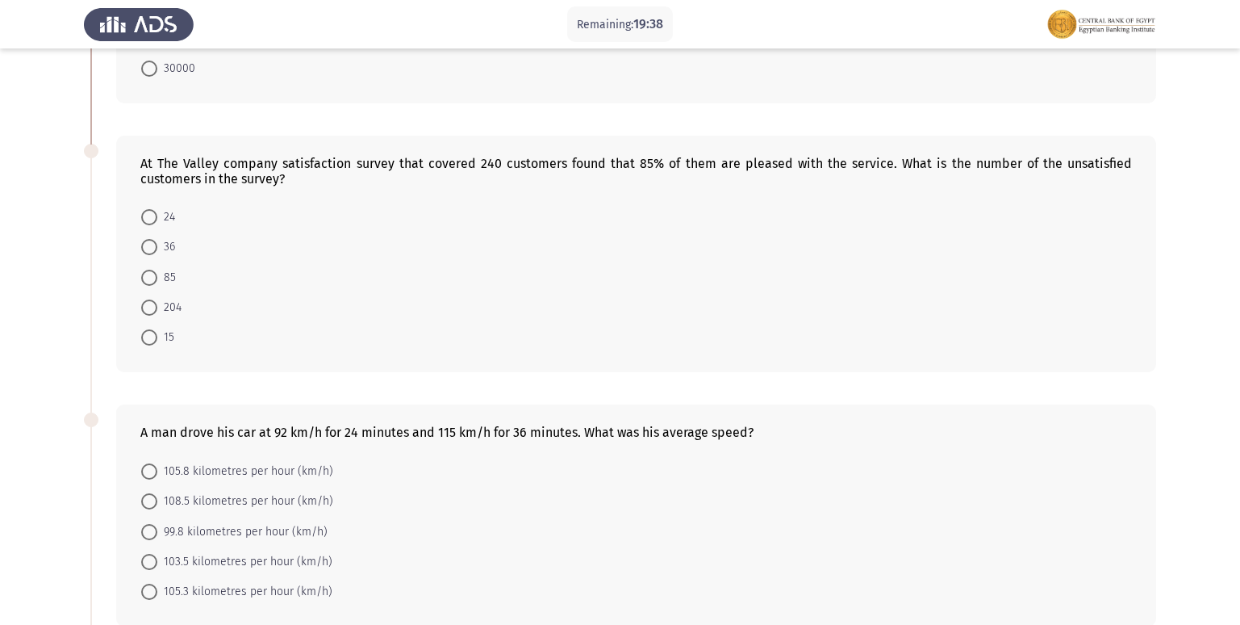
scroll to position [537, 0]
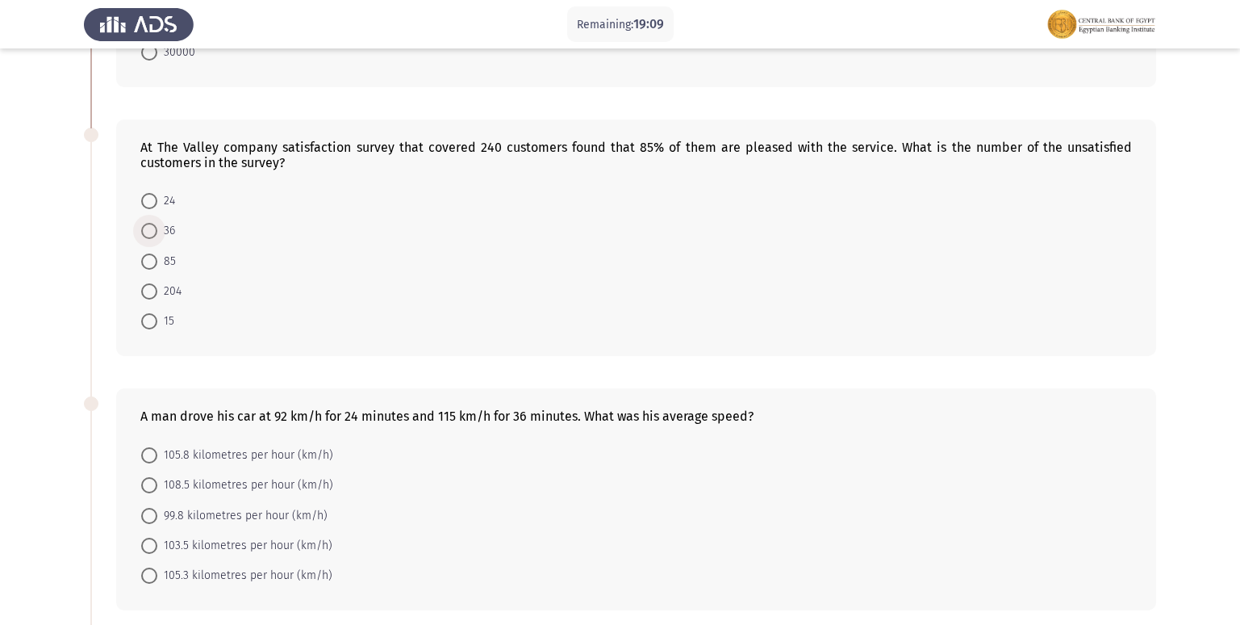
click at [146, 232] on span at bounding box center [149, 231] width 16 height 16
click at [146, 232] on input "36" at bounding box center [149, 231] width 16 height 16
radio input "true"
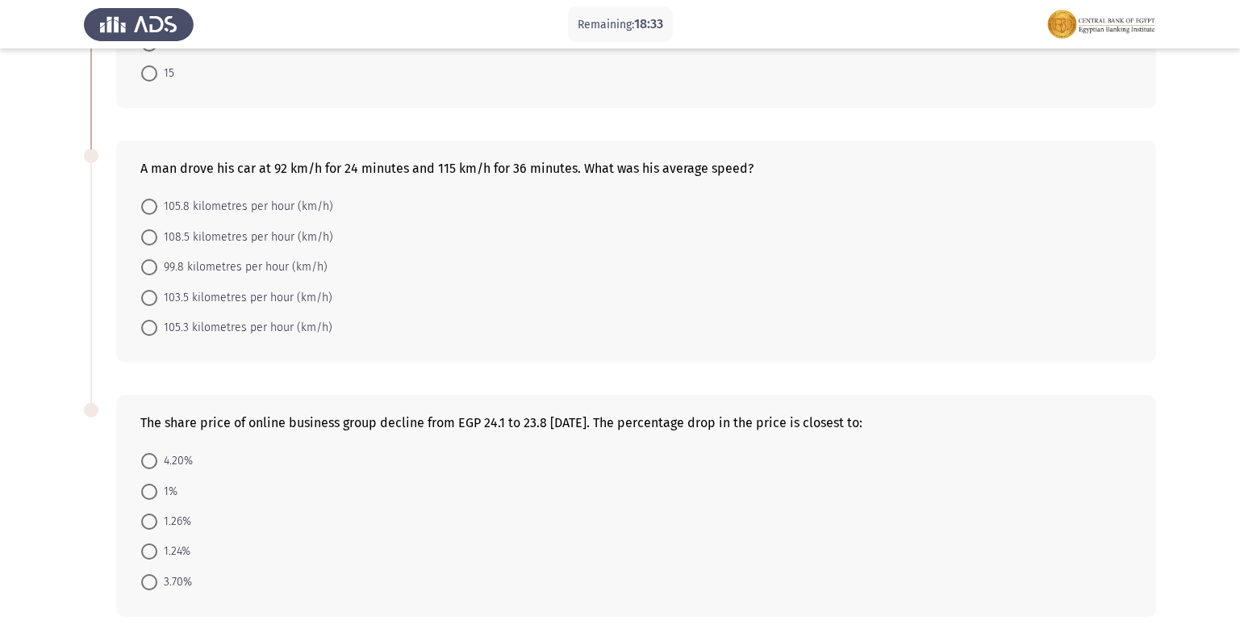
scroll to position [857, 0]
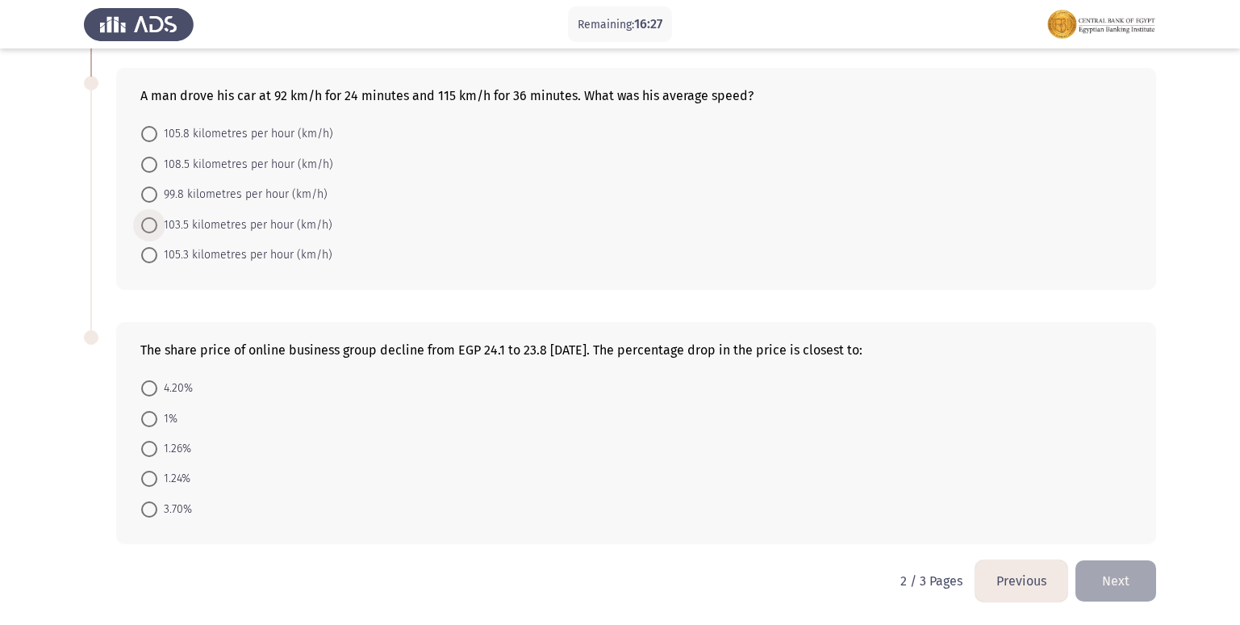
click at [155, 228] on span at bounding box center [149, 225] width 16 height 16
click at [155, 228] on input "103.5 kilometres per hour (km/h)" at bounding box center [149, 225] width 16 height 16
radio input "true"
click at [154, 482] on span at bounding box center [149, 479] width 16 height 16
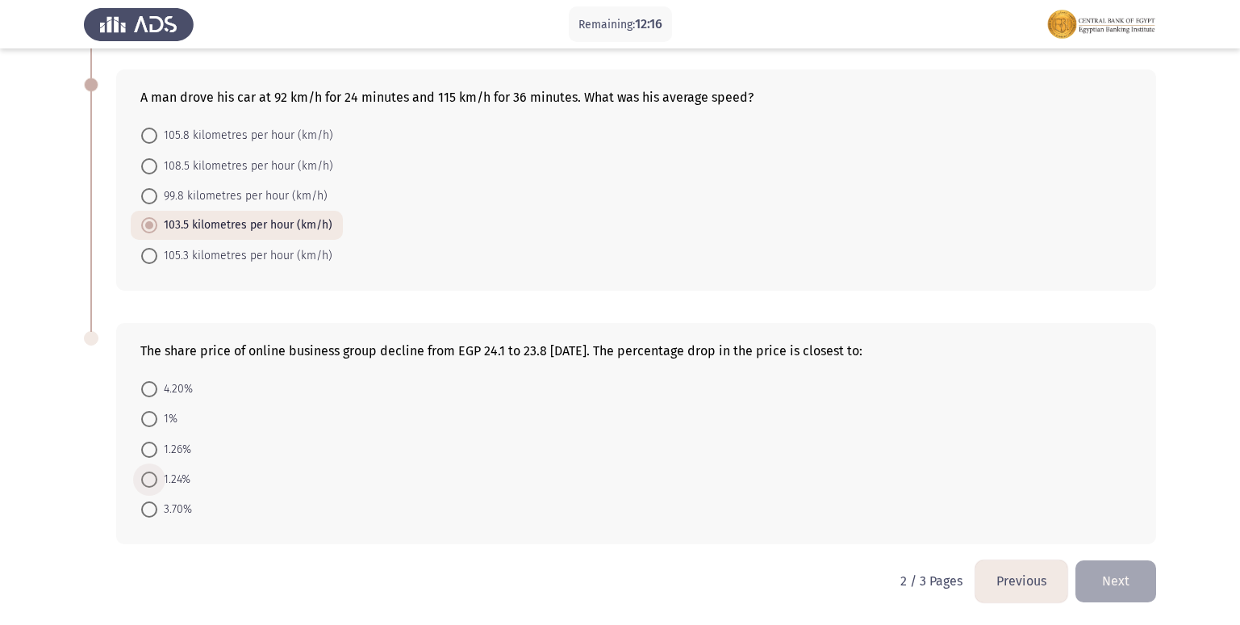
click at [154, 482] on input "1.24%" at bounding box center [149, 479] width 16 height 16
radio input "true"
click at [1115, 576] on button "Next" at bounding box center [1116, 580] width 81 height 41
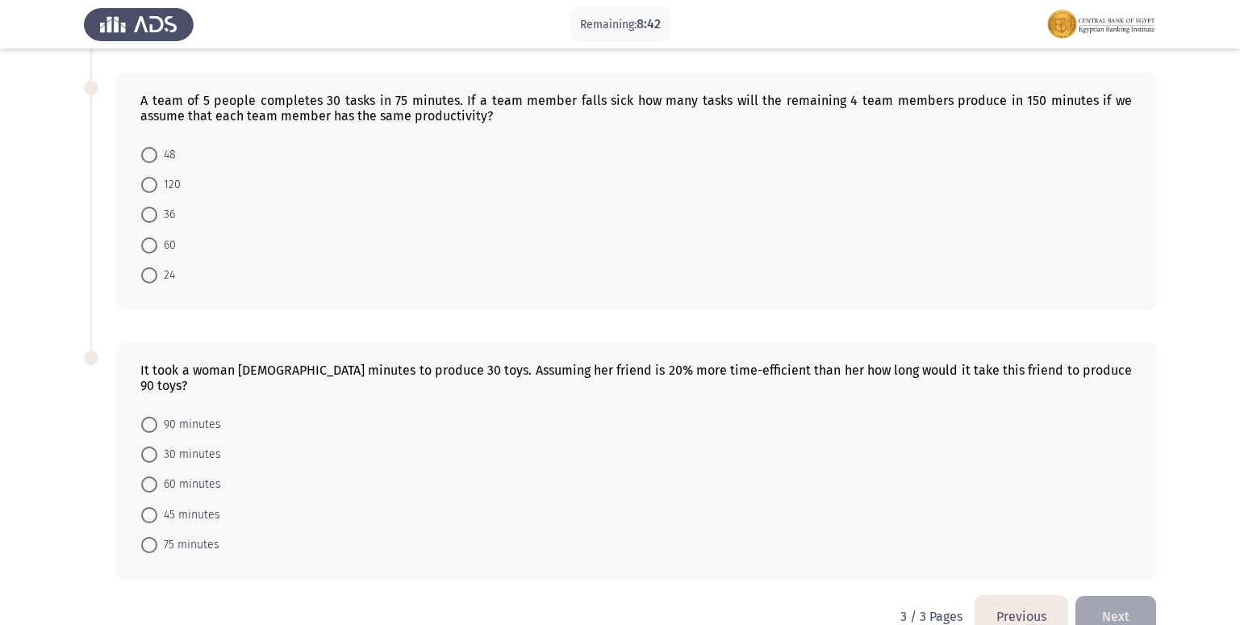
scroll to position [621, 0]
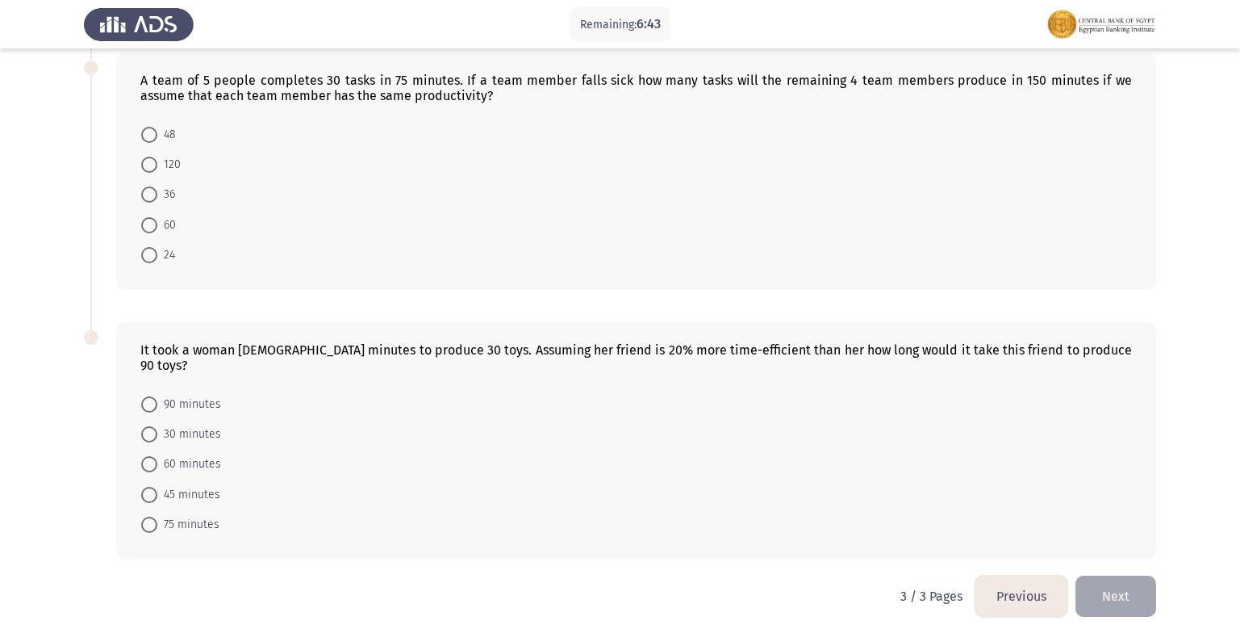
click at [154, 426] on span at bounding box center [149, 434] width 16 height 16
click at [154, 426] on input "30 minutes" at bounding box center [149, 434] width 16 height 16
radio input "true"
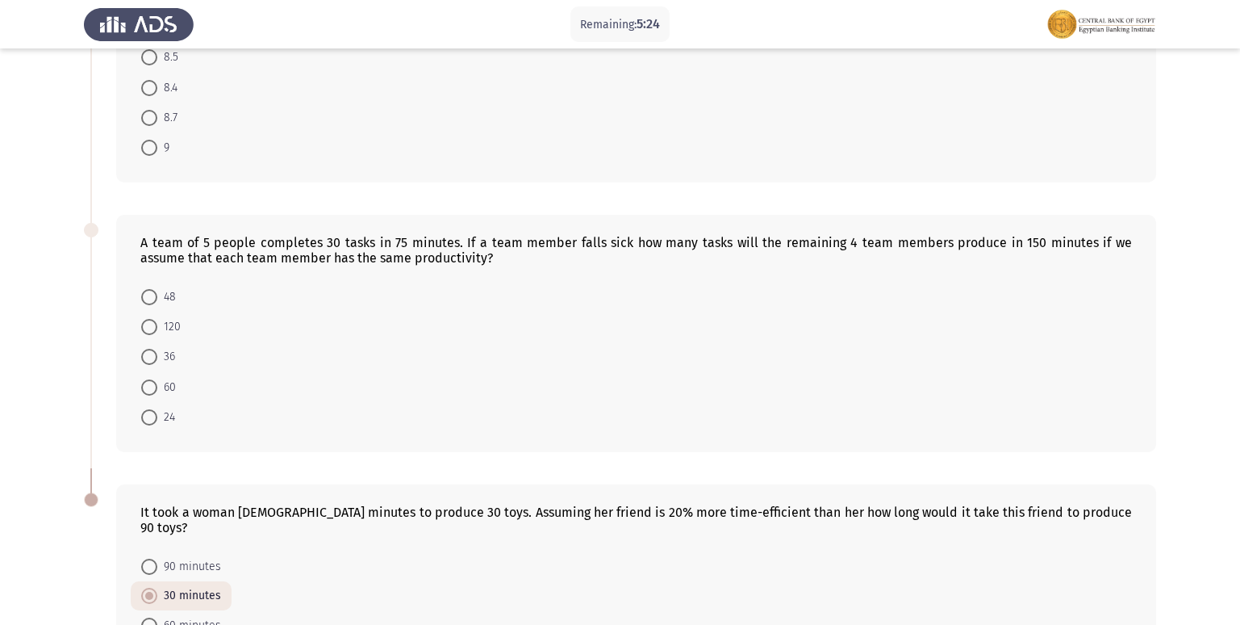
scroll to position [378, 0]
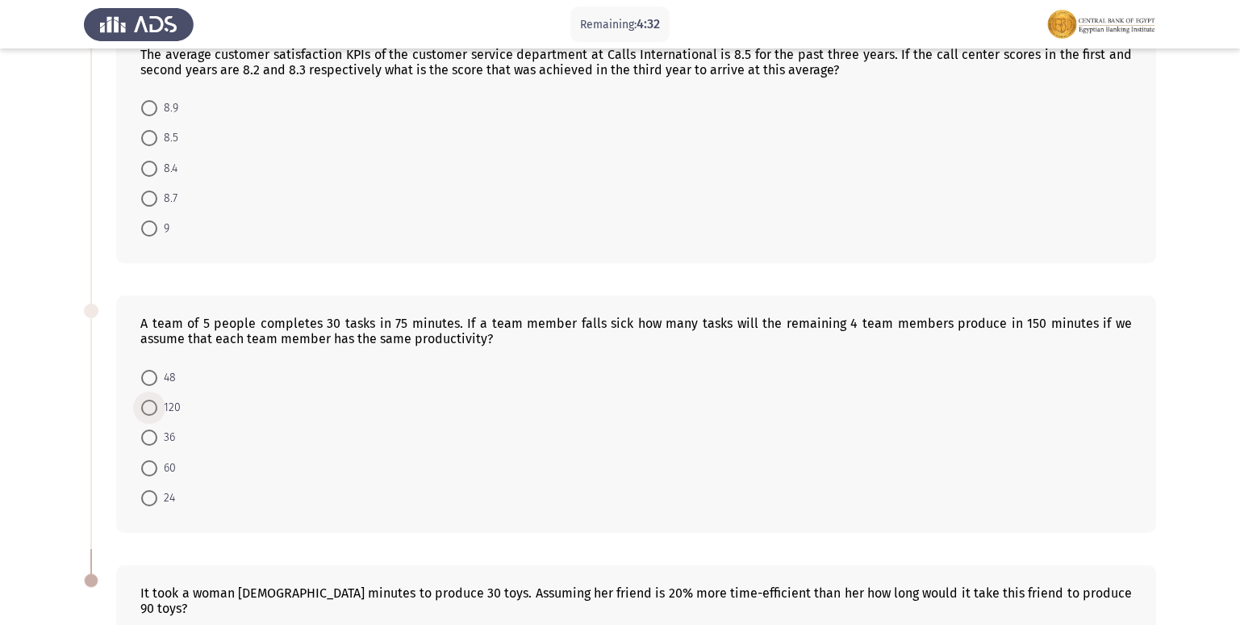
click at [152, 408] on span at bounding box center [149, 407] width 16 height 16
click at [152, 408] on input "120" at bounding box center [149, 407] width 16 height 16
radio input "true"
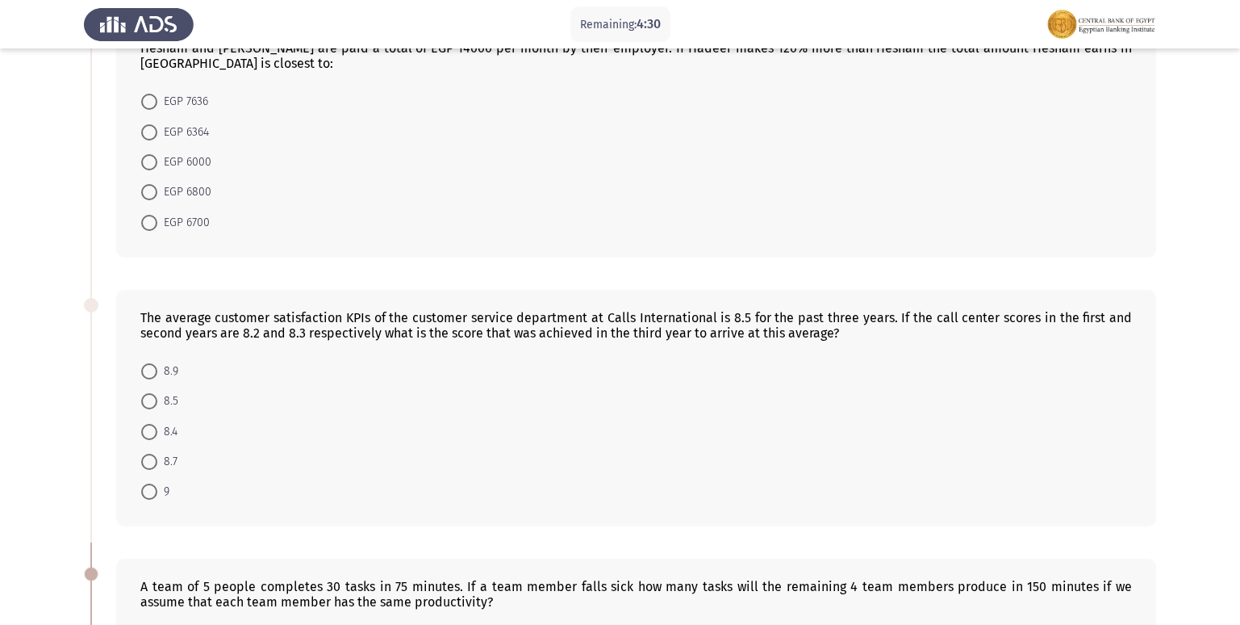
scroll to position [161, 0]
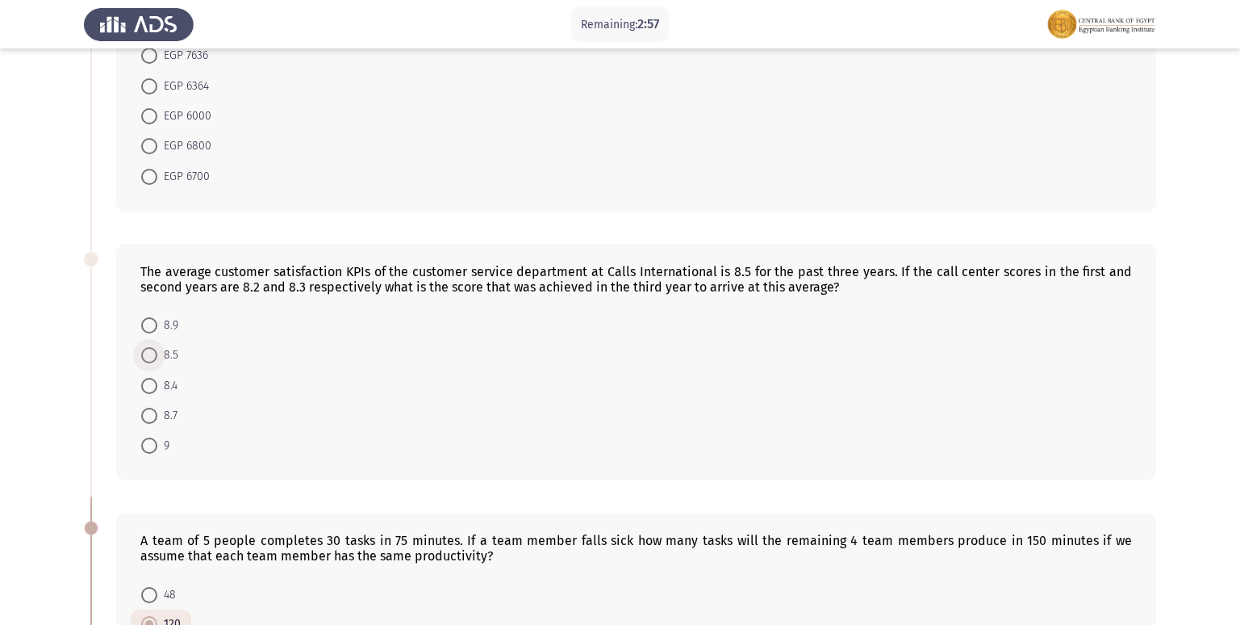
click at [148, 358] on span at bounding box center [149, 355] width 16 height 16
click at [148, 358] on input "8.5" at bounding box center [149, 355] width 16 height 16
radio input "true"
click at [144, 446] on span at bounding box center [149, 445] width 16 height 16
click at [144, 446] on input "9" at bounding box center [149, 445] width 16 height 16
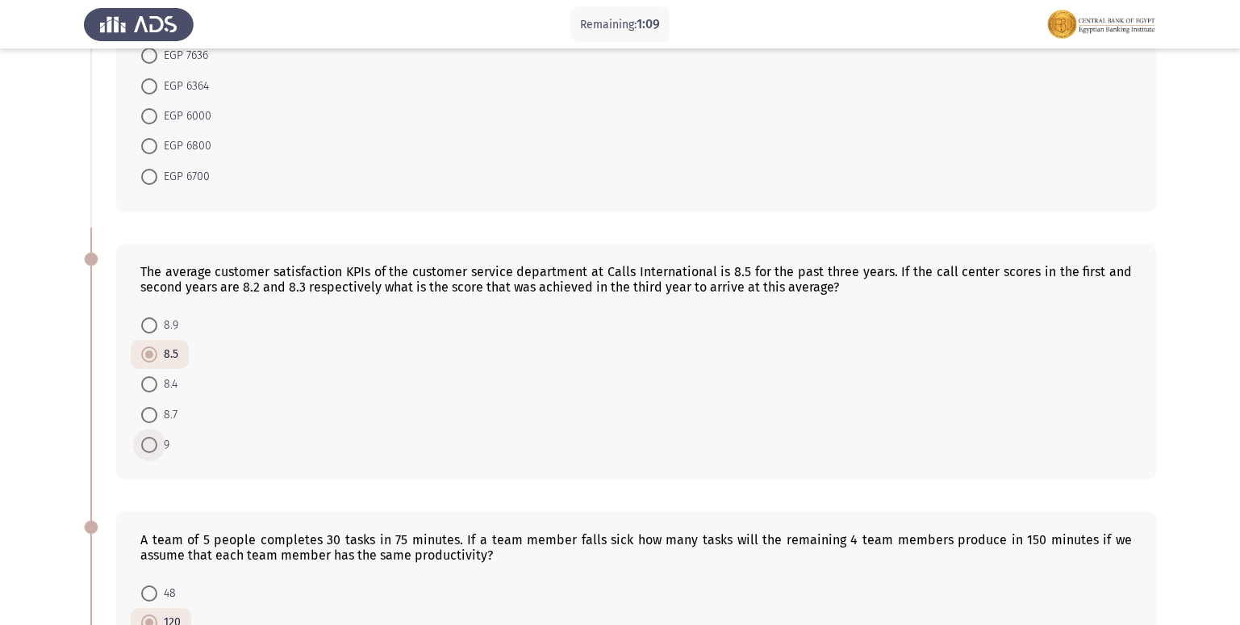
radio input "true"
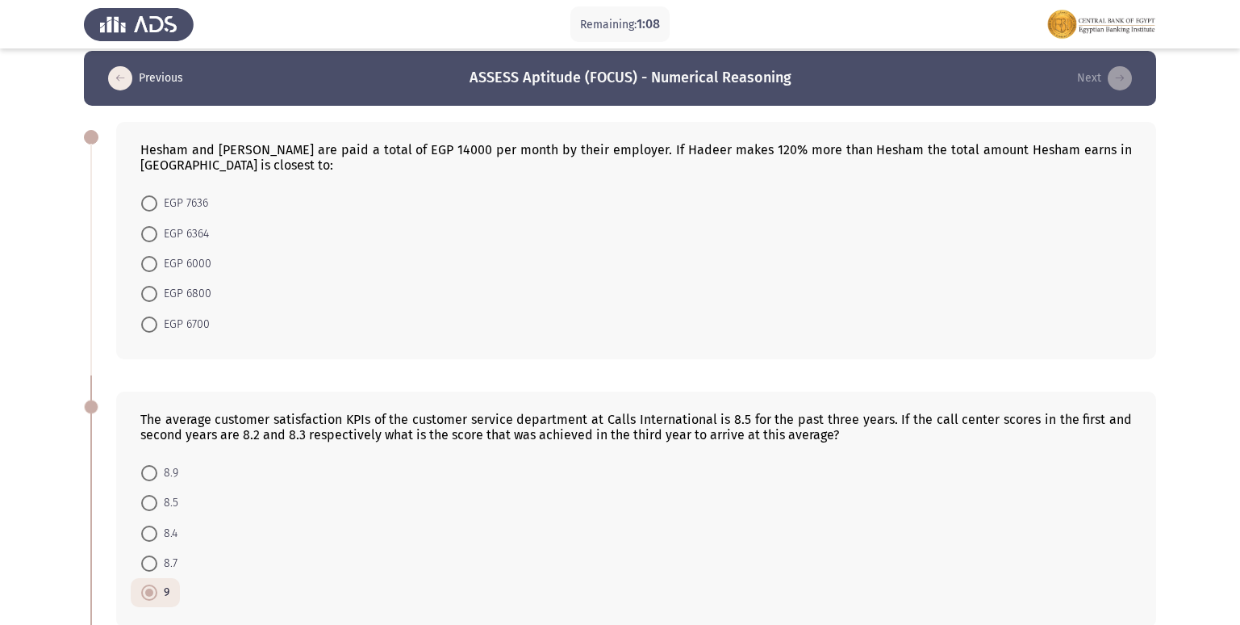
scroll to position [0, 0]
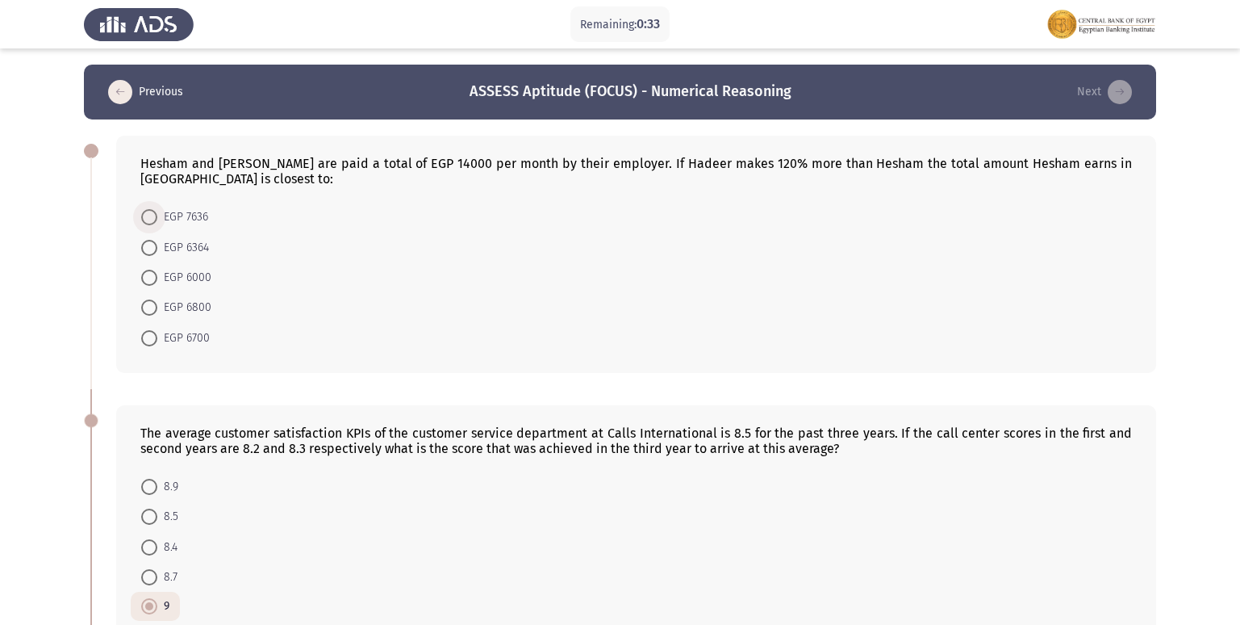
click at [149, 219] on span at bounding box center [149, 217] width 16 height 16
click at [149, 219] on input "EGP 7636" at bounding box center [149, 217] width 16 height 16
radio input "true"
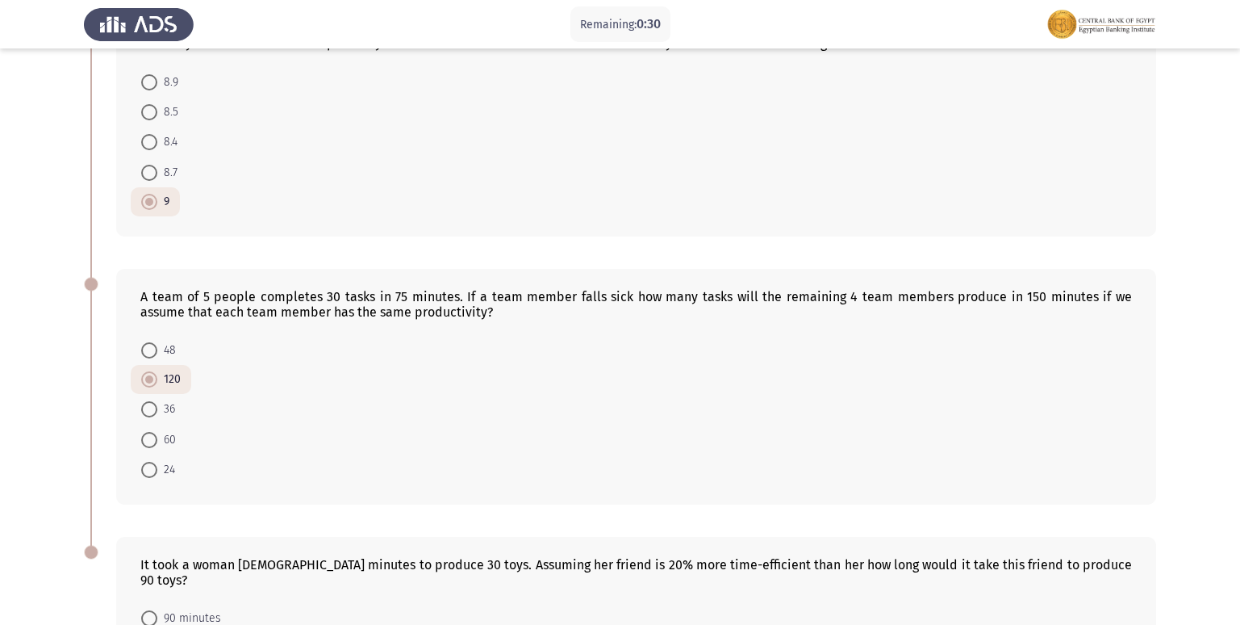
scroll to position [617, 0]
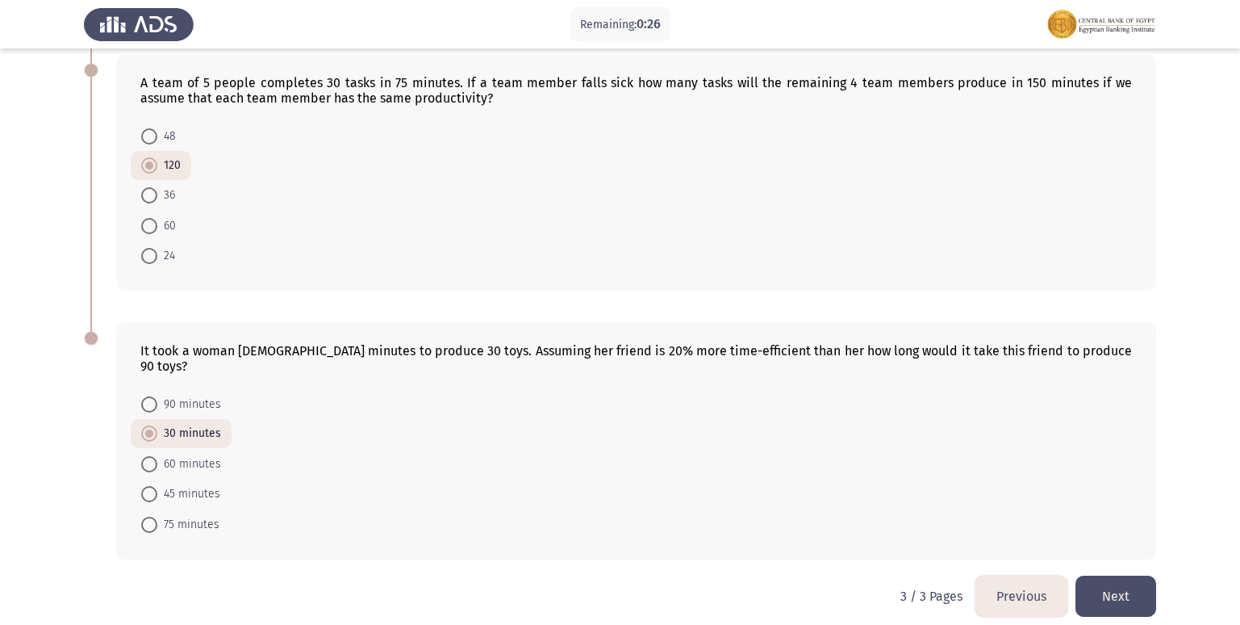
click at [1126, 581] on button "Next" at bounding box center [1116, 595] width 81 height 41
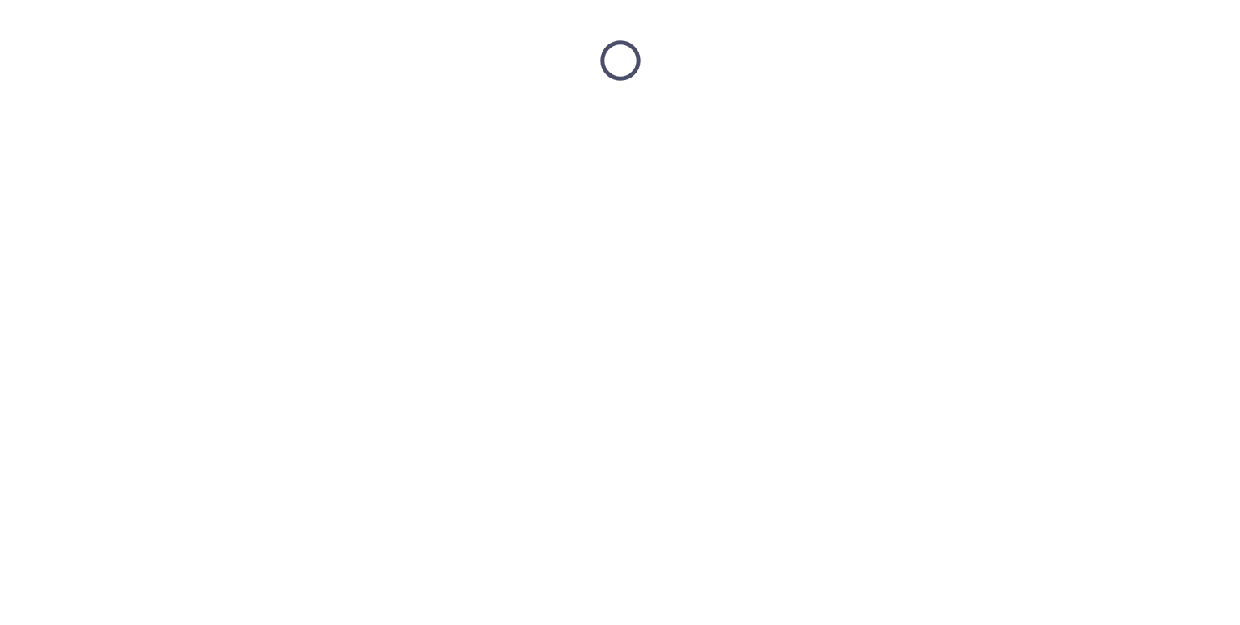
scroll to position [0, 0]
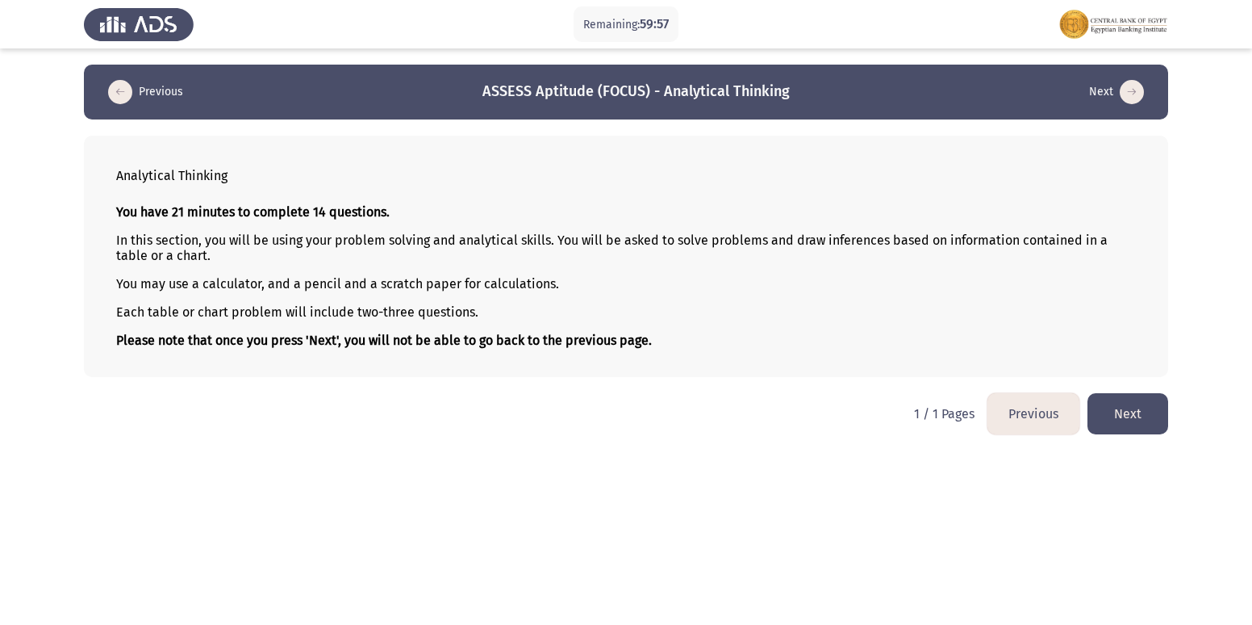
click at [1130, 412] on button "Next" at bounding box center [1128, 413] width 81 height 41
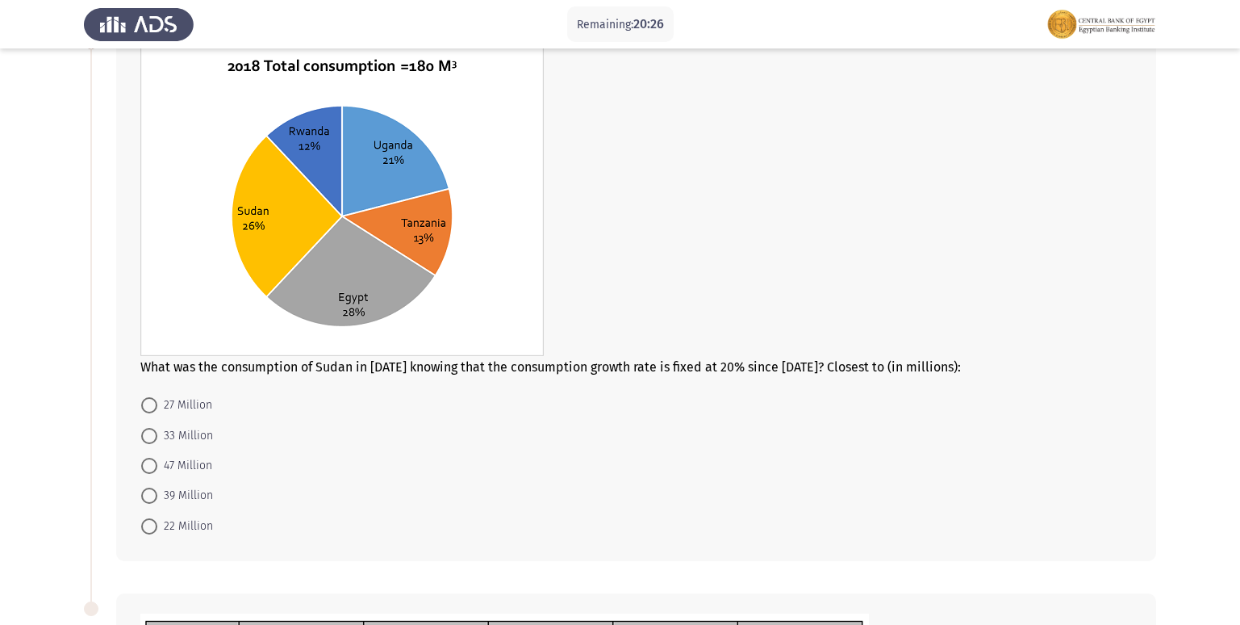
scroll to position [81, 0]
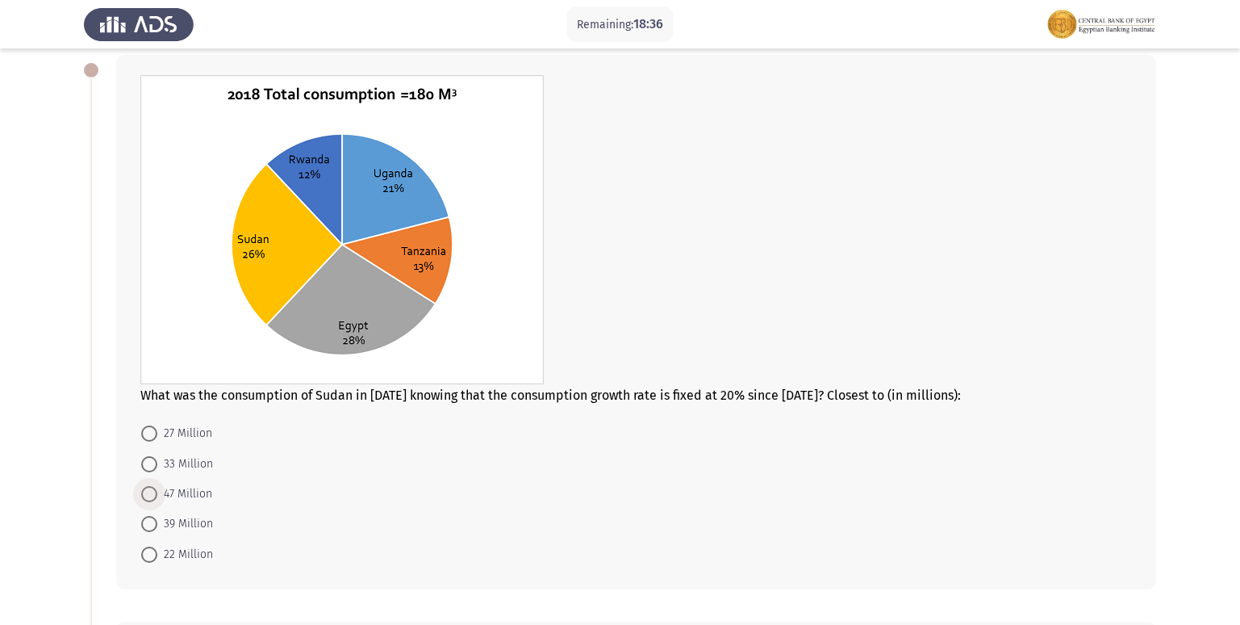
click at [145, 491] on span at bounding box center [149, 494] width 16 height 16
click at [145, 491] on input "47 Million" at bounding box center [149, 494] width 16 height 16
radio input "true"
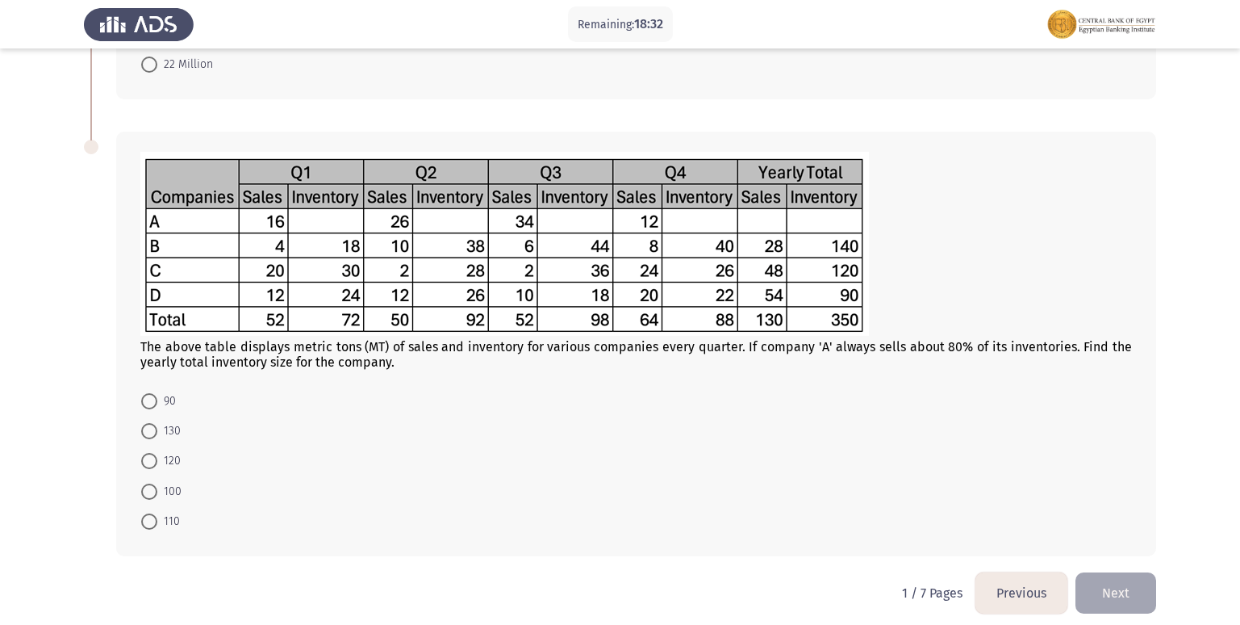
scroll to position [581, 0]
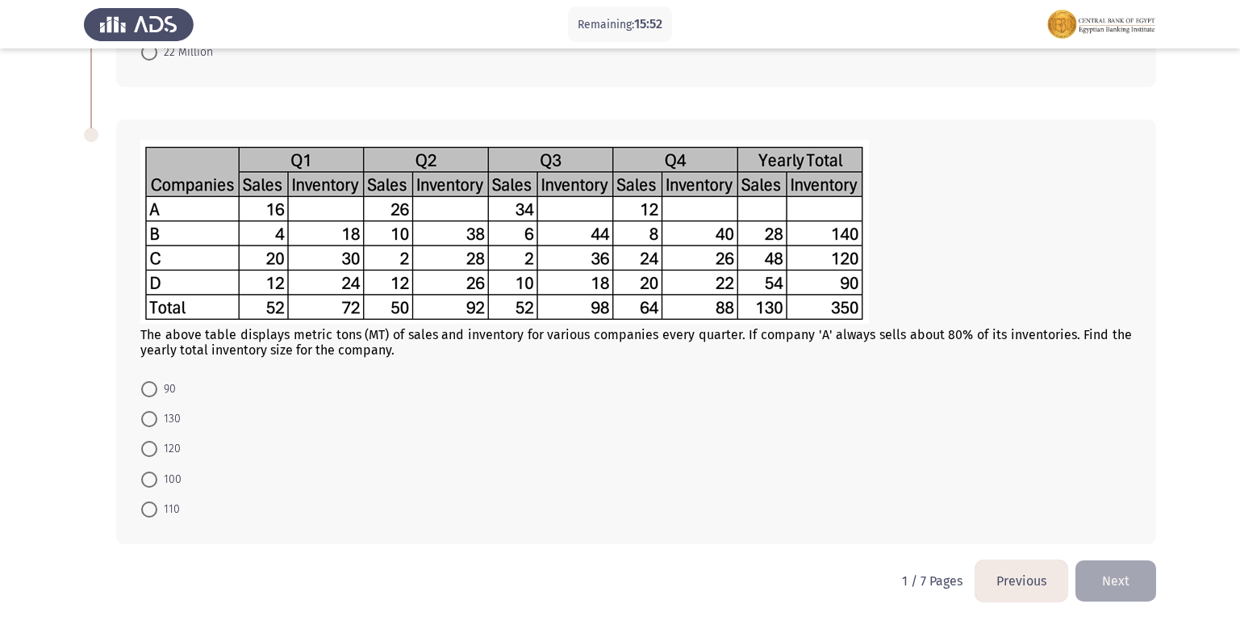
click at [147, 512] on span at bounding box center [149, 509] width 16 height 16
click at [147, 512] on input "110" at bounding box center [149, 509] width 16 height 16
radio input "true"
click at [1136, 576] on button "Next" at bounding box center [1116, 580] width 81 height 41
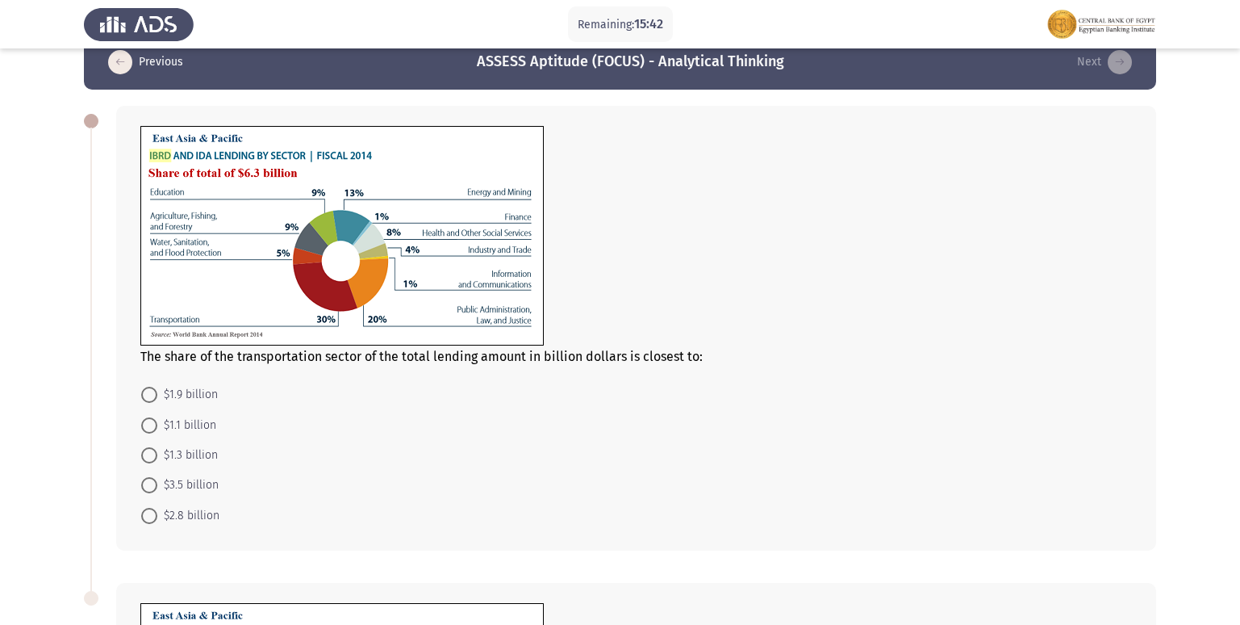
scroll to position [28, 0]
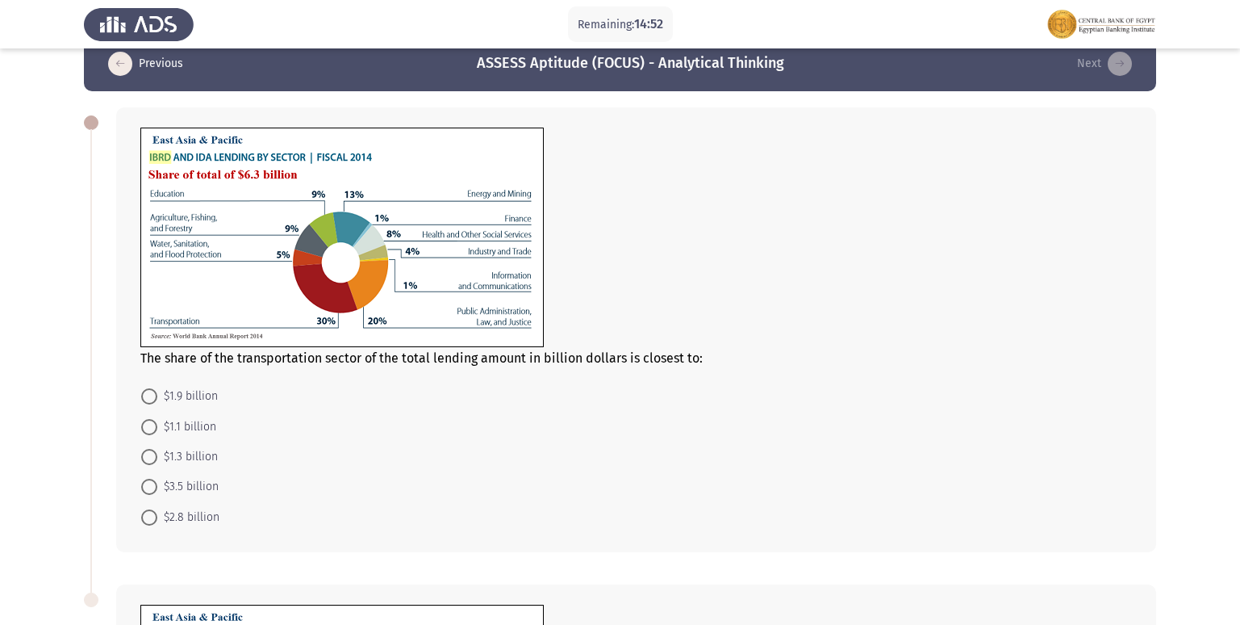
click at [146, 397] on span at bounding box center [149, 396] width 16 height 16
click at [146, 397] on input "$1.9 billion" at bounding box center [149, 396] width 16 height 16
radio input "true"
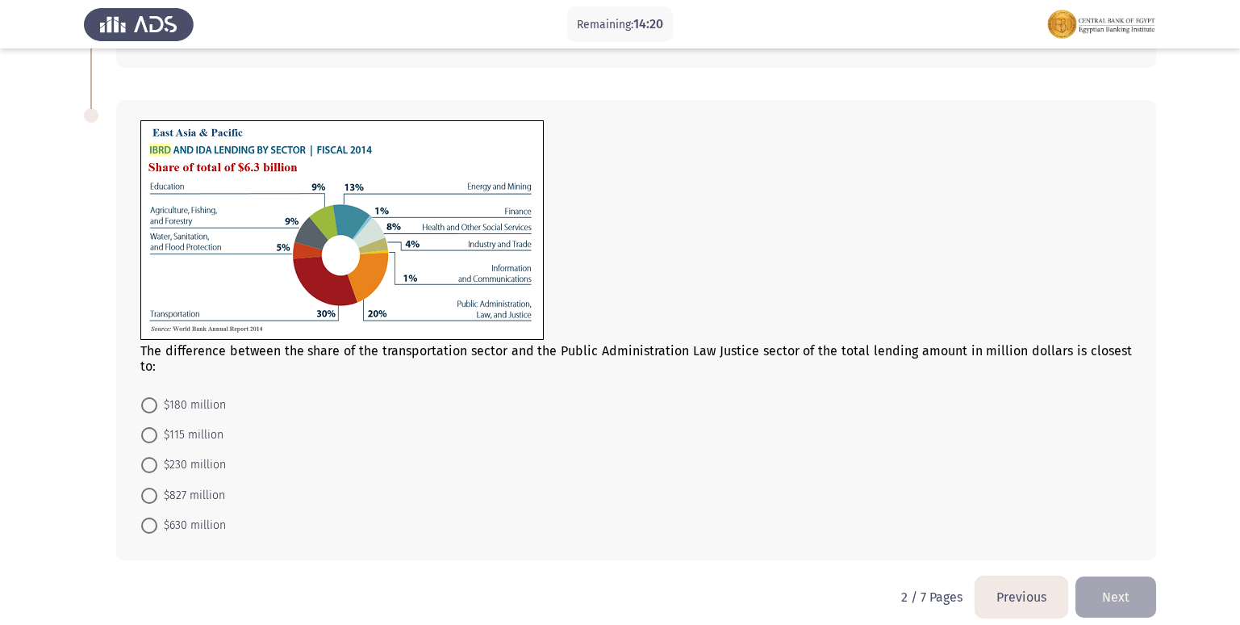
scroll to position [512, 0]
click at [156, 516] on span at bounding box center [149, 524] width 16 height 16
click at [156, 516] on input "$630 million" at bounding box center [149, 524] width 16 height 16
radio input "true"
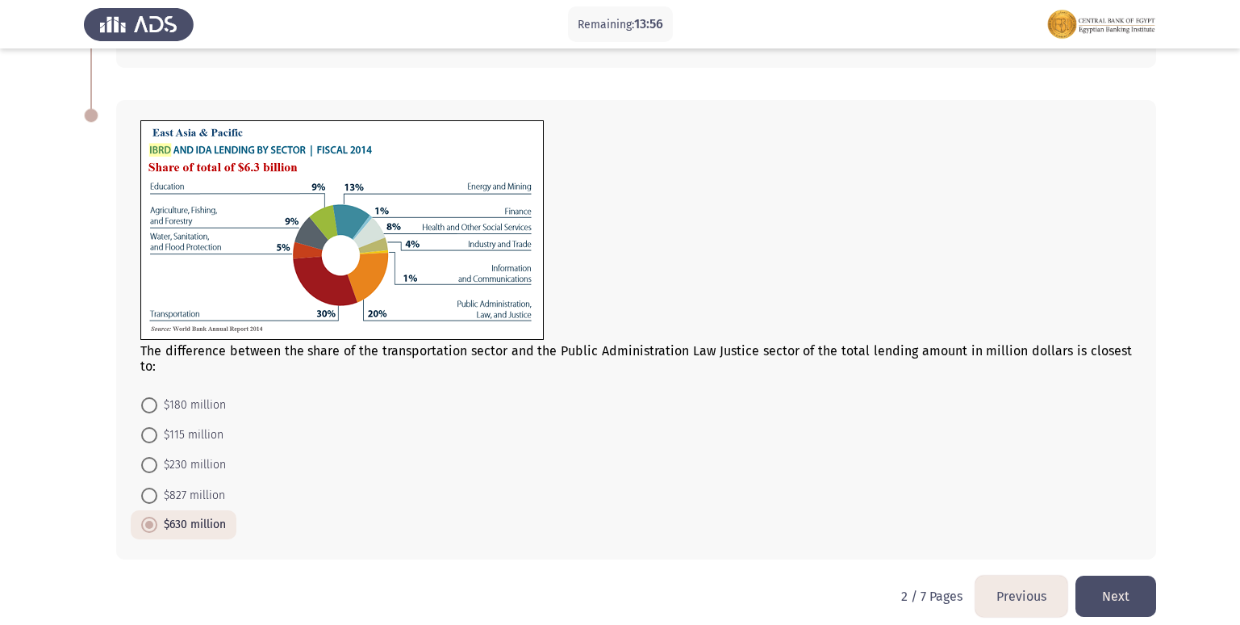
click at [1126, 579] on button "Next" at bounding box center [1116, 595] width 81 height 41
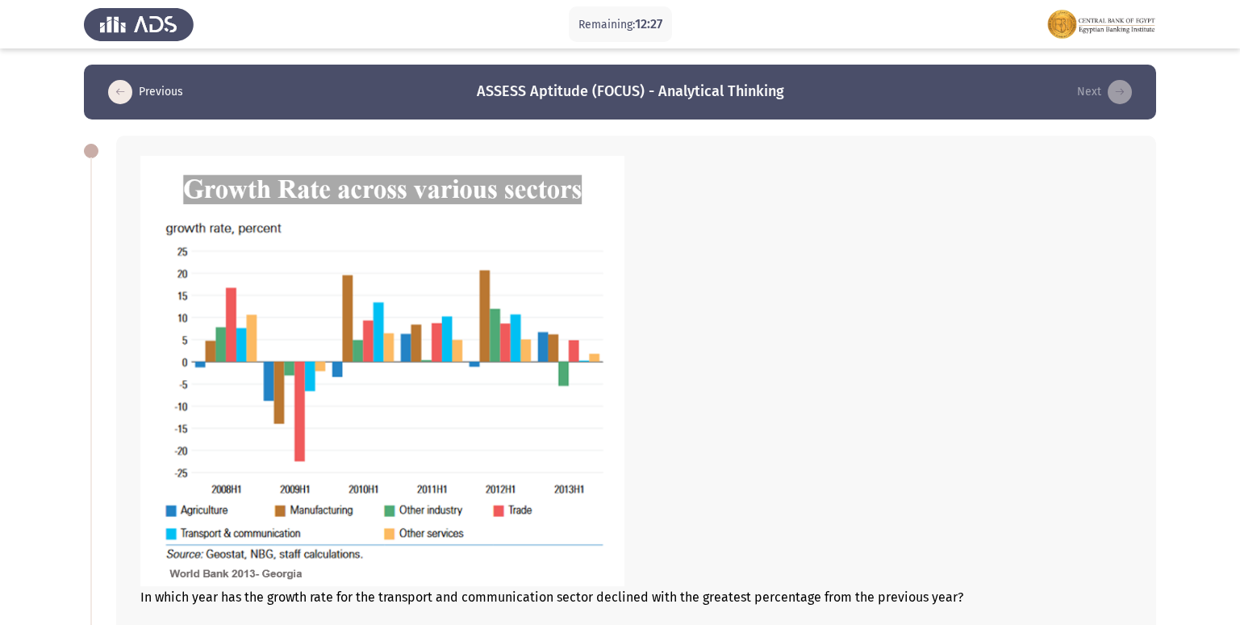
scroll to position [323, 0]
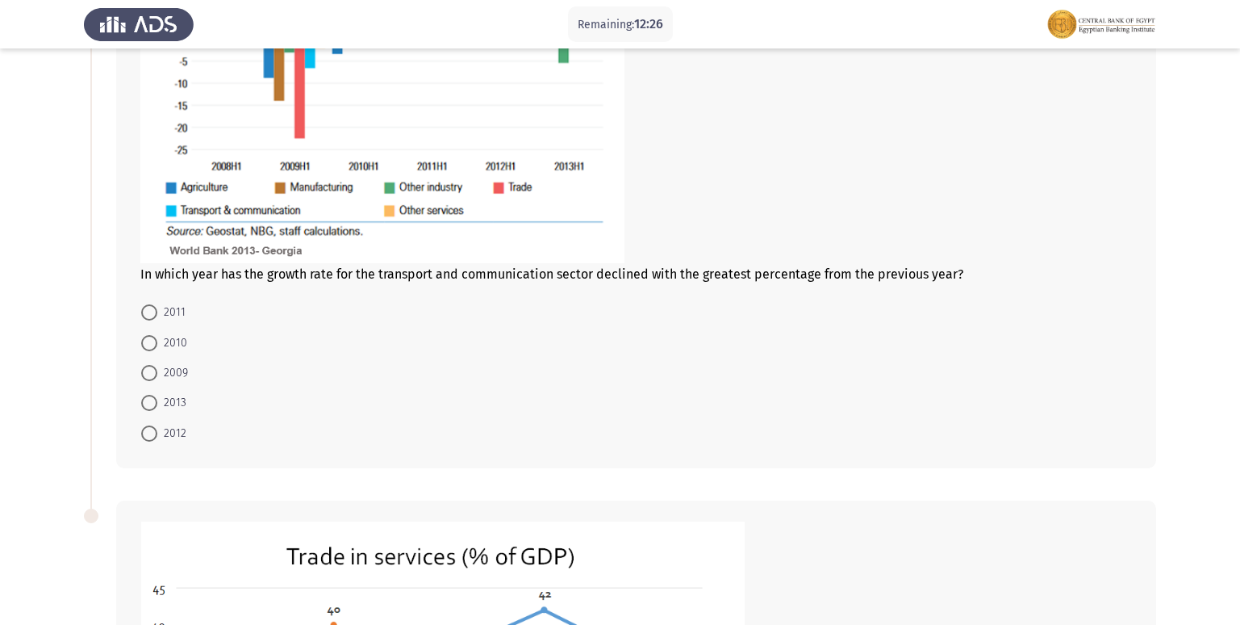
click at [155, 378] on span at bounding box center [149, 373] width 16 height 16
click at [155, 378] on input "2009" at bounding box center [149, 373] width 16 height 16
radio input "true"
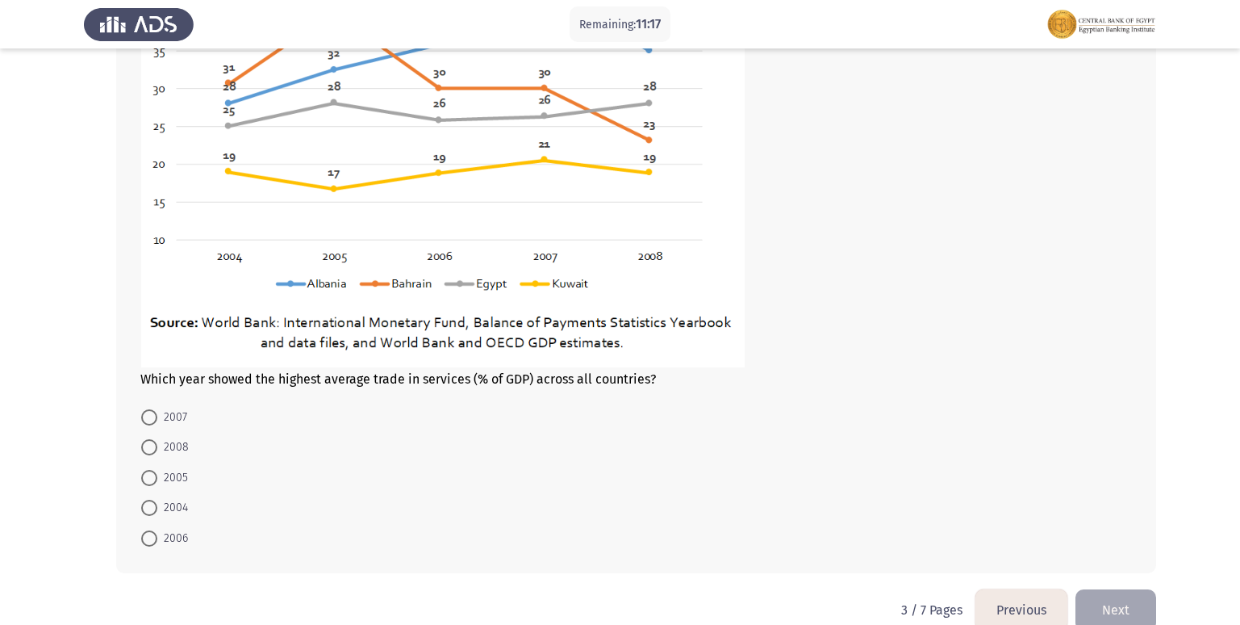
scroll to position [963, 0]
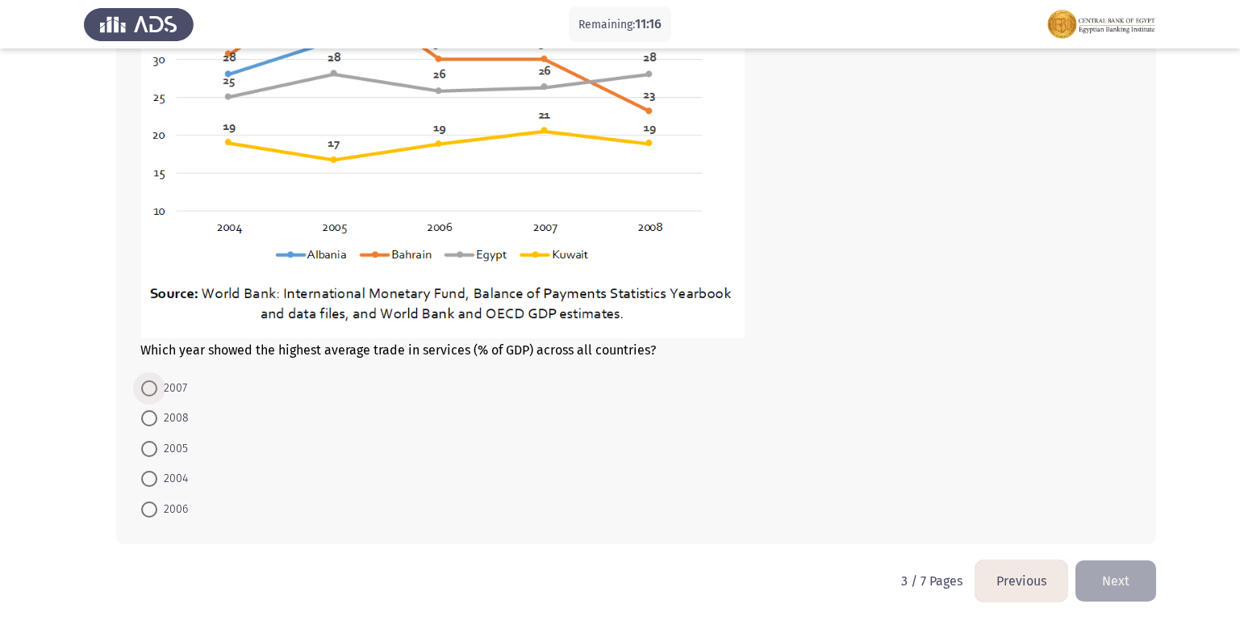
click at [151, 387] on span at bounding box center [149, 388] width 16 height 16
click at [151, 387] on input "2007" at bounding box center [149, 388] width 16 height 16
radio input "true"
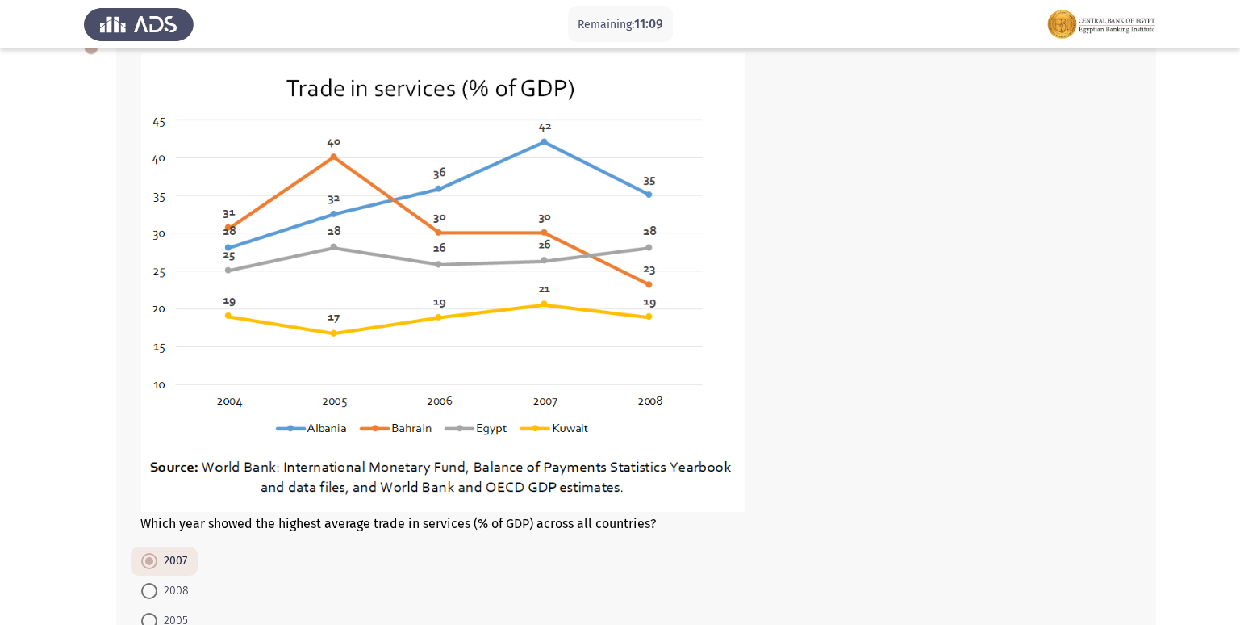
scroll to position [961, 0]
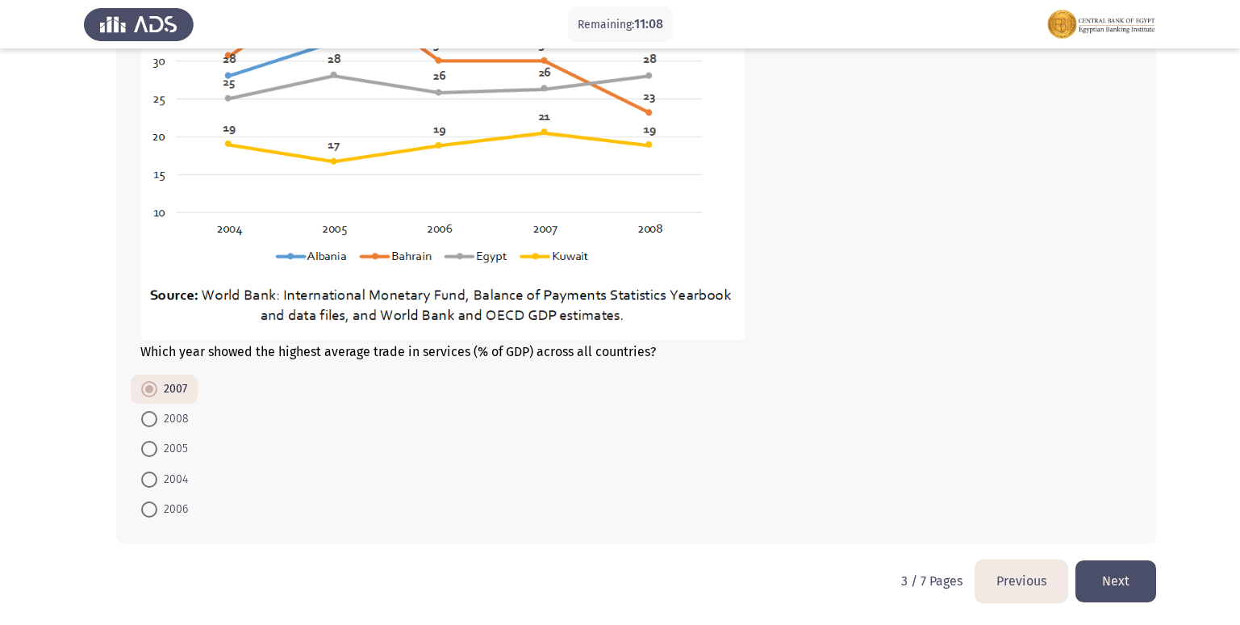
click at [1123, 584] on button "Next" at bounding box center [1116, 580] width 81 height 41
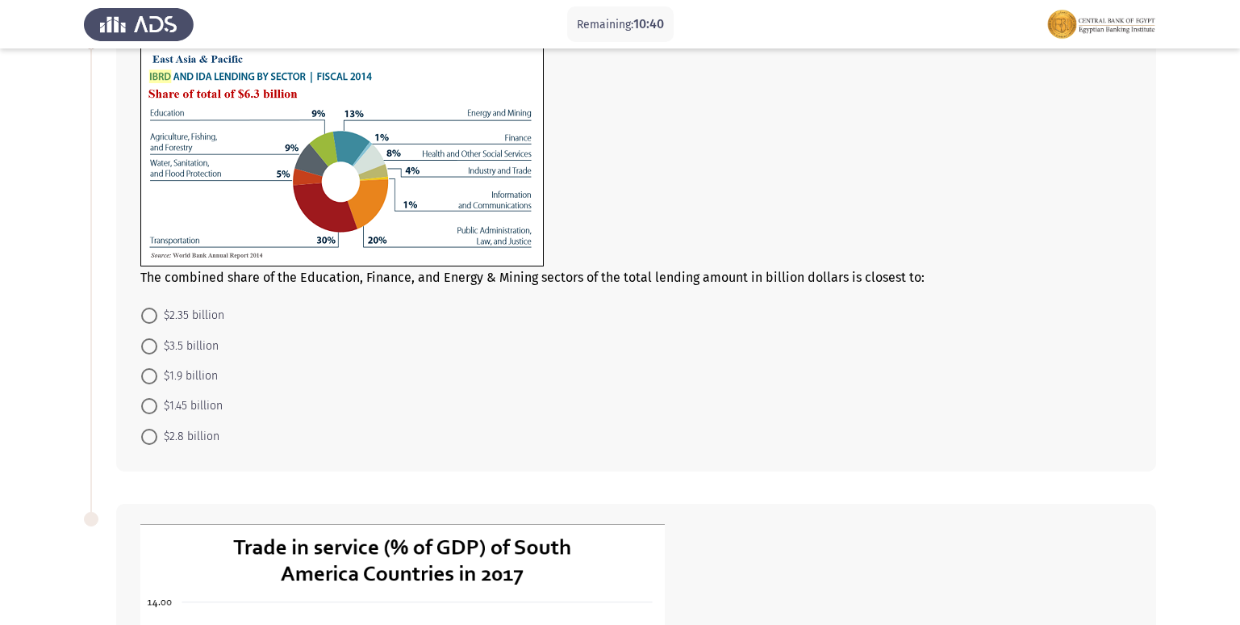
scroll to position [81, 0]
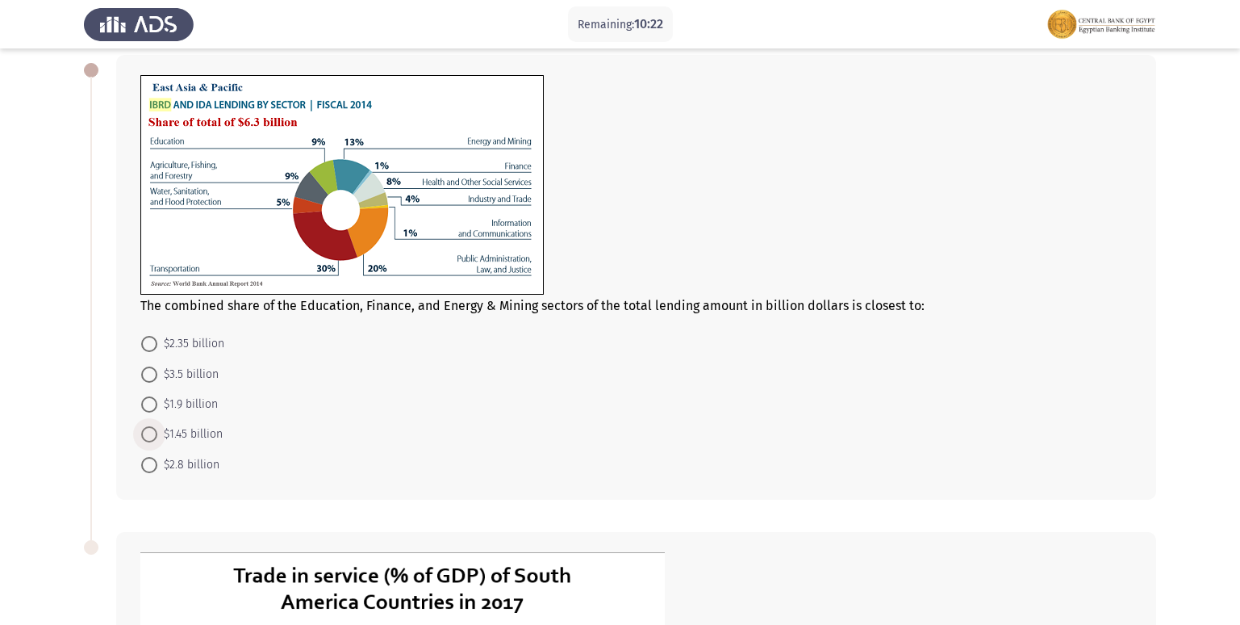
click at [153, 435] on span at bounding box center [149, 434] width 16 height 16
click at [153, 435] on input "$1.45 billion" at bounding box center [149, 434] width 16 height 16
radio input "true"
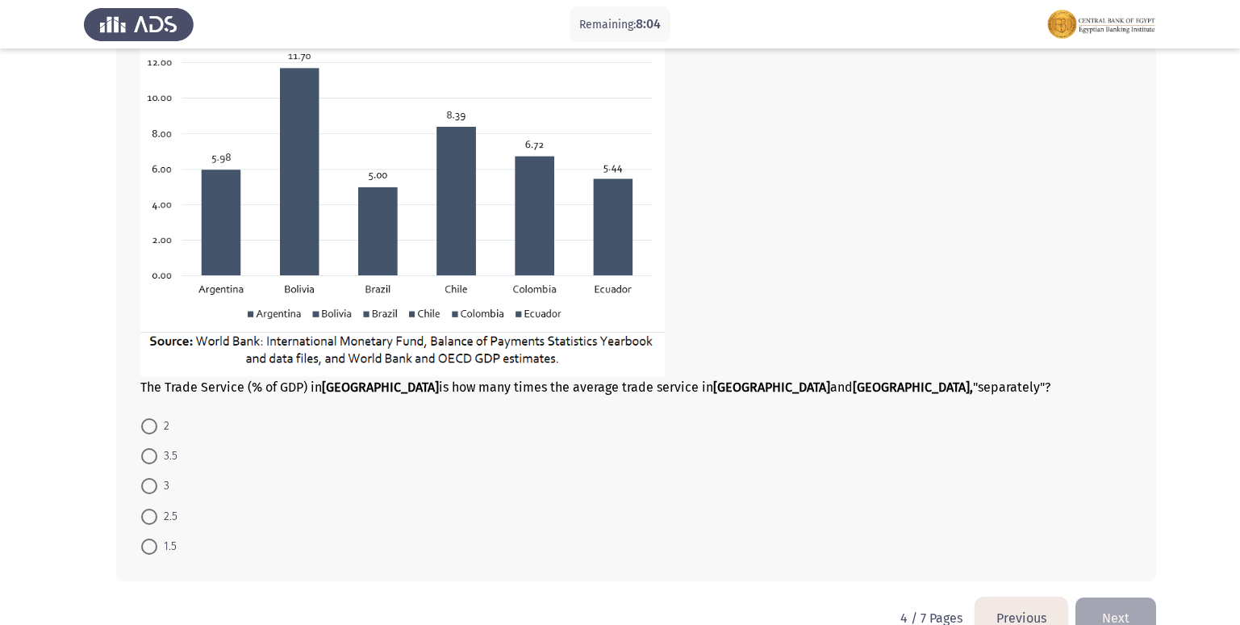
scroll to position [719, 0]
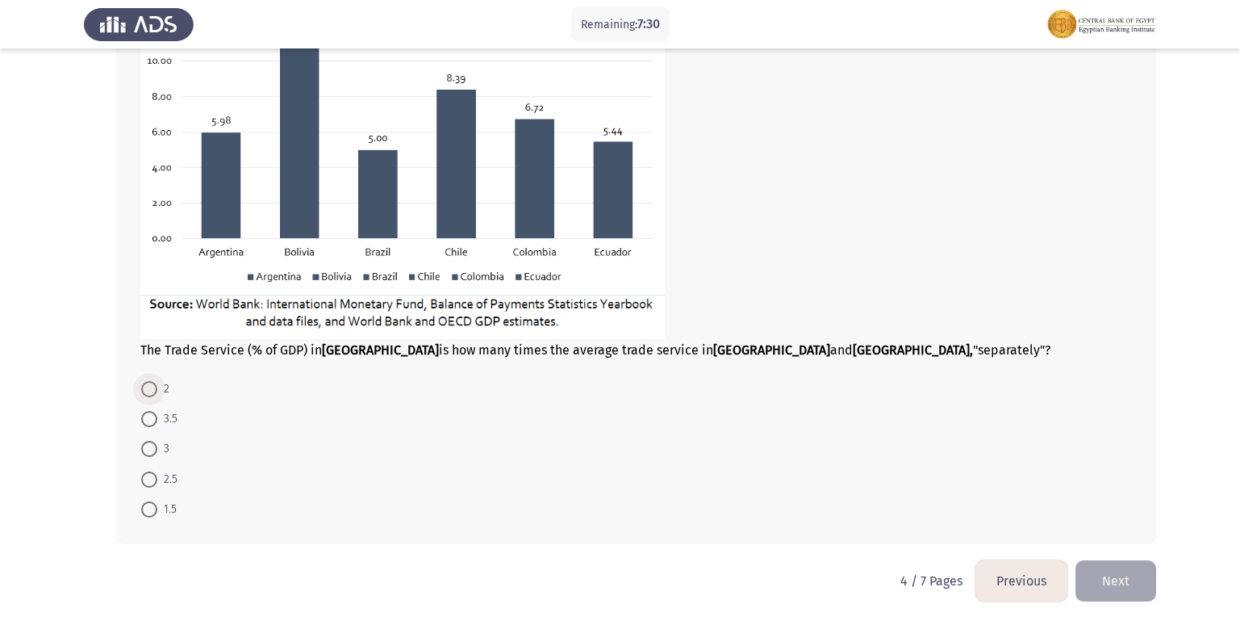
click at [149, 389] on span at bounding box center [149, 389] width 0 height 0
click at [149, 388] on input "2" at bounding box center [149, 389] width 16 height 16
radio input "true"
click at [1125, 583] on button "Next" at bounding box center [1116, 580] width 81 height 41
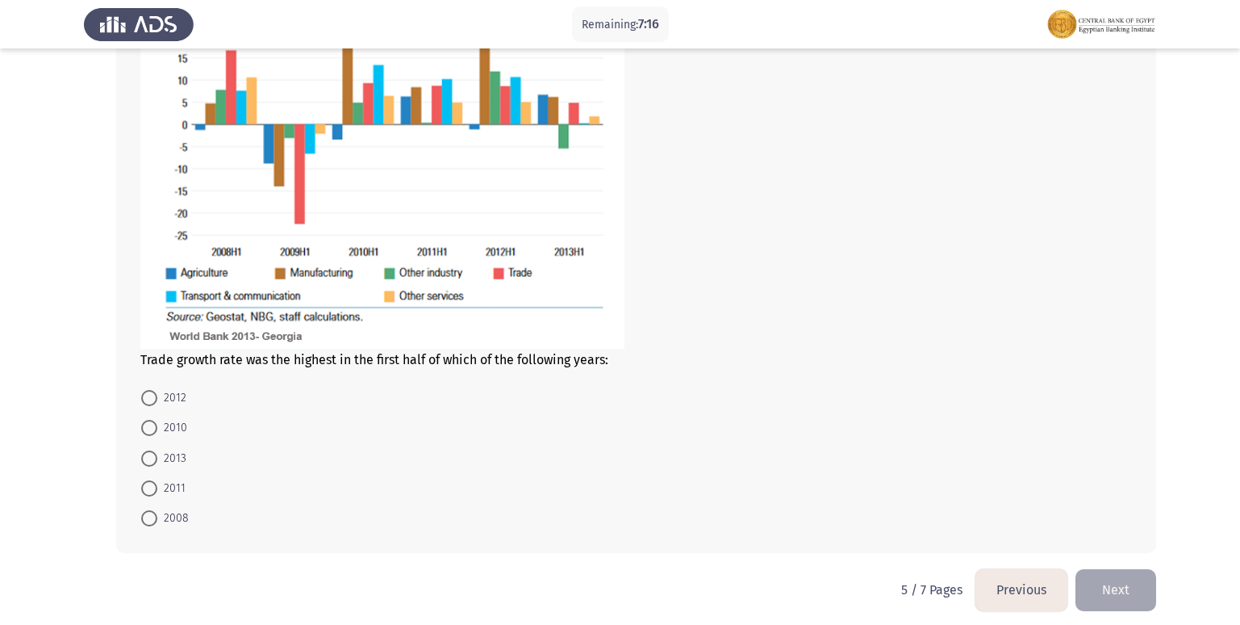
scroll to position [876, 0]
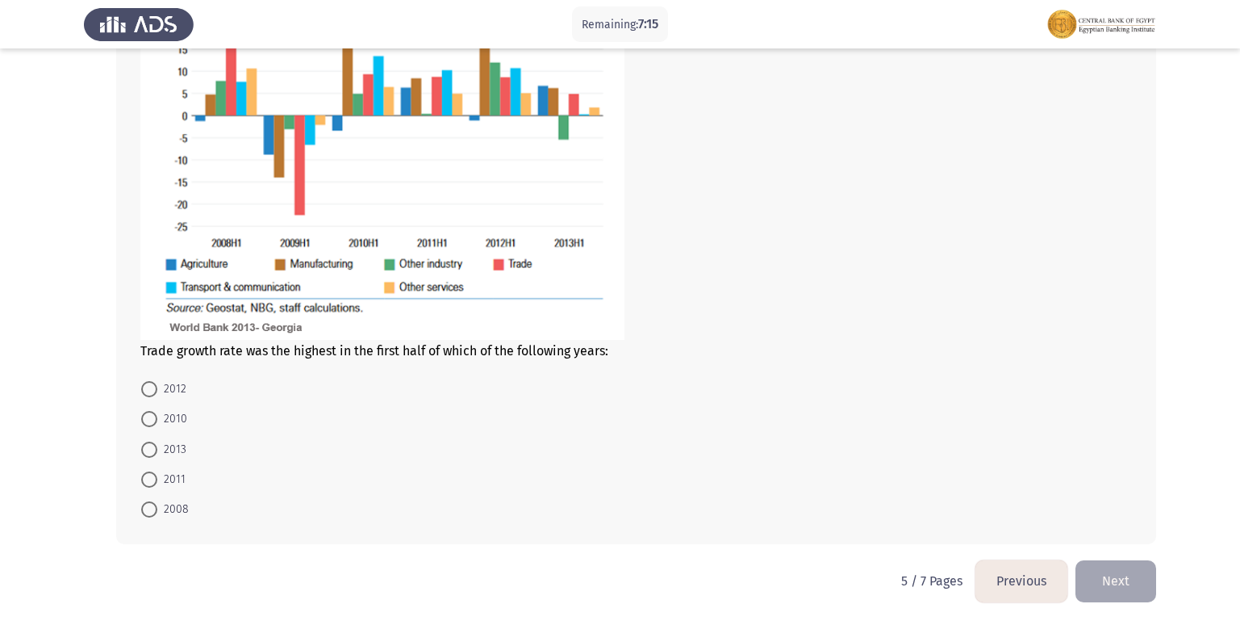
click at [1026, 591] on button "Previous" at bounding box center [1022, 580] width 92 height 41
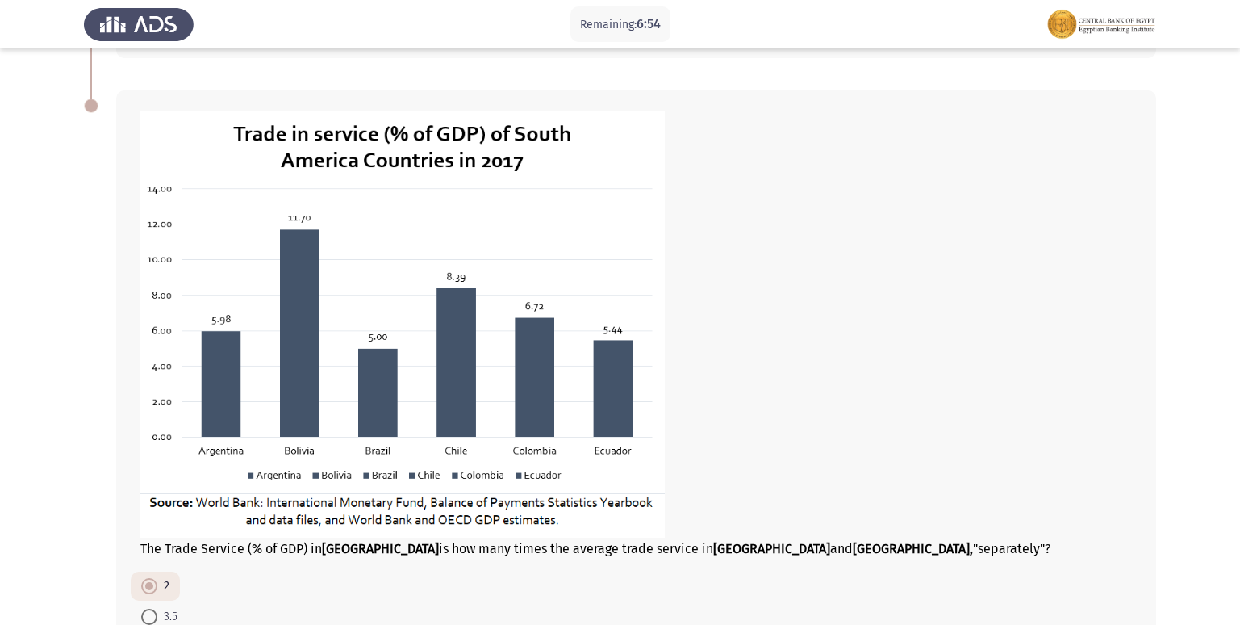
scroll to position [718, 0]
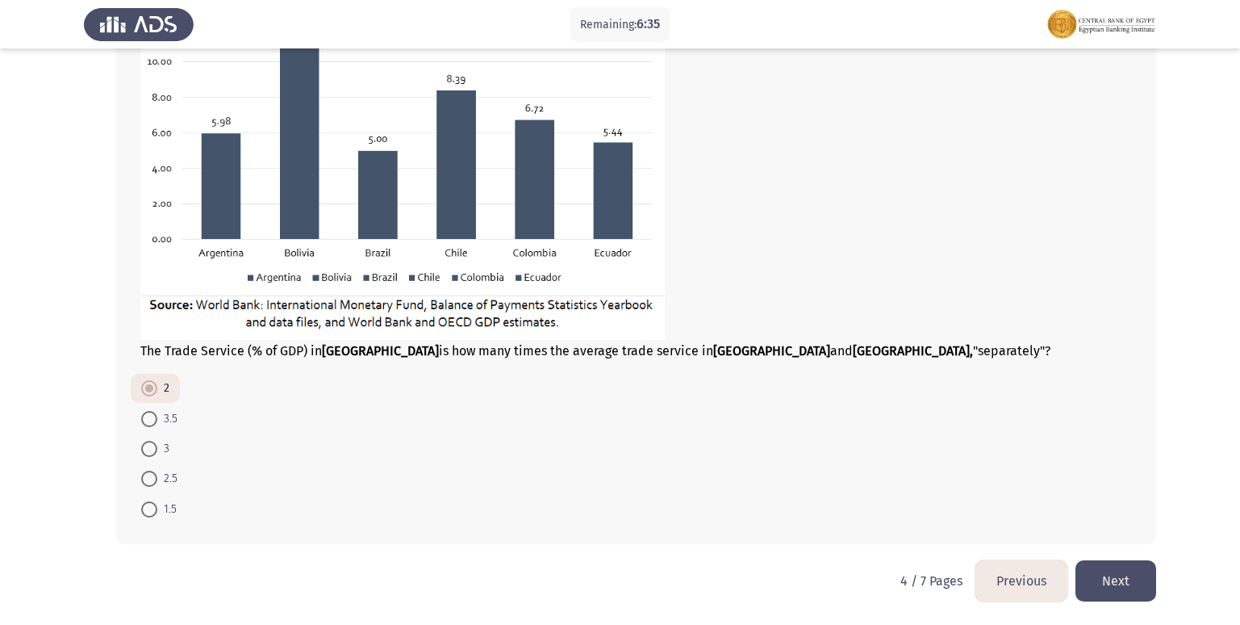
click at [1118, 586] on button "Next" at bounding box center [1116, 580] width 81 height 41
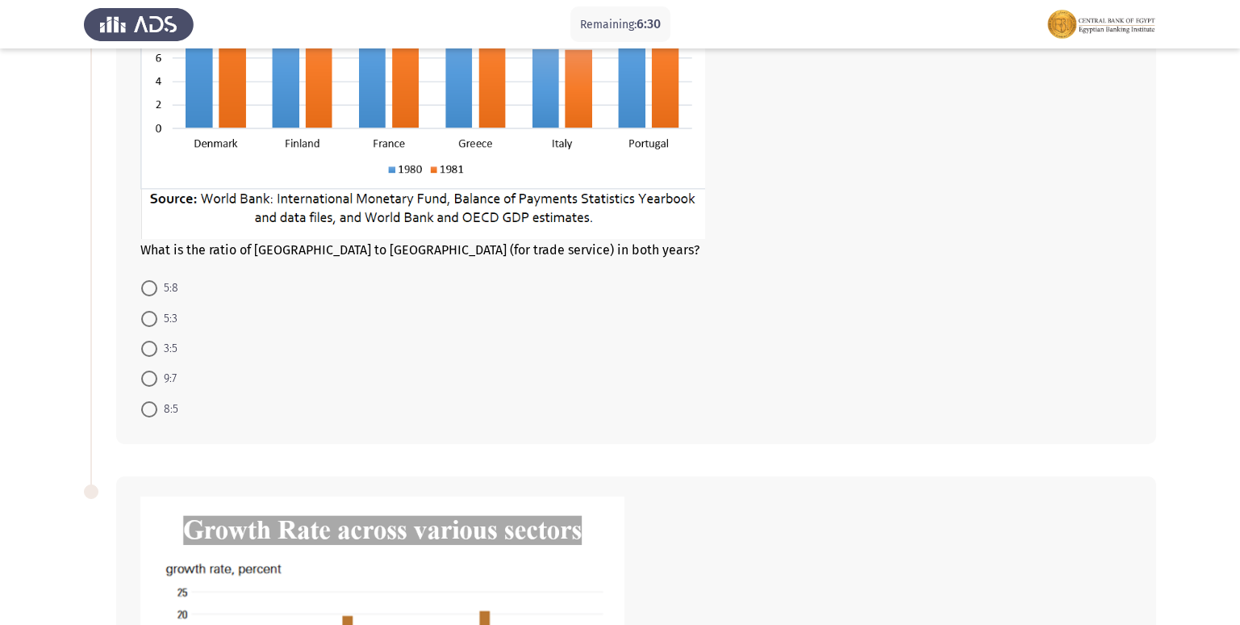
scroll to position [149, 0]
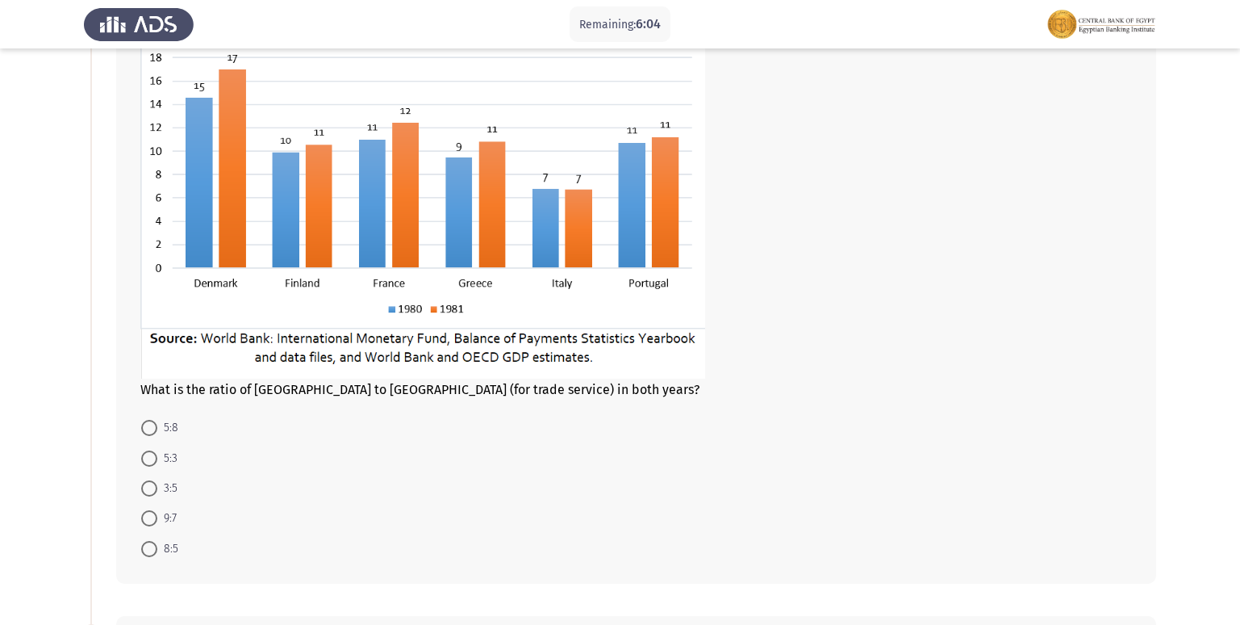
click at [157, 549] on span at bounding box center [149, 549] width 16 height 16
click at [157, 549] on input "8:5" at bounding box center [149, 549] width 16 height 16
radio input "true"
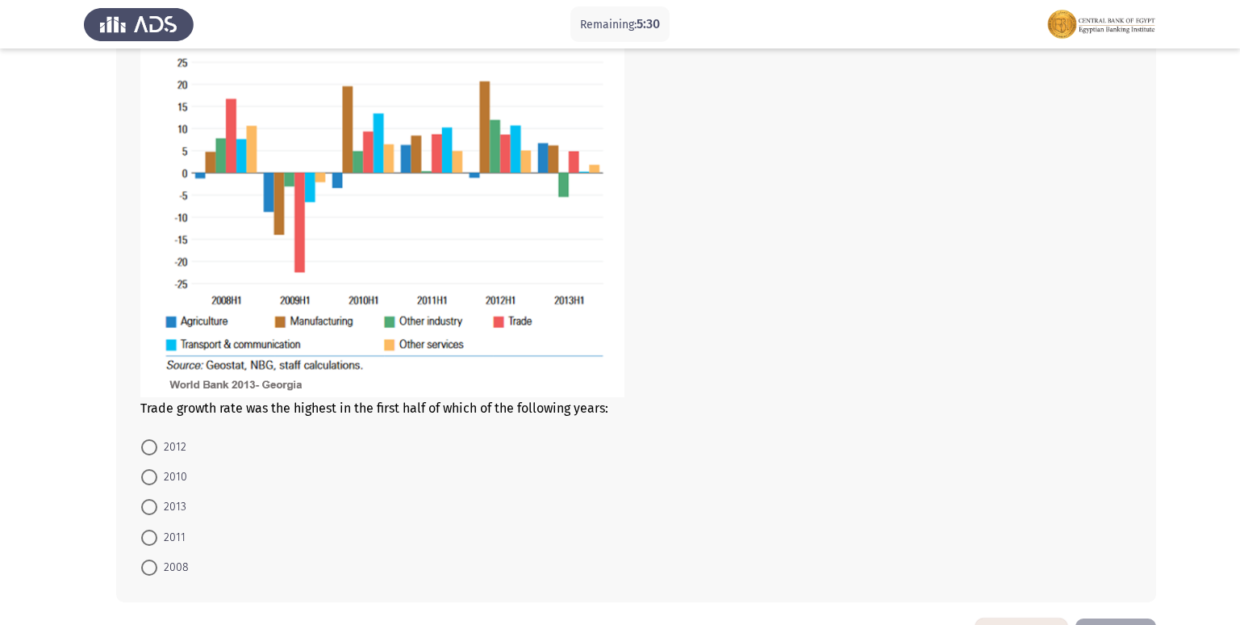
scroll to position [875, 0]
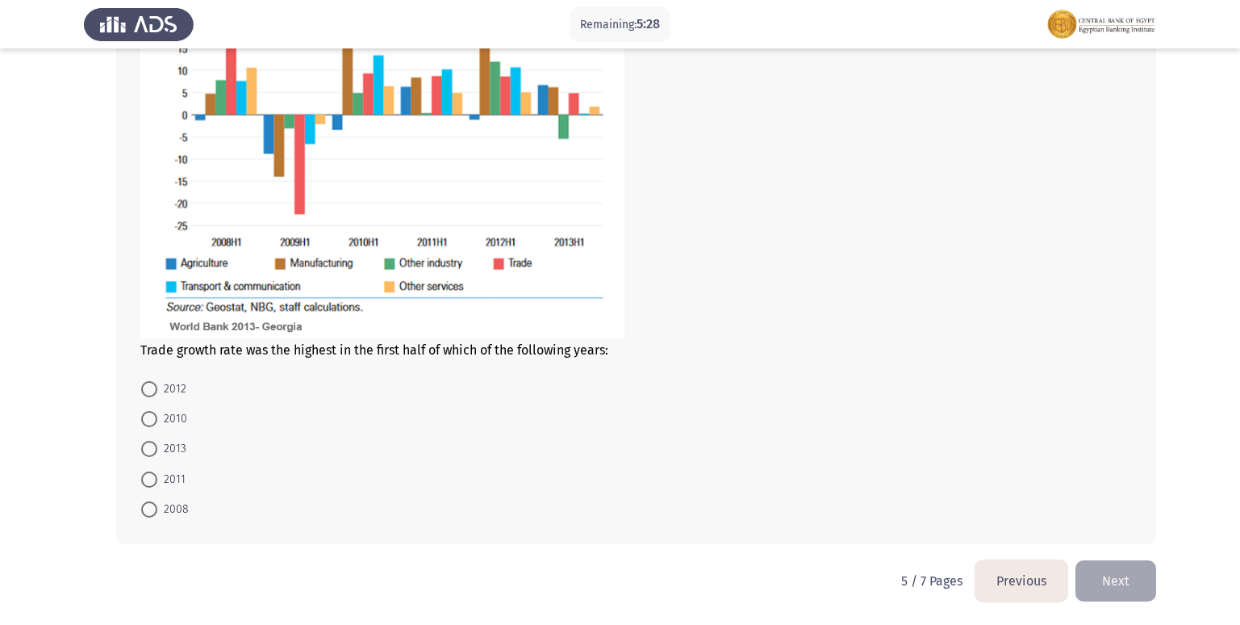
click at [148, 387] on span at bounding box center [149, 389] width 16 height 16
click at [148, 387] on input "2012" at bounding box center [149, 389] width 16 height 16
radio input "true"
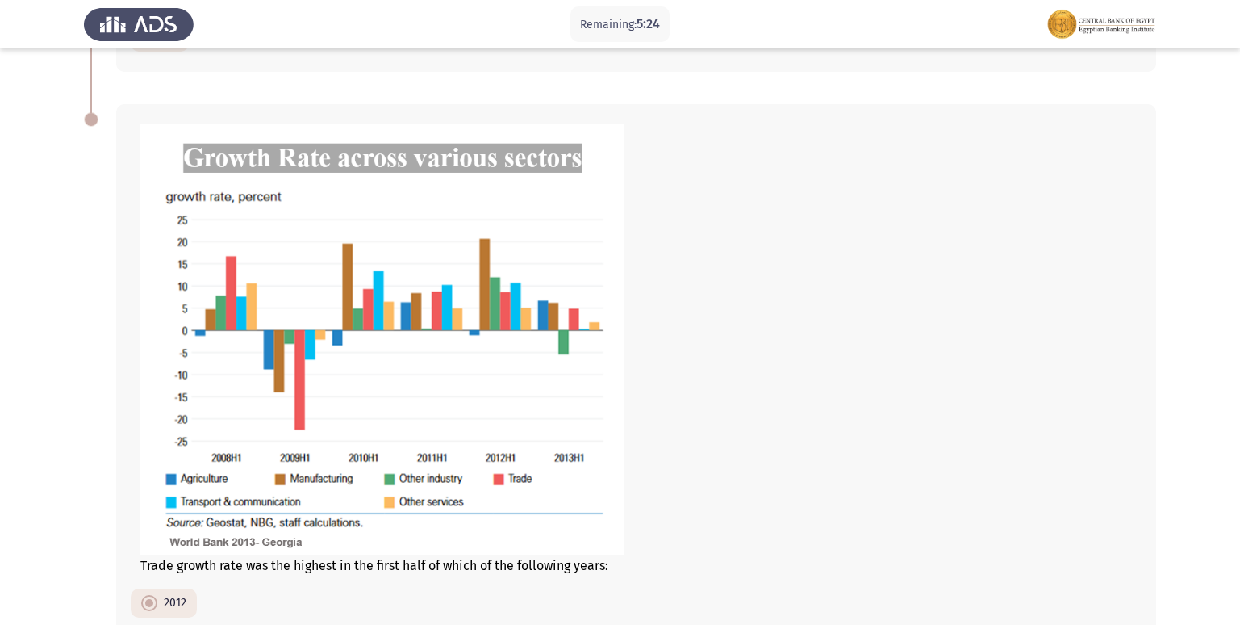
scroll to position [874, 0]
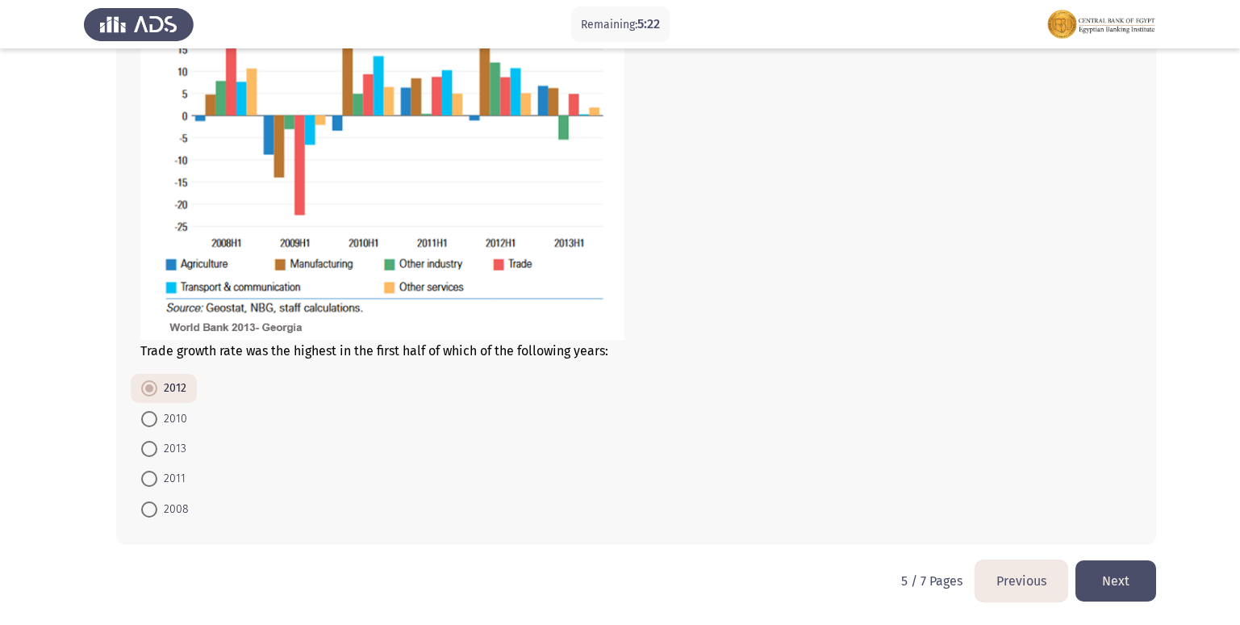
click at [1108, 577] on button "Next" at bounding box center [1116, 580] width 81 height 41
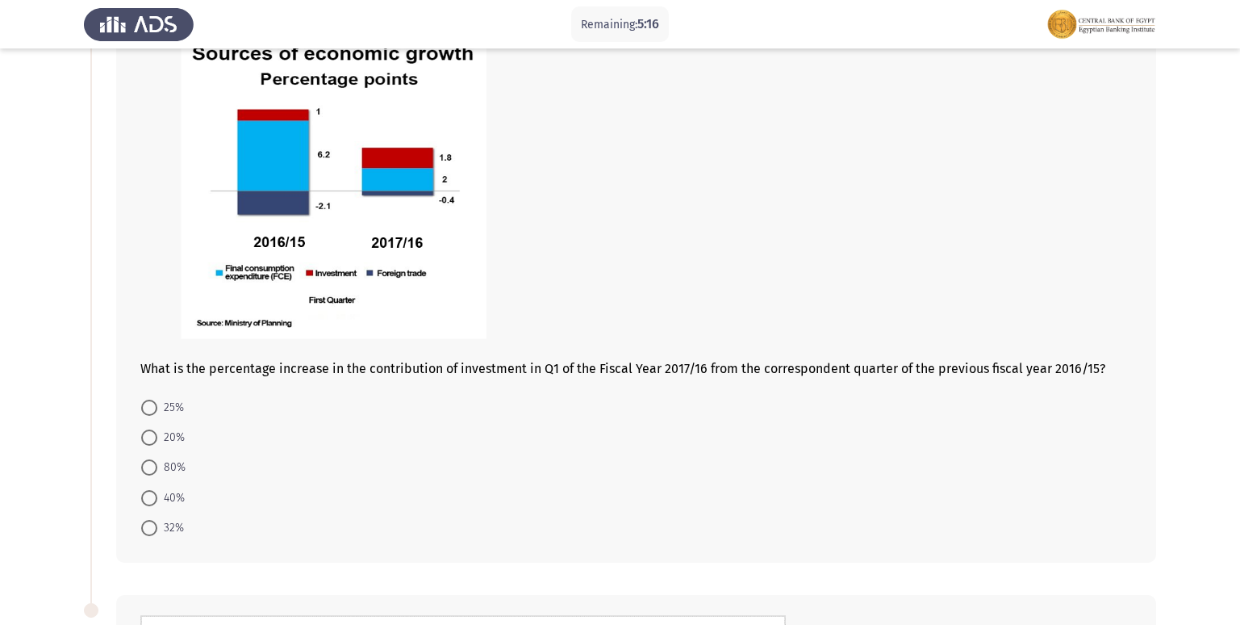
scroll to position [161, 0]
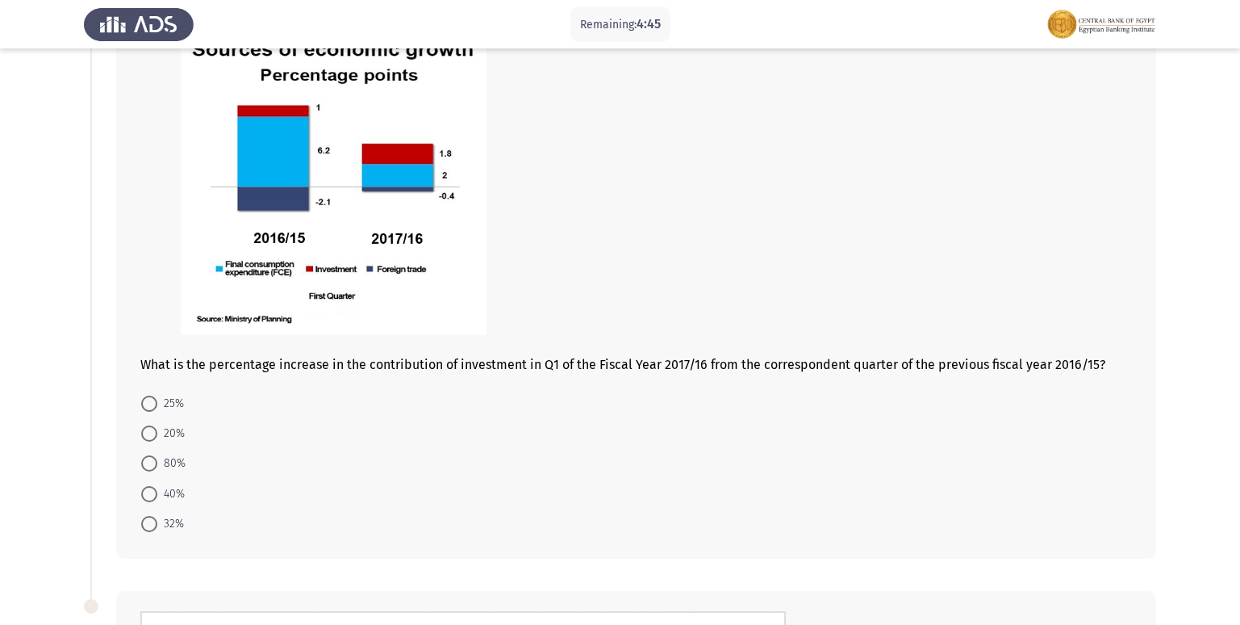
click at [154, 471] on span at bounding box center [149, 463] width 16 height 16
click at [154, 471] on input "80%" at bounding box center [149, 463] width 16 height 16
radio input "true"
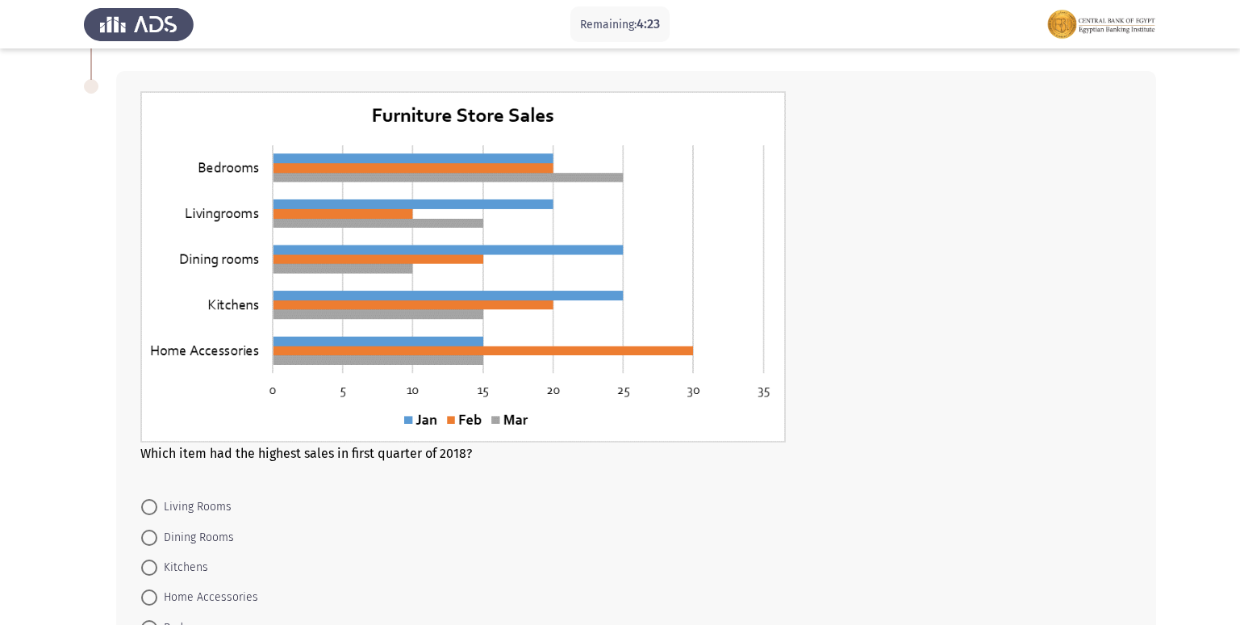
scroll to position [718, 0]
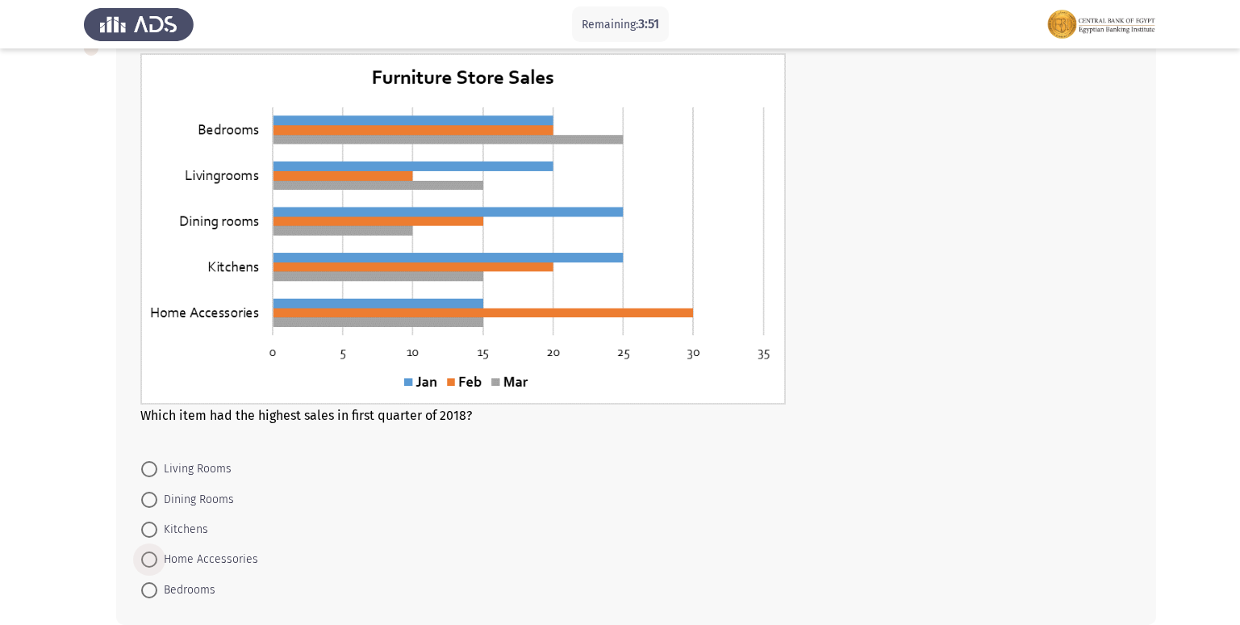
click at [144, 567] on span at bounding box center [149, 559] width 16 height 16
click at [144, 567] on input "Home Accessories" at bounding box center [149, 559] width 16 height 16
radio input "true"
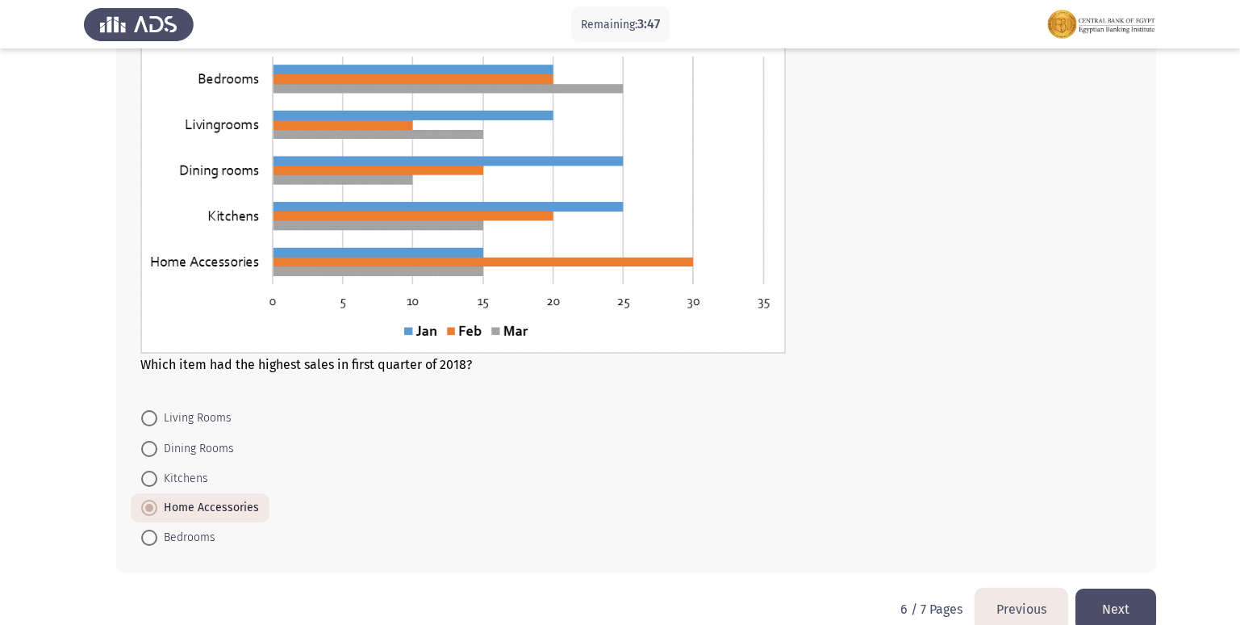
scroll to position [797, 0]
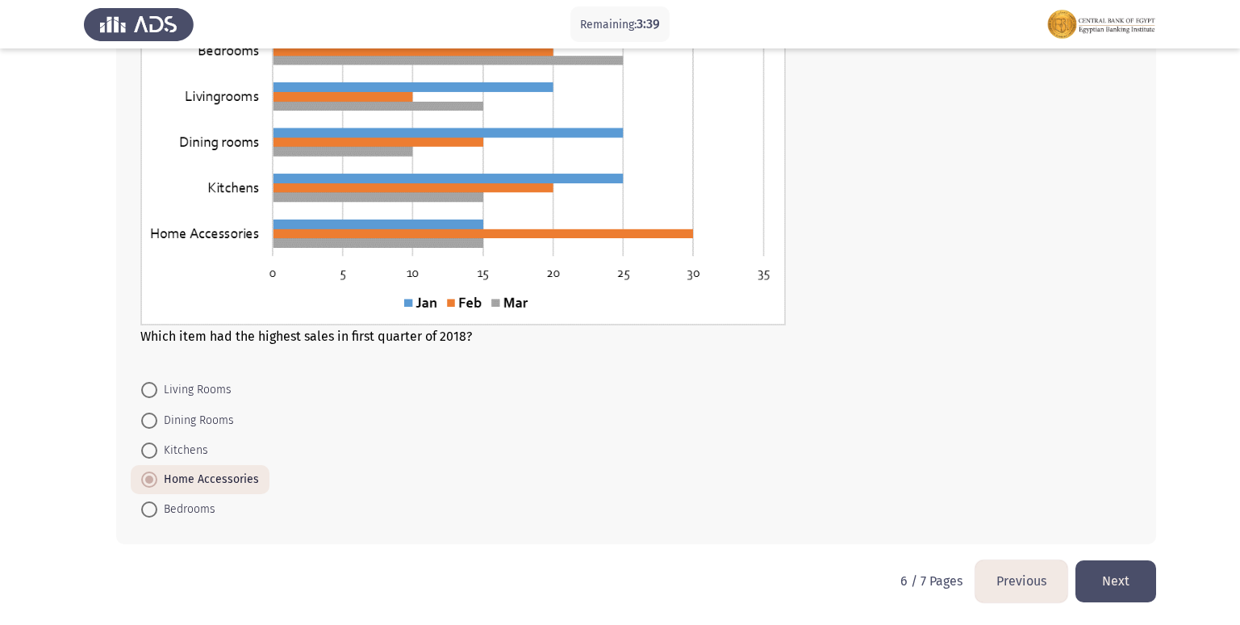
click at [1106, 579] on button "Next" at bounding box center [1116, 580] width 81 height 41
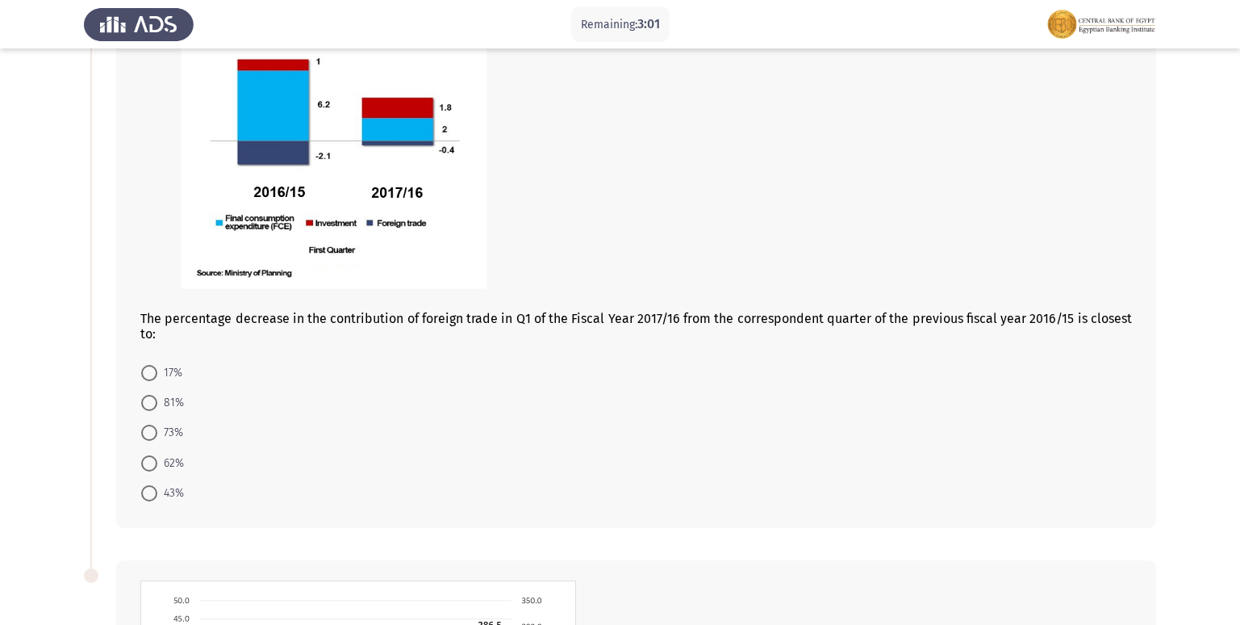
scroll to position [247, 0]
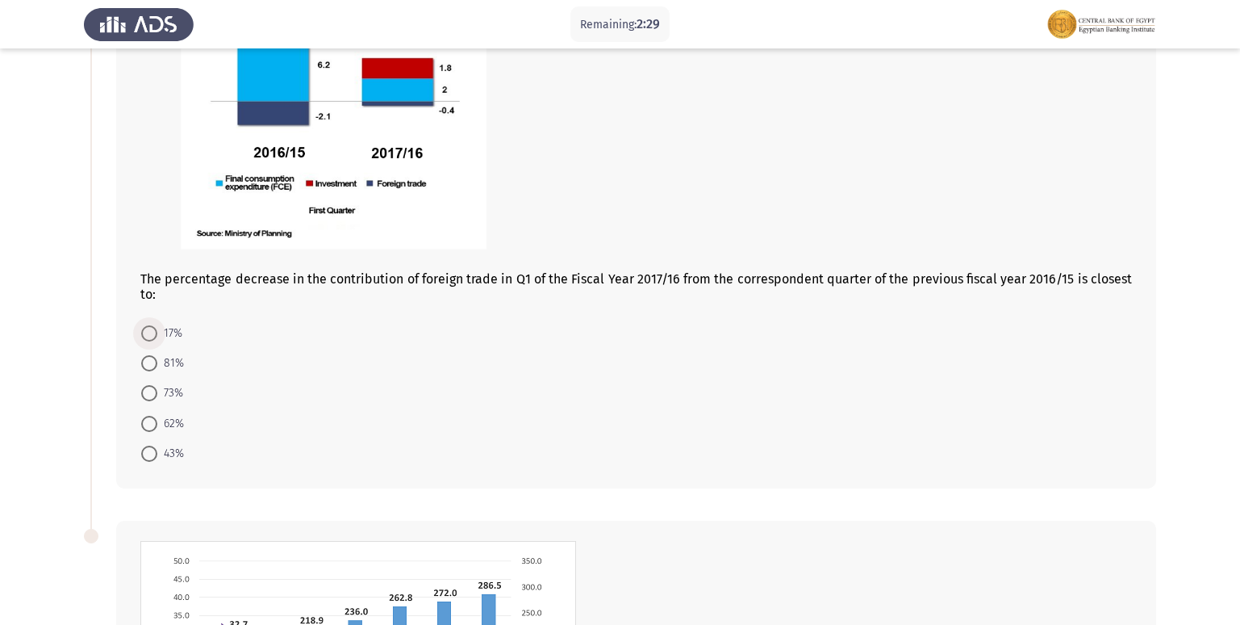
click at [150, 339] on span at bounding box center [149, 333] width 16 height 16
click at [150, 339] on input "17%" at bounding box center [149, 333] width 16 height 16
radio input "true"
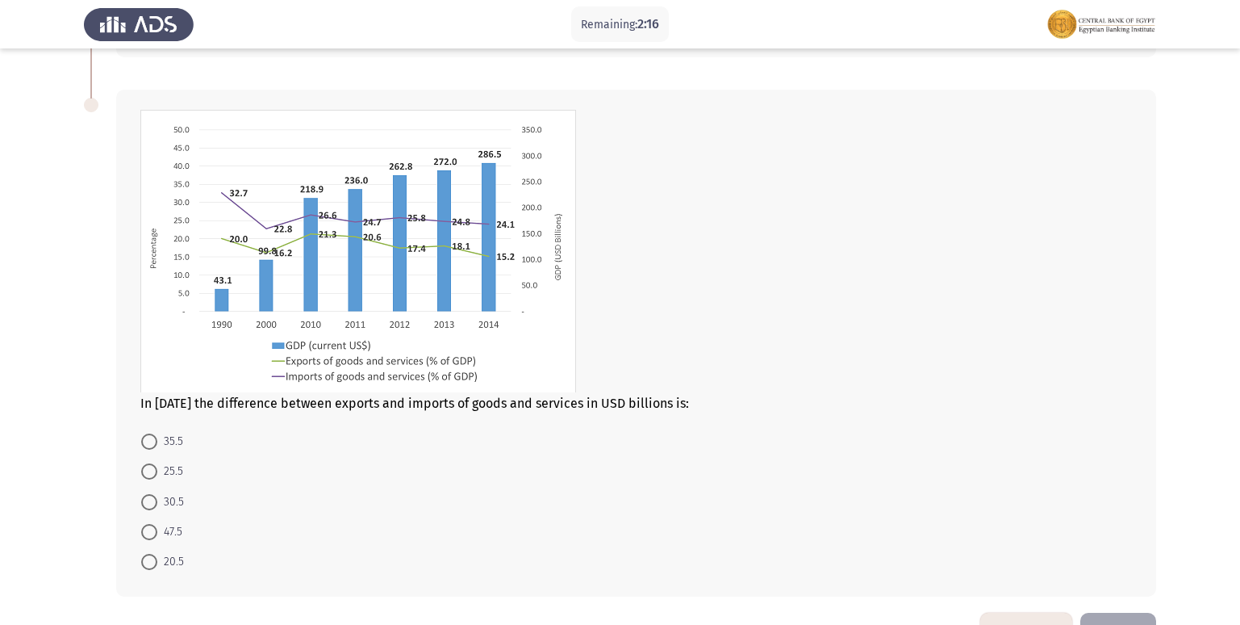
scroll to position [649, 0]
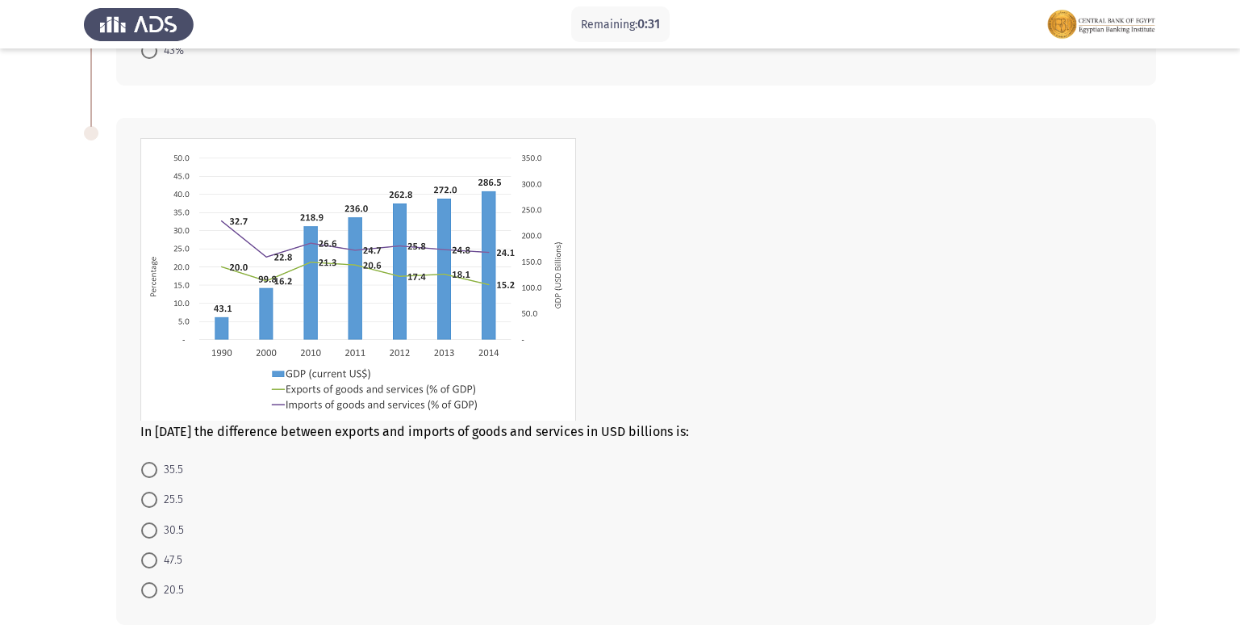
click at [144, 535] on span at bounding box center [149, 530] width 16 height 16
click at [144, 535] on input "30.5" at bounding box center [149, 530] width 16 height 16
radio input "true"
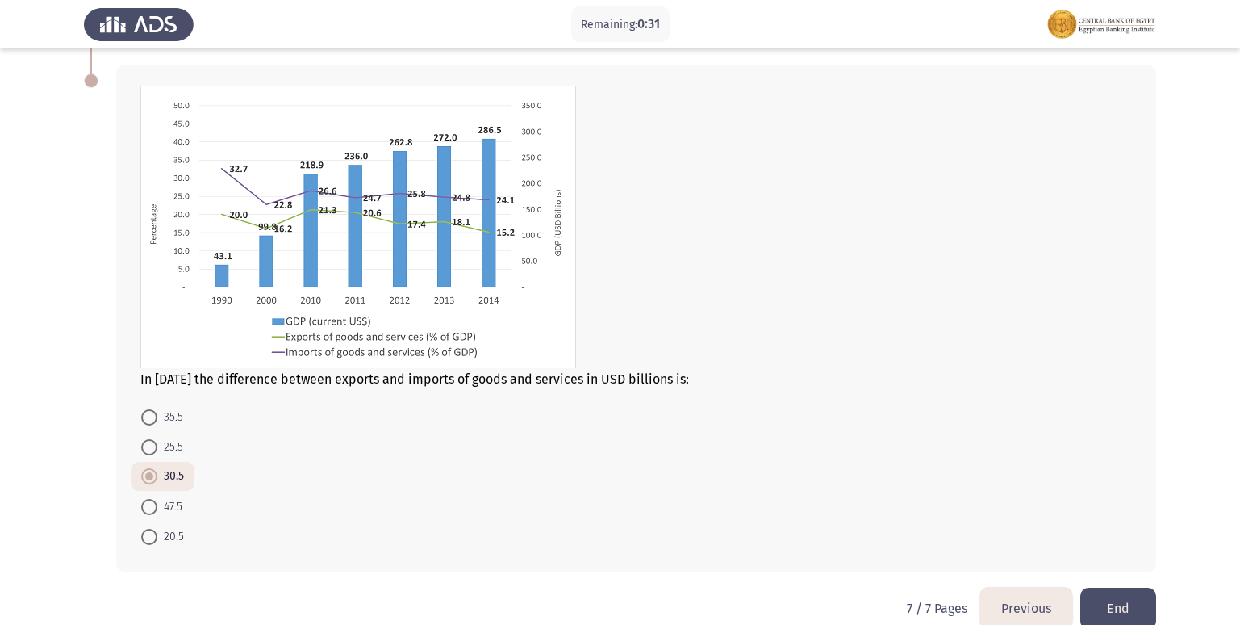
scroll to position [729, 0]
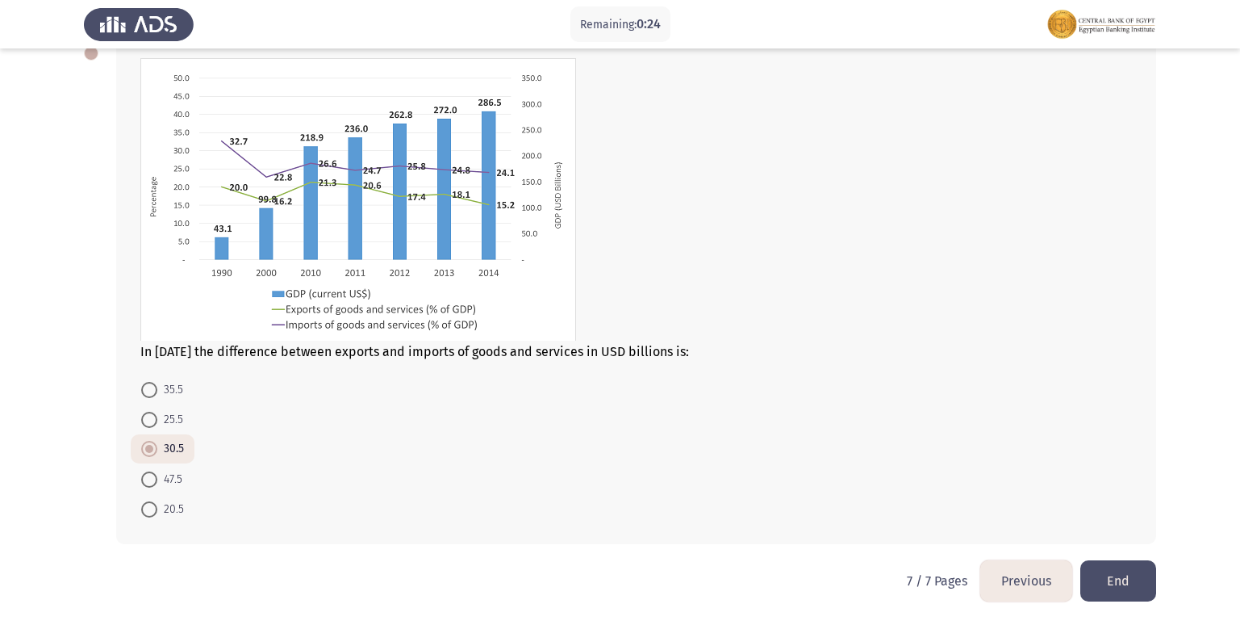
click at [1116, 579] on button "End" at bounding box center [1119, 580] width 76 height 41
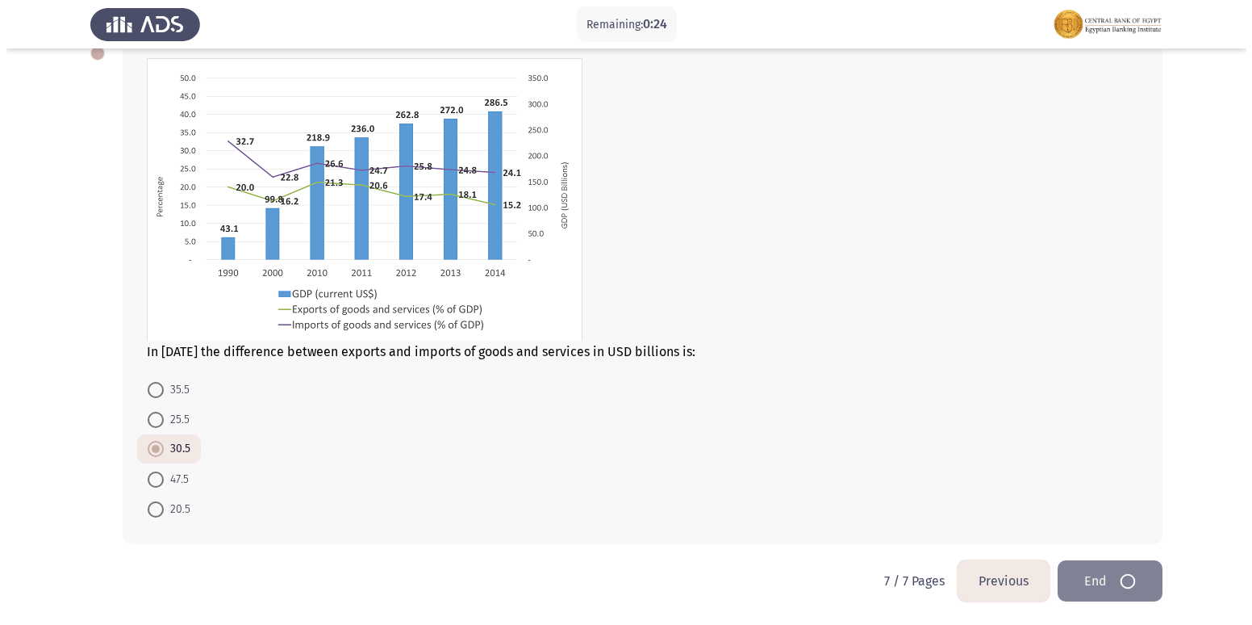
scroll to position [0, 0]
